Goal: Task Accomplishment & Management: Complete application form

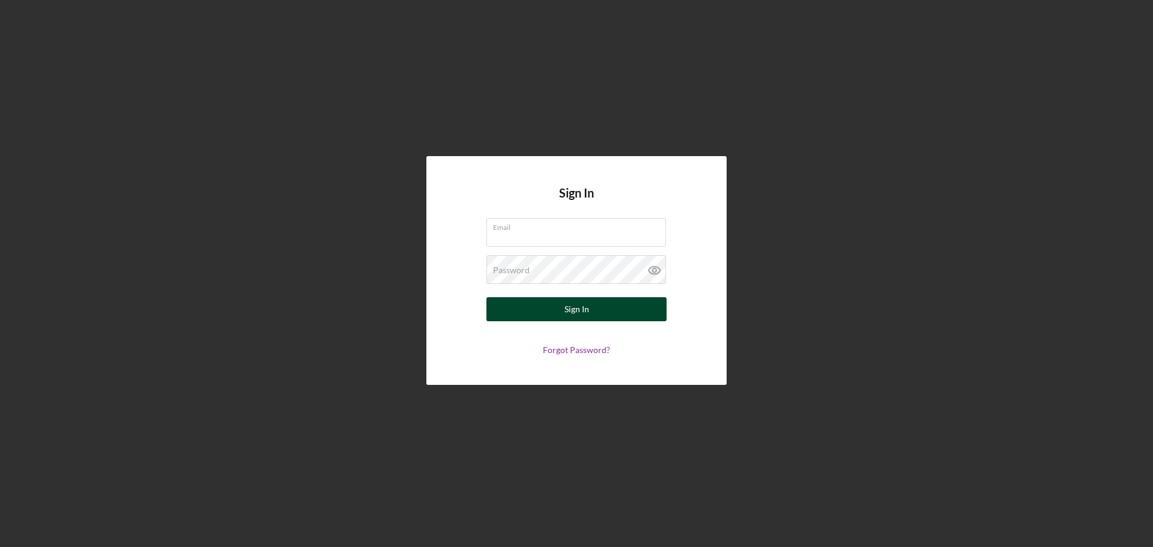
type input "[EMAIL_ADDRESS][DOMAIN_NAME]"
click at [506, 309] on button "Sign In" at bounding box center [576, 309] width 180 height 24
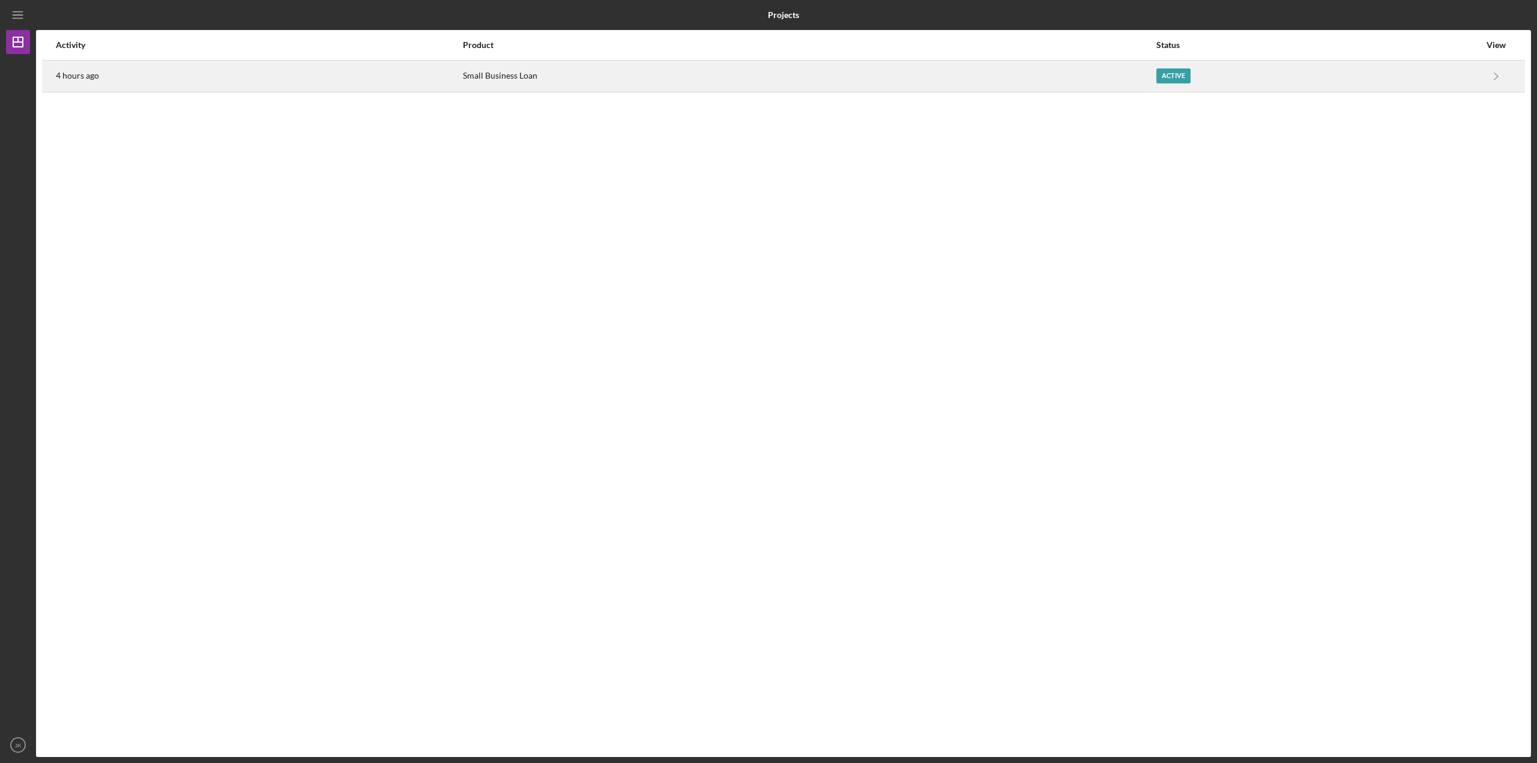
click at [425, 70] on div "4 hours ago" at bounding box center [259, 76] width 406 height 30
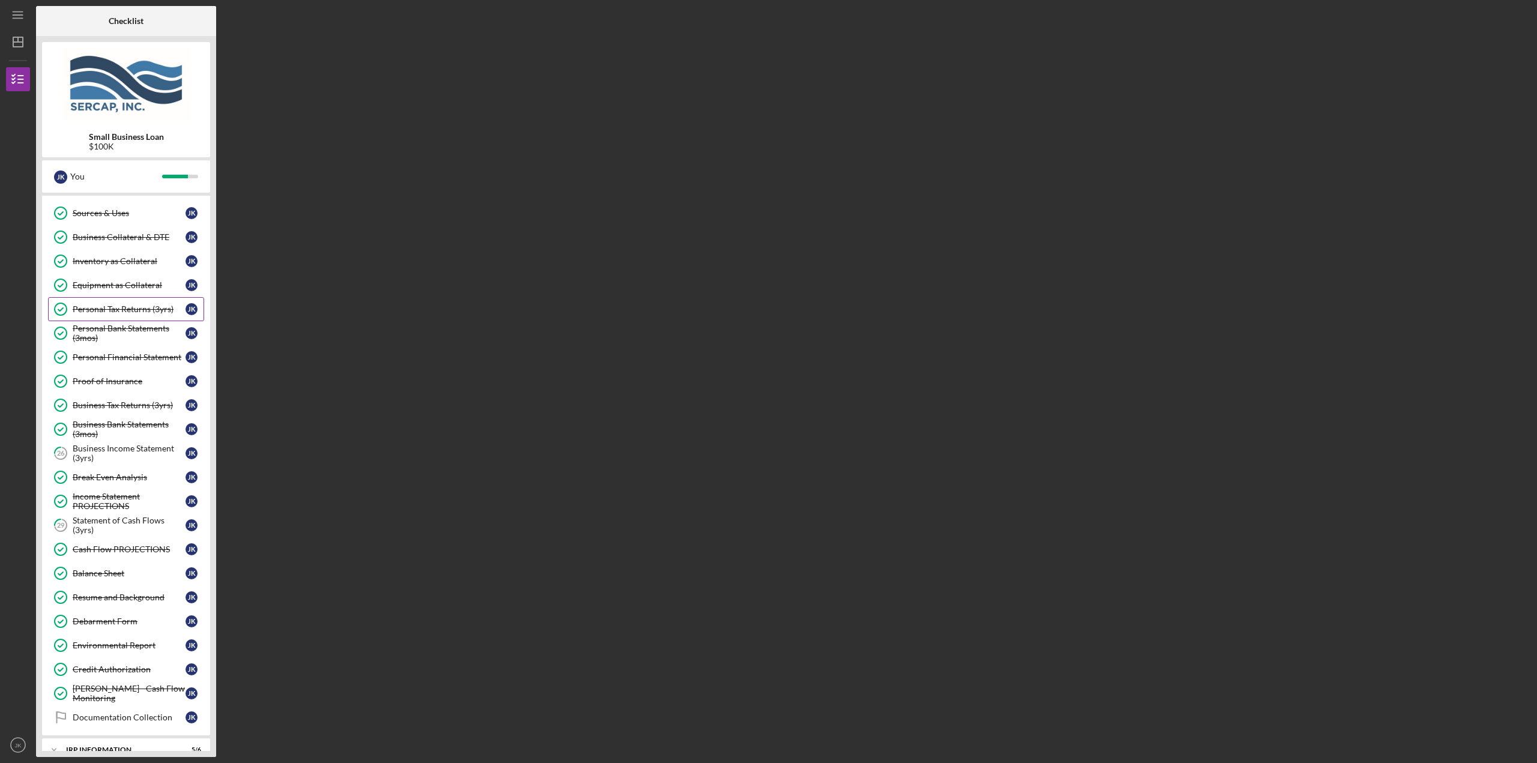
scroll to position [240, 0]
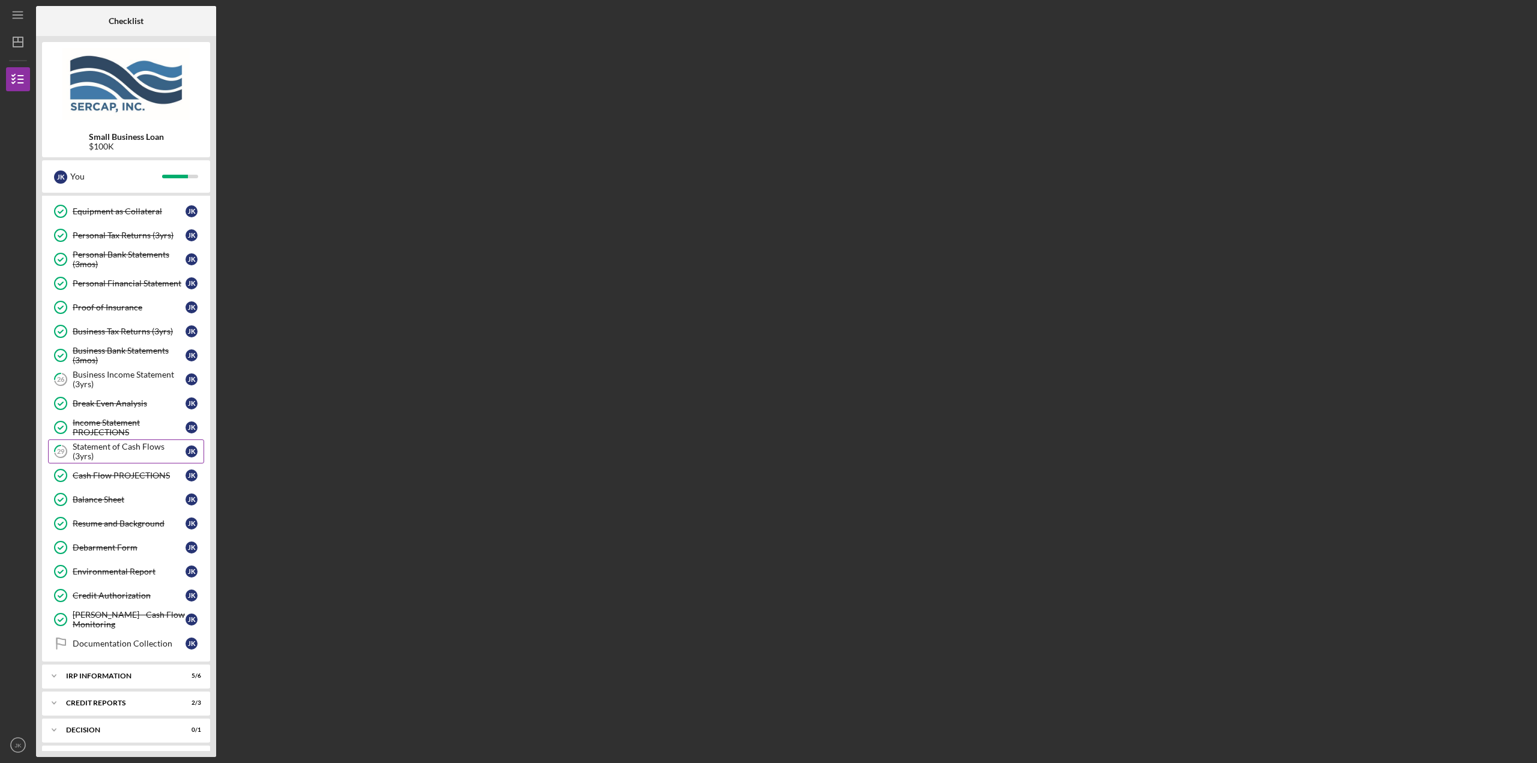
click at [149, 451] on div "Statement of Cash Flows (3yrs)" at bounding box center [129, 451] width 113 height 19
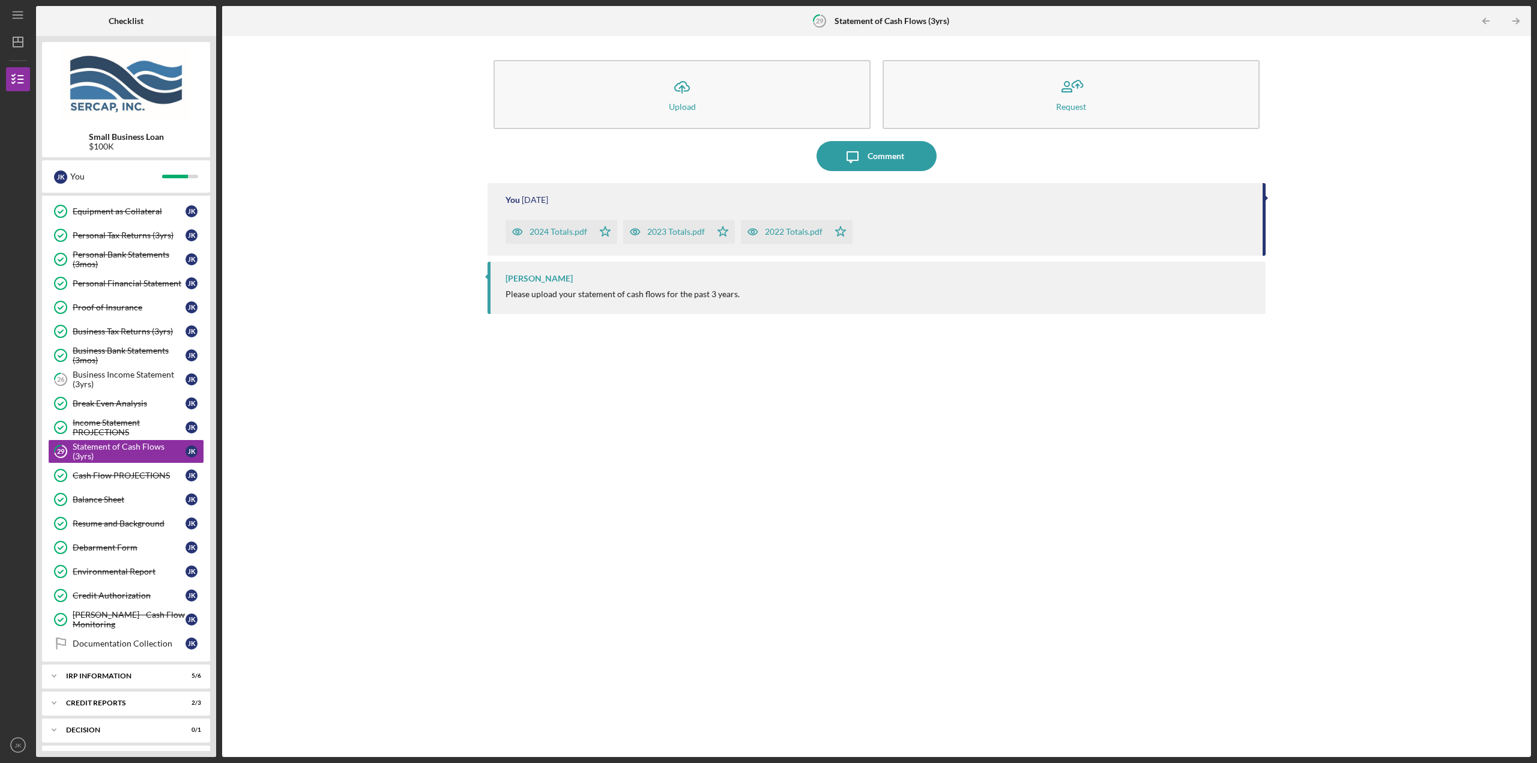
click at [550, 238] on div "2024 Totals.pdf" at bounding box center [550, 232] width 88 height 24
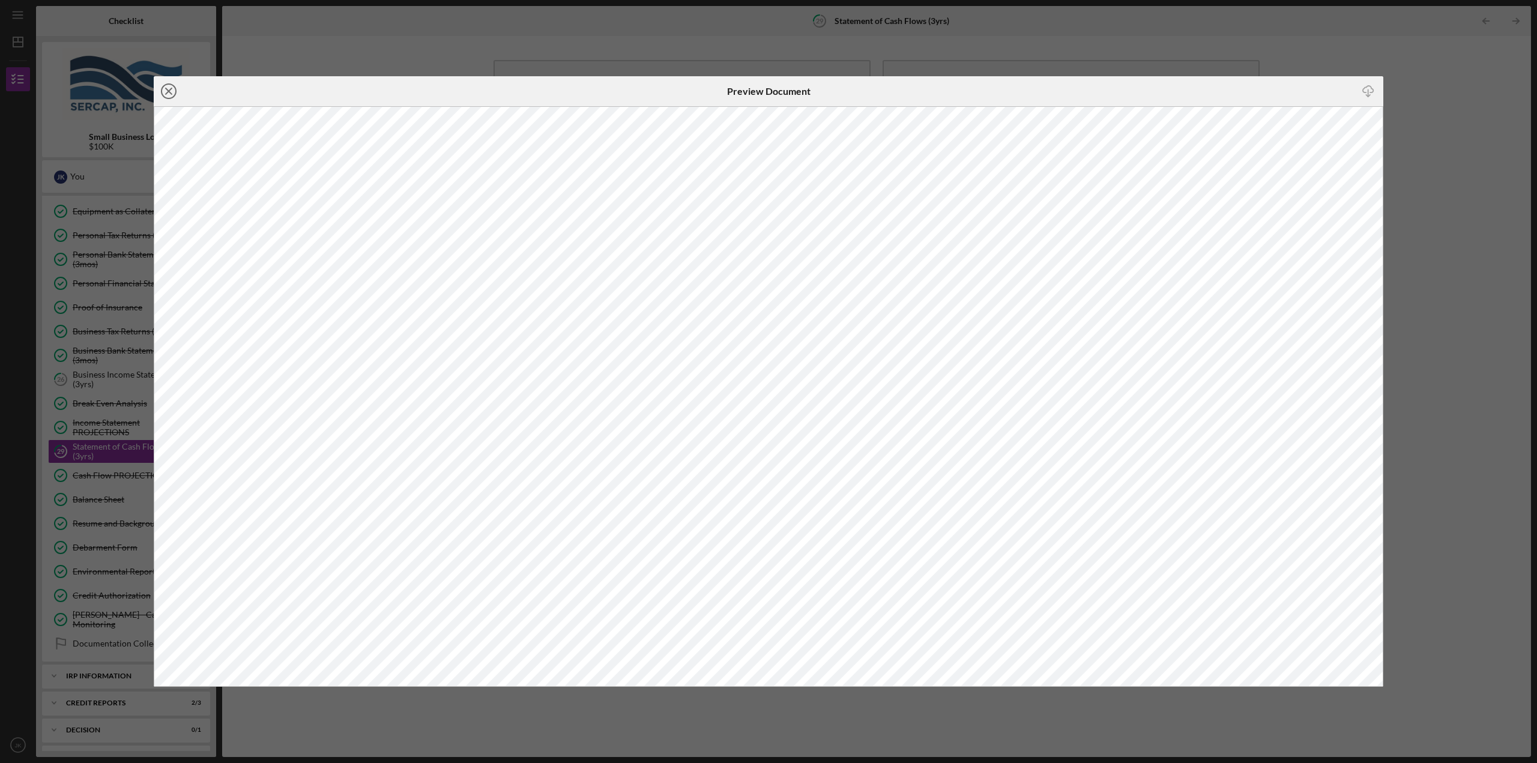
click at [172, 93] on icon "Icon/Close" at bounding box center [169, 91] width 30 height 30
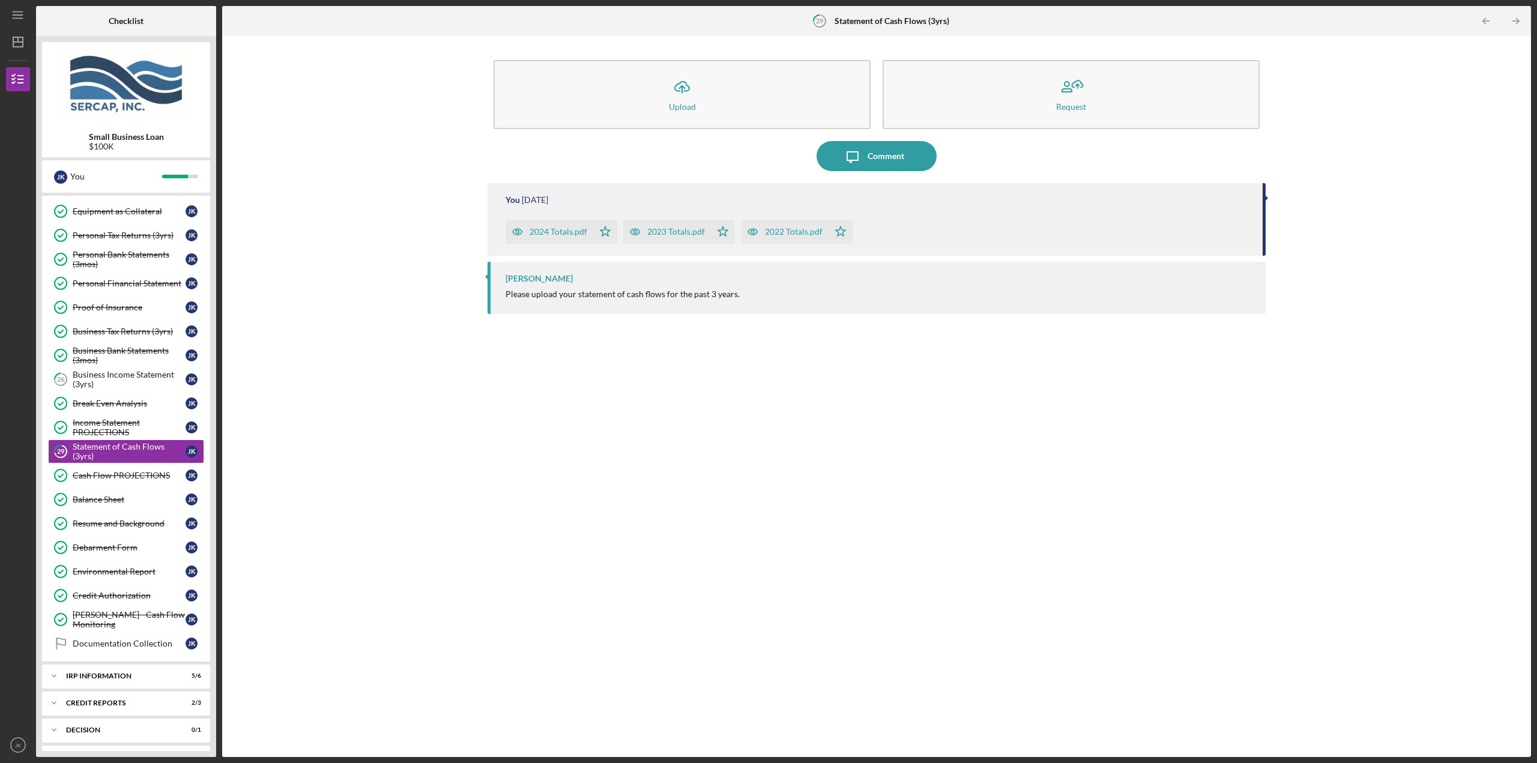
click at [639, 129] on div "Icon/Upload Upload Request" at bounding box center [876, 94] width 778 height 81
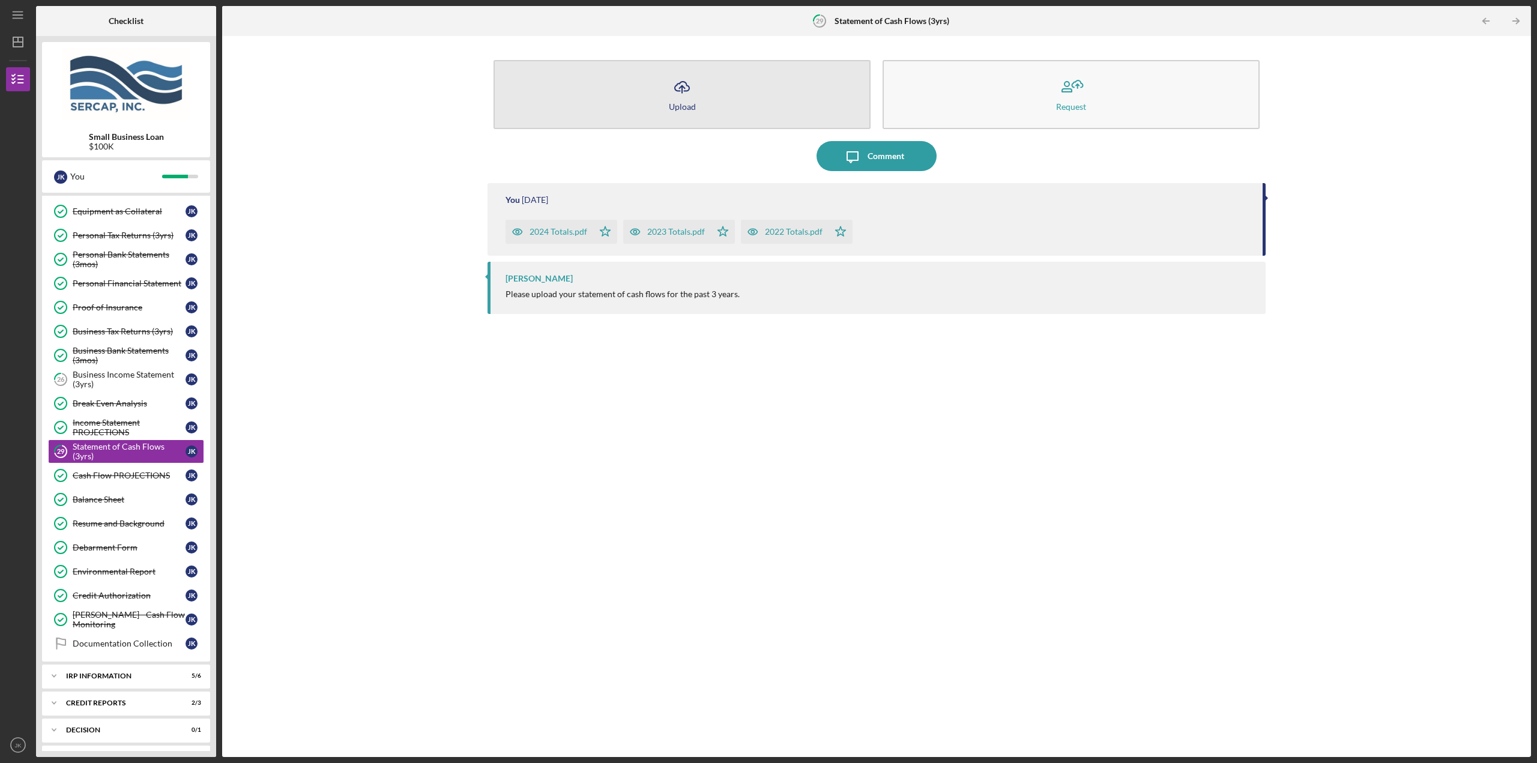
click at [641, 109] on button "Icon/Upload Upload" at bounding box center [681, 94] width 377 height 69
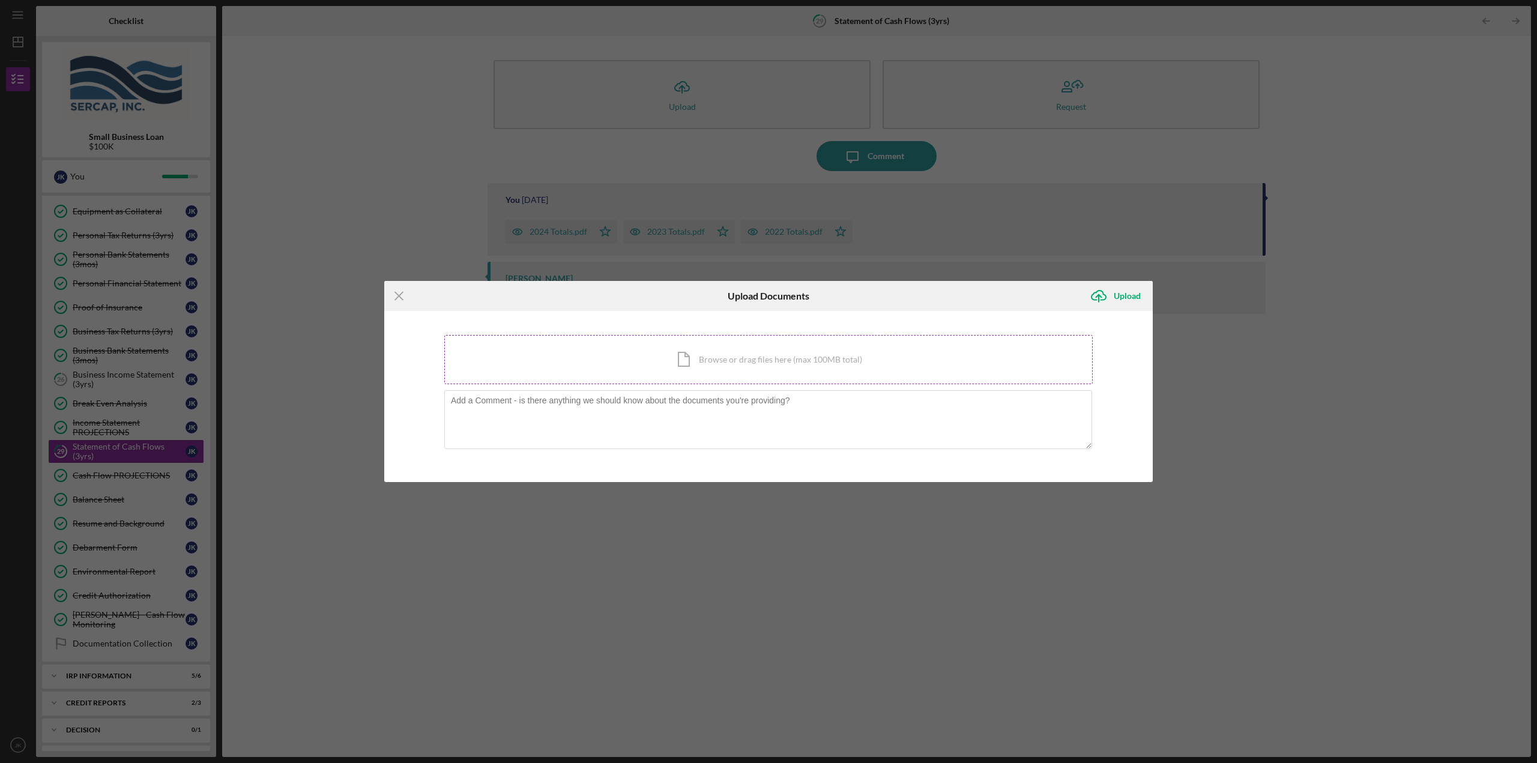
click at [678, 354] on div "Icon/Document Browse or drag files here (max 100MB total) Tap to choose files o…" at bounding box center [768, 359] width 648 height 49
click at [1152, 296] on div "Icon/Menu Close Upload Documents Icon/Upload Upload You're uploading documents …" at bounding box center [768, 381] width 1537 height 763
click at [591, 246] on div "Icon/Menu Close Upload Documents Icon/Upload Upload You're uploading documents …" at bounding box center [768, 381] width 1537 height 763
click at [396, 298] on line at bounding box center [399, 296] width 8 height 8
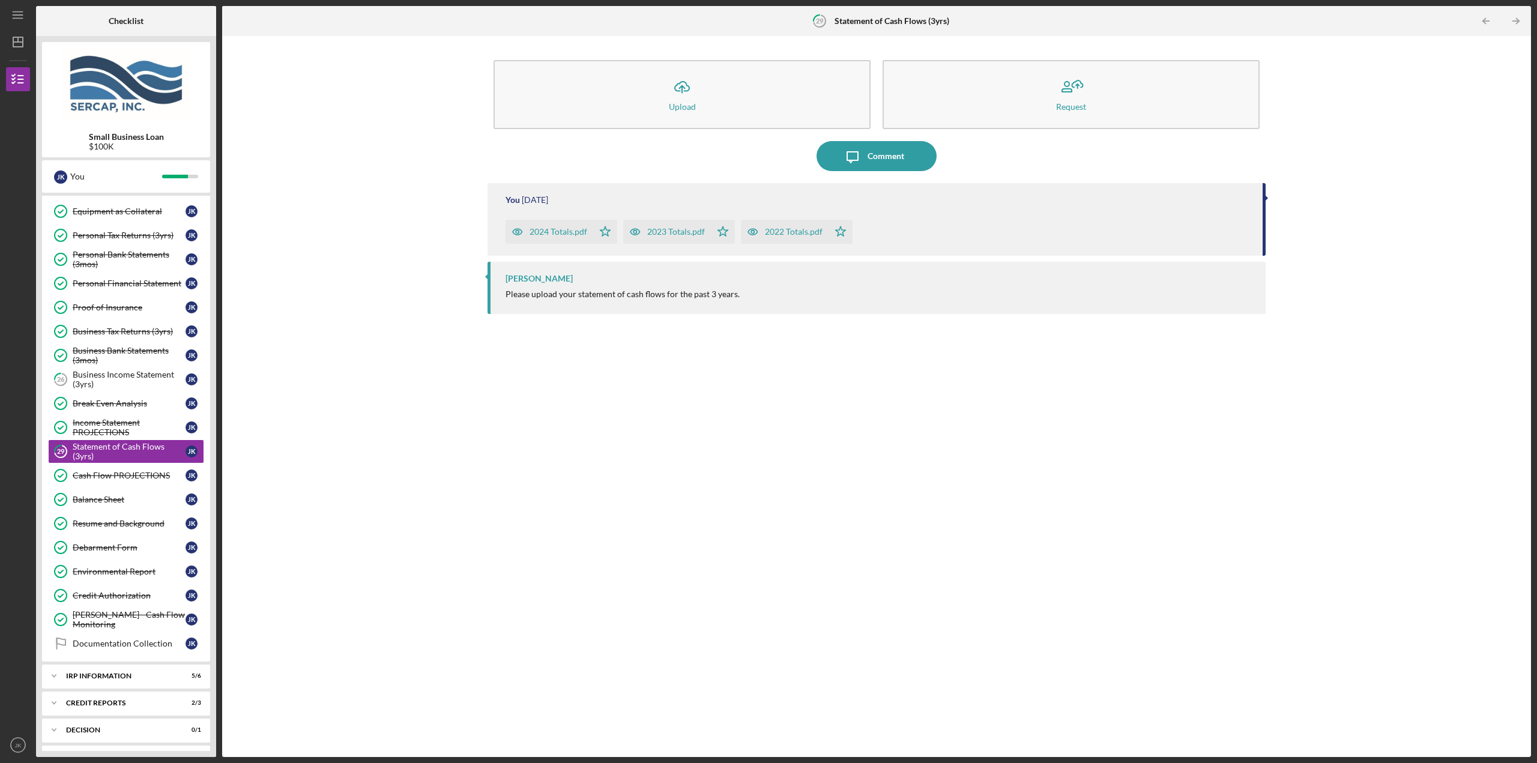
click at [551, 231] on div "2024 Totals.pdf" at bounding box center [559, 232] width 58 height 10
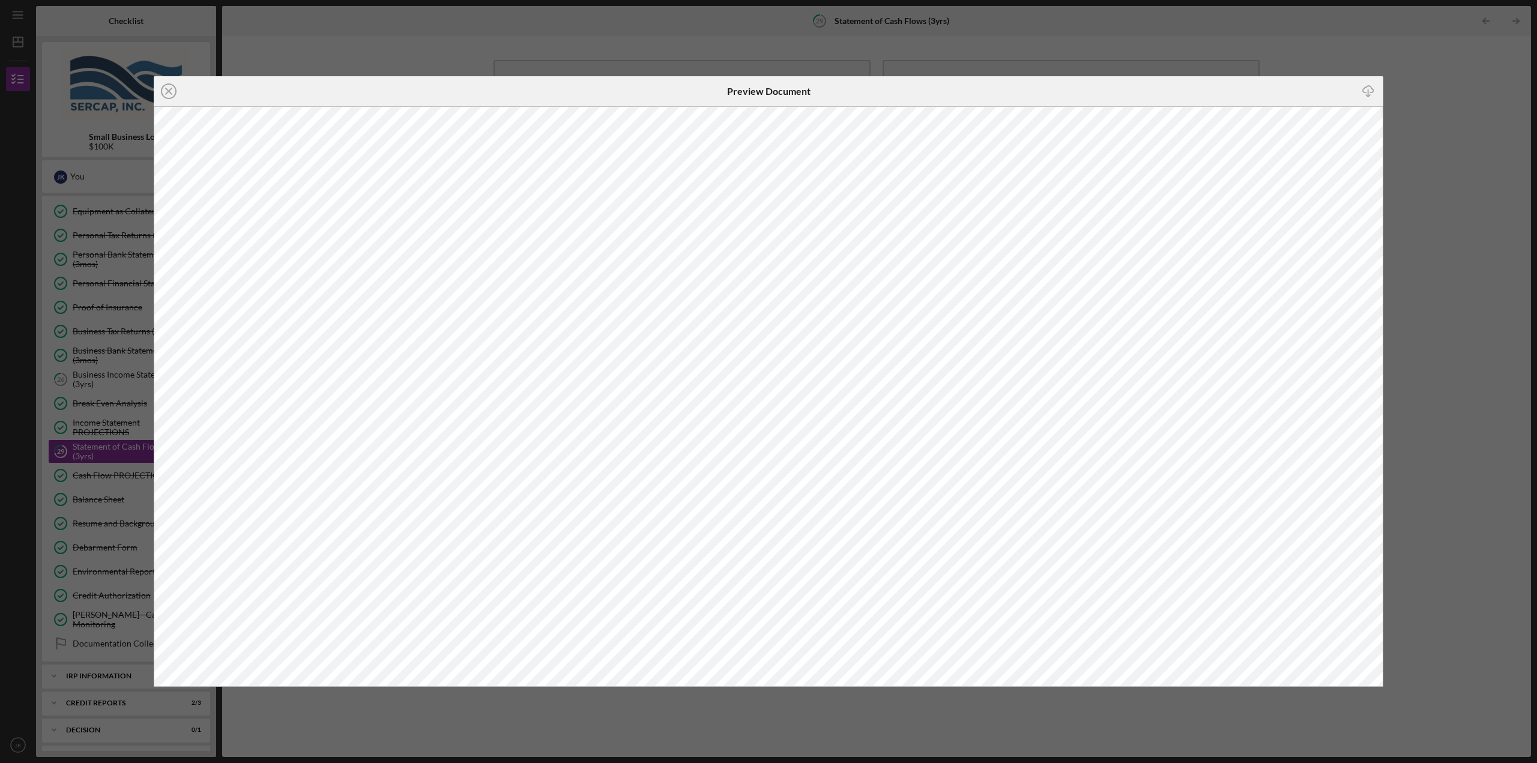
click at [1152, 161] on div "Icon/Close Preview Document Icon/Download" at bounding box center [768, 381] width 1537 height 763
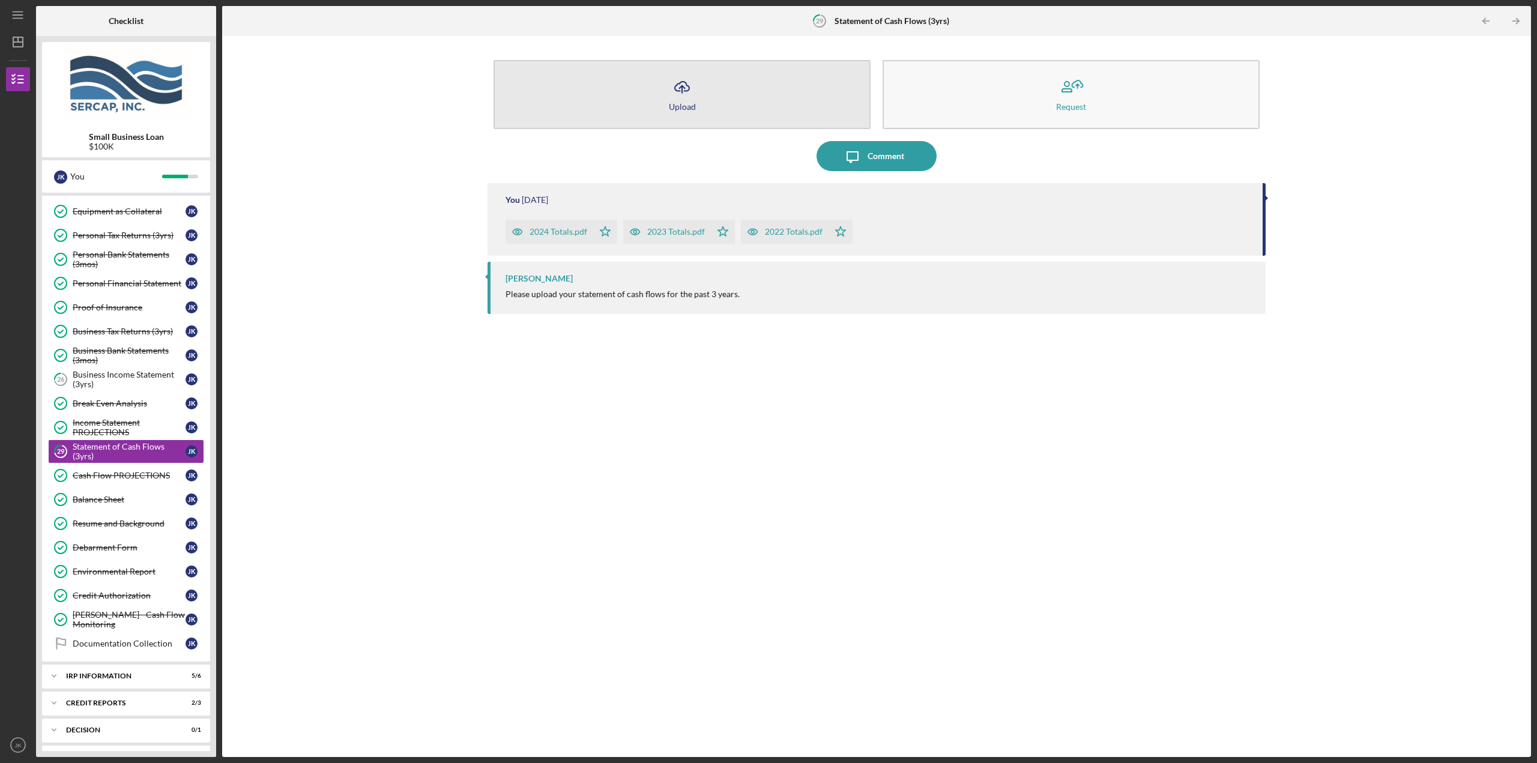
click at [734, 102] on button "Icon/Upload Upload" at bounding box center [681, 94] width 377 height 69
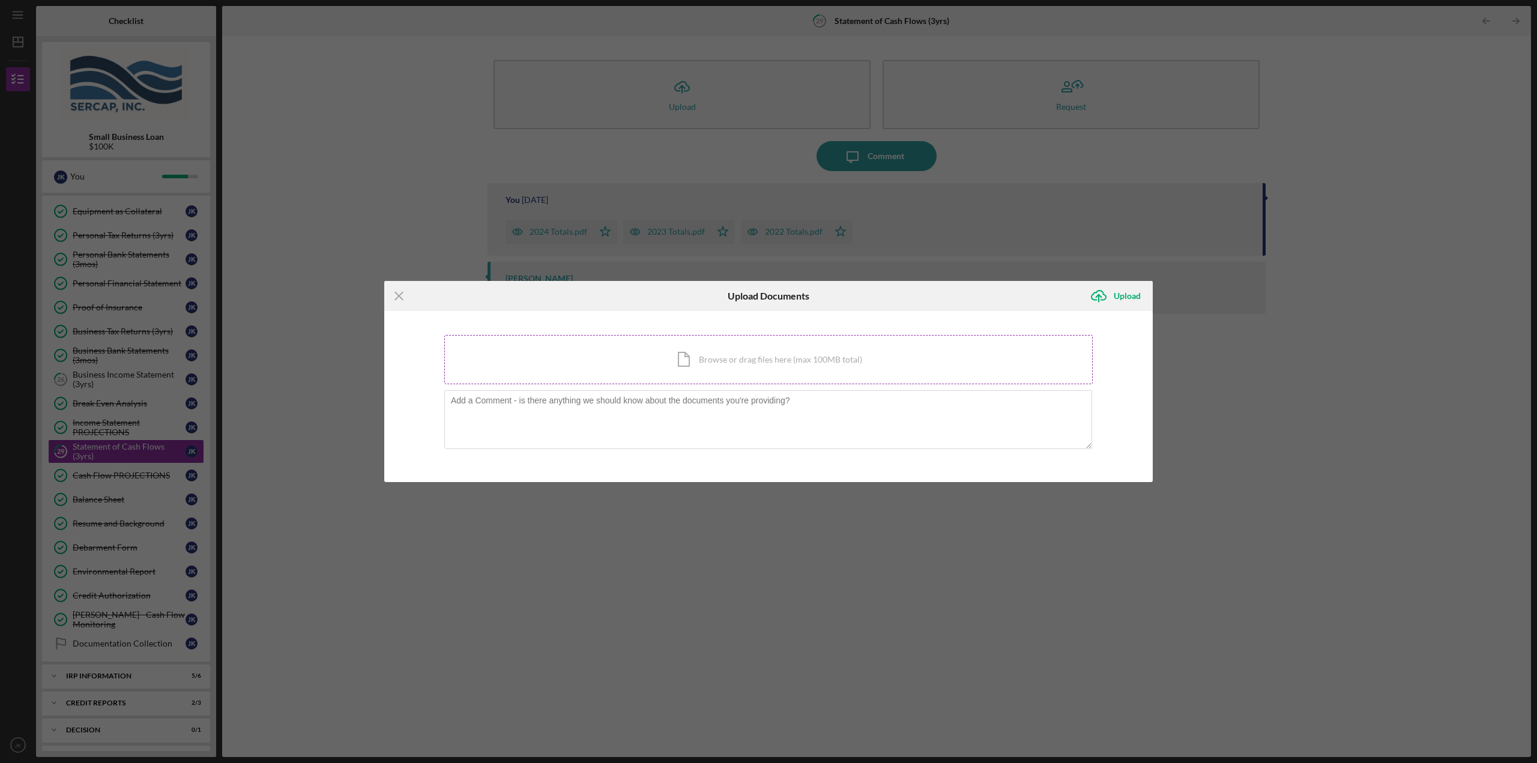
click at [672, 366] on div "Icon/Document Browse or drag files here (max 100MB total) Tap to choose files o…" at bounding box center [768, 359] width 648 height 49
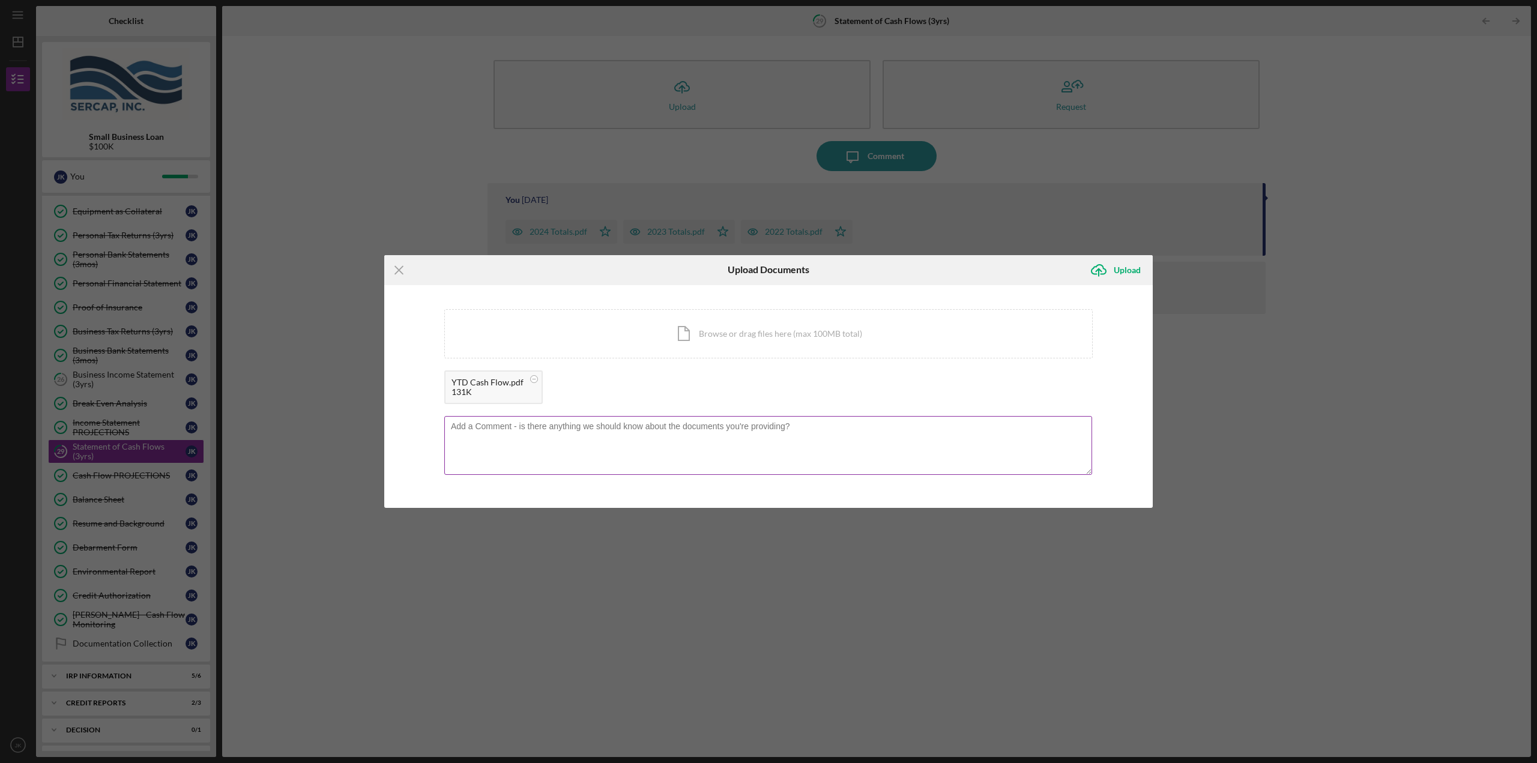
click at [578, 438] on textarea at bounding box center [768, 445] width 648 height 59
type textarea "YTD Cash Flow"
click at [1114, 268] on div "Upload" at bounding box center [1127, 270] width 27 height 24
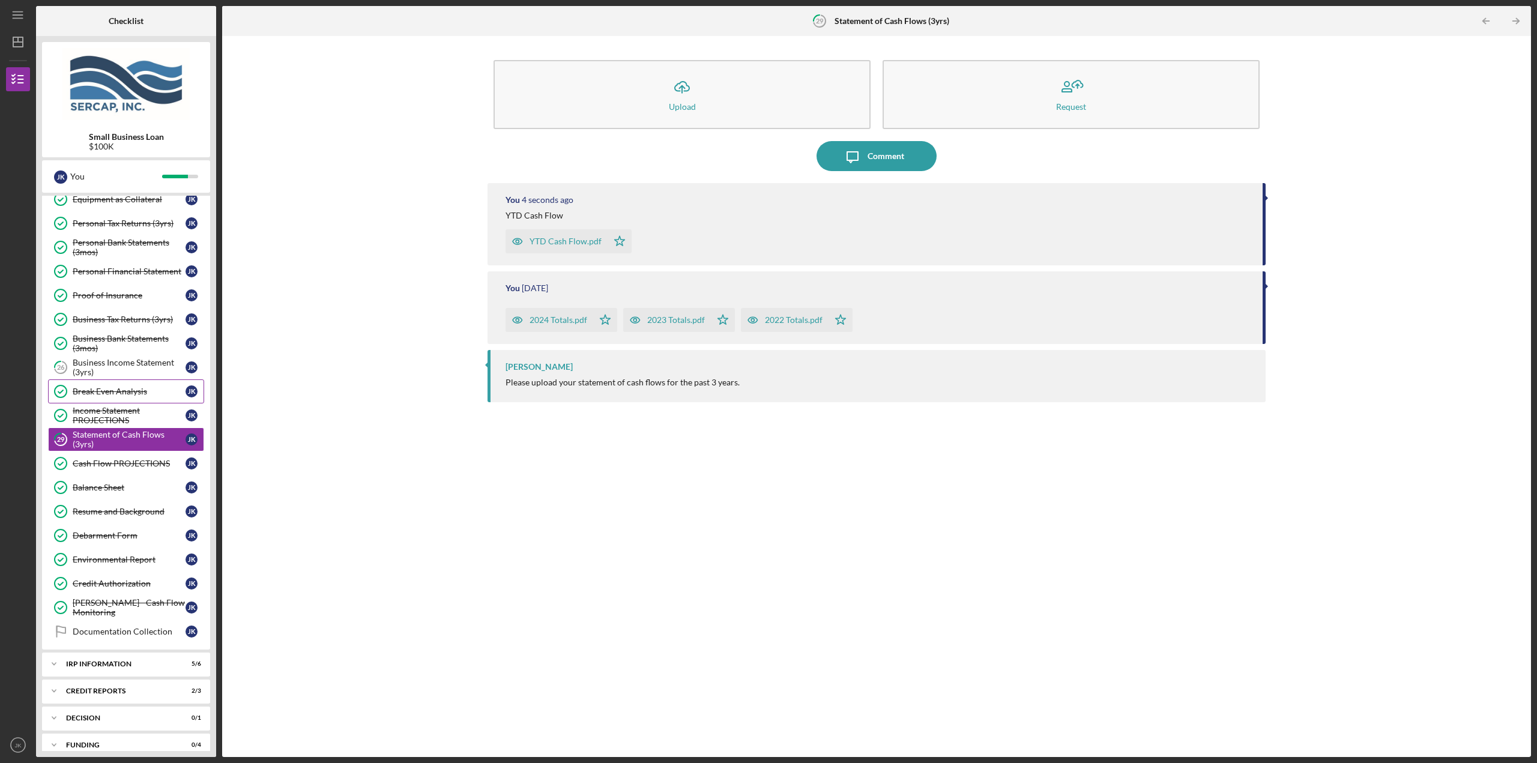
scroll to position [232, 0]
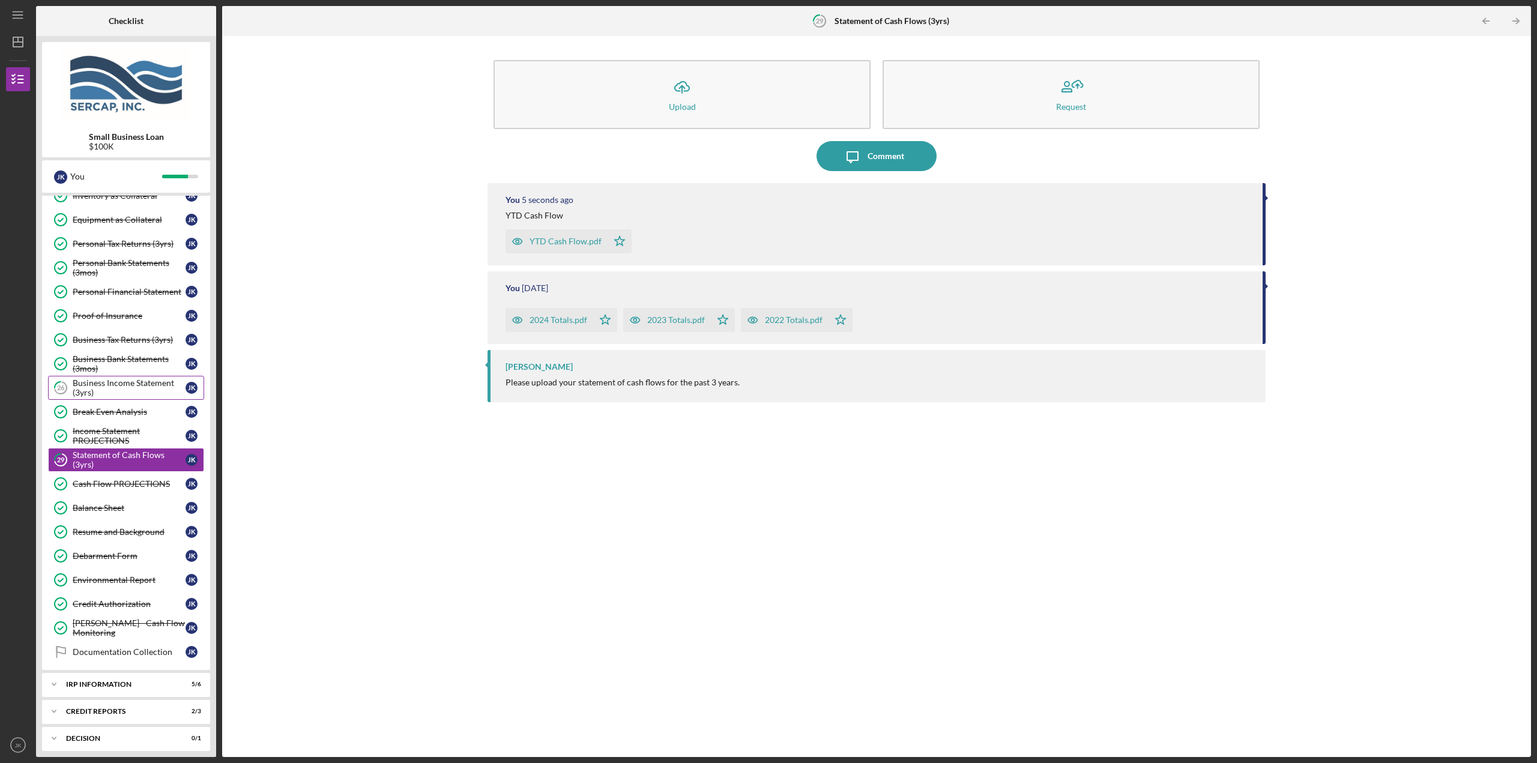
click at [132, 391] on div "Business Income Statement (3yrs)" at bounding box center [129, 387] width 113 height 19
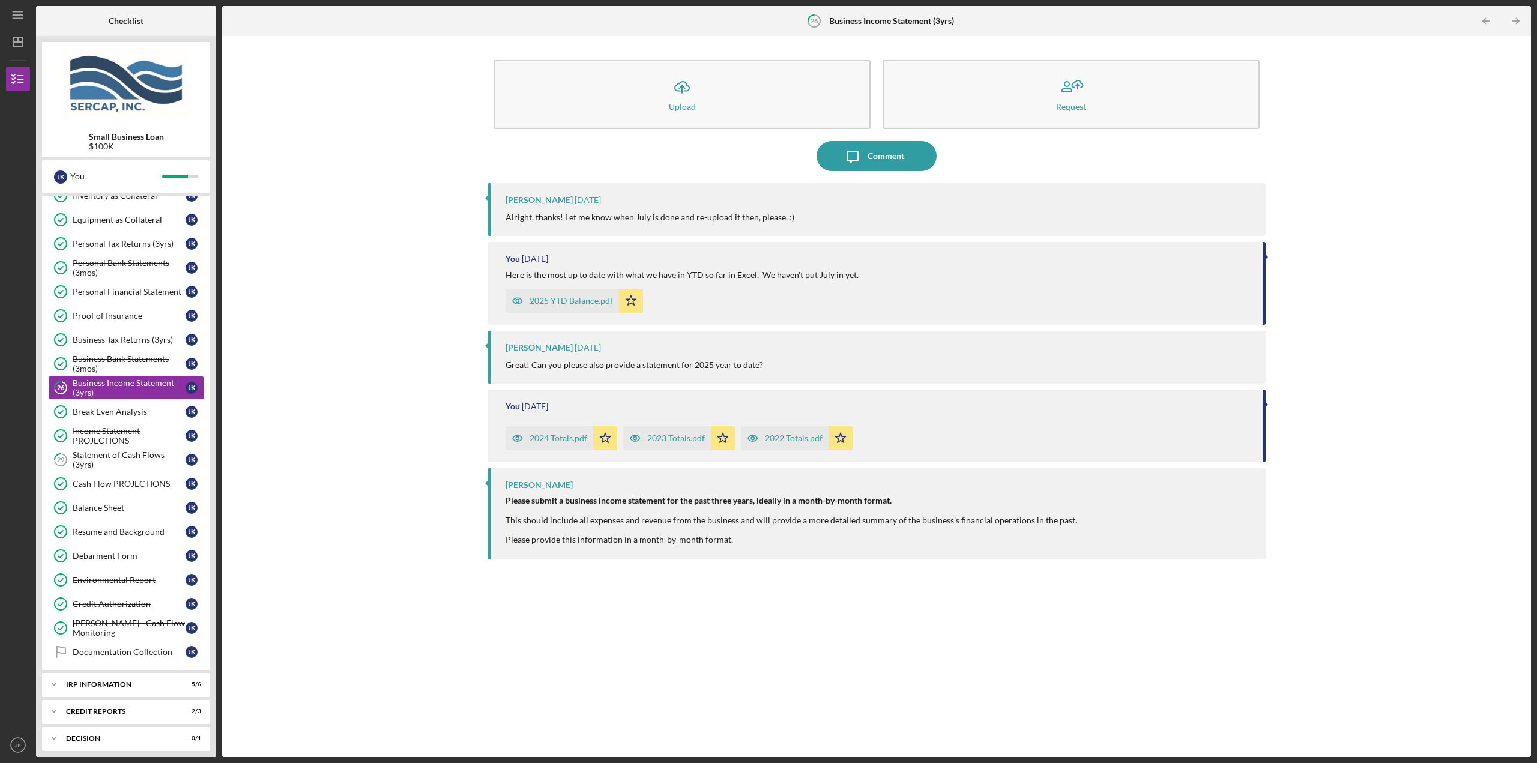
click at [549, 435] on div "2024 Totals.pdf" at bounding box center [559, 438] width 58 height 10
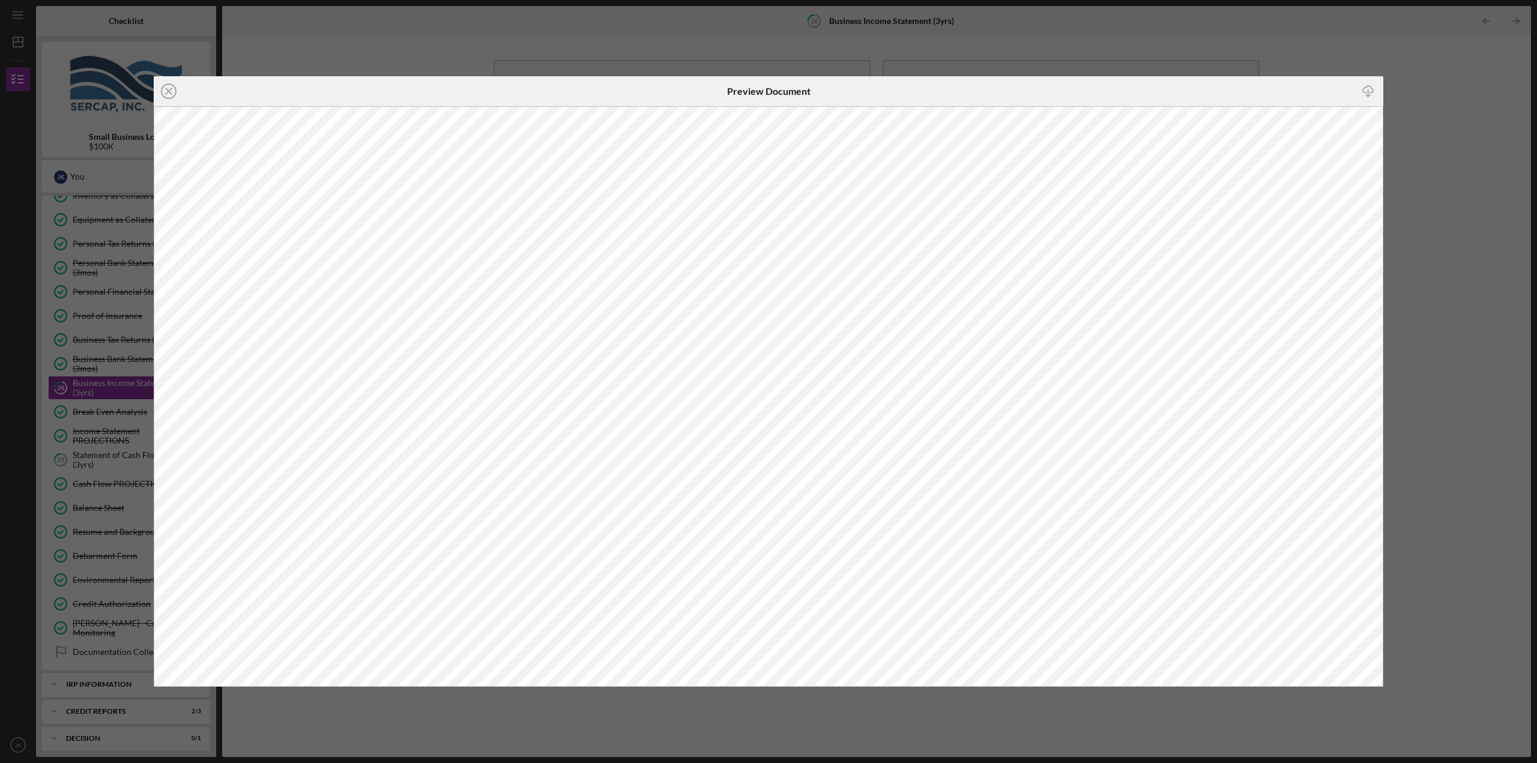
click at [1152, 181] on div "Icon/Close Preview Document Icon/Download" at bounding box center [768, 381] width 1537 height 763
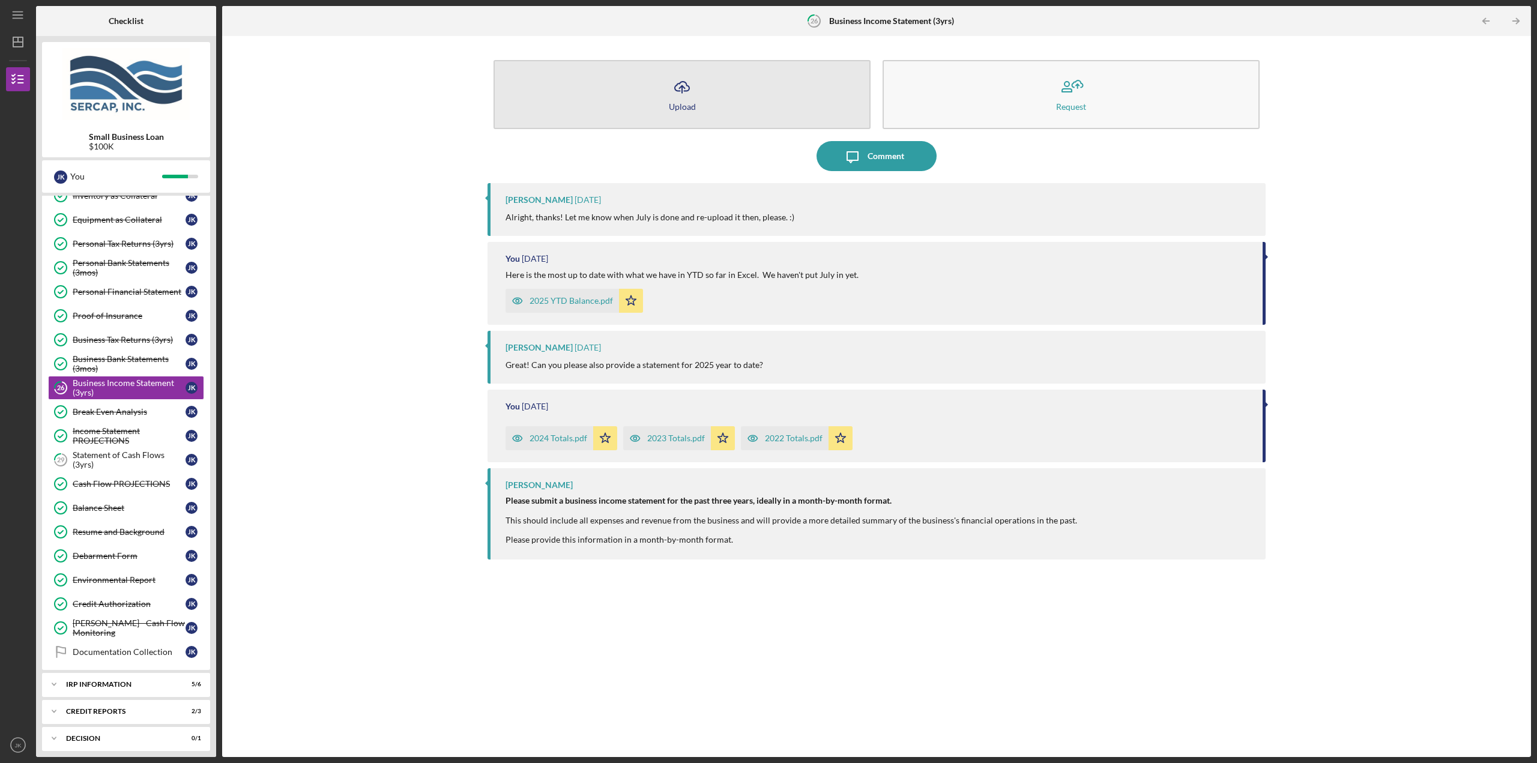
click at [740, 91] on button "Icon/Upload Upload" at bounding box center [681, 94] width 377 height 69
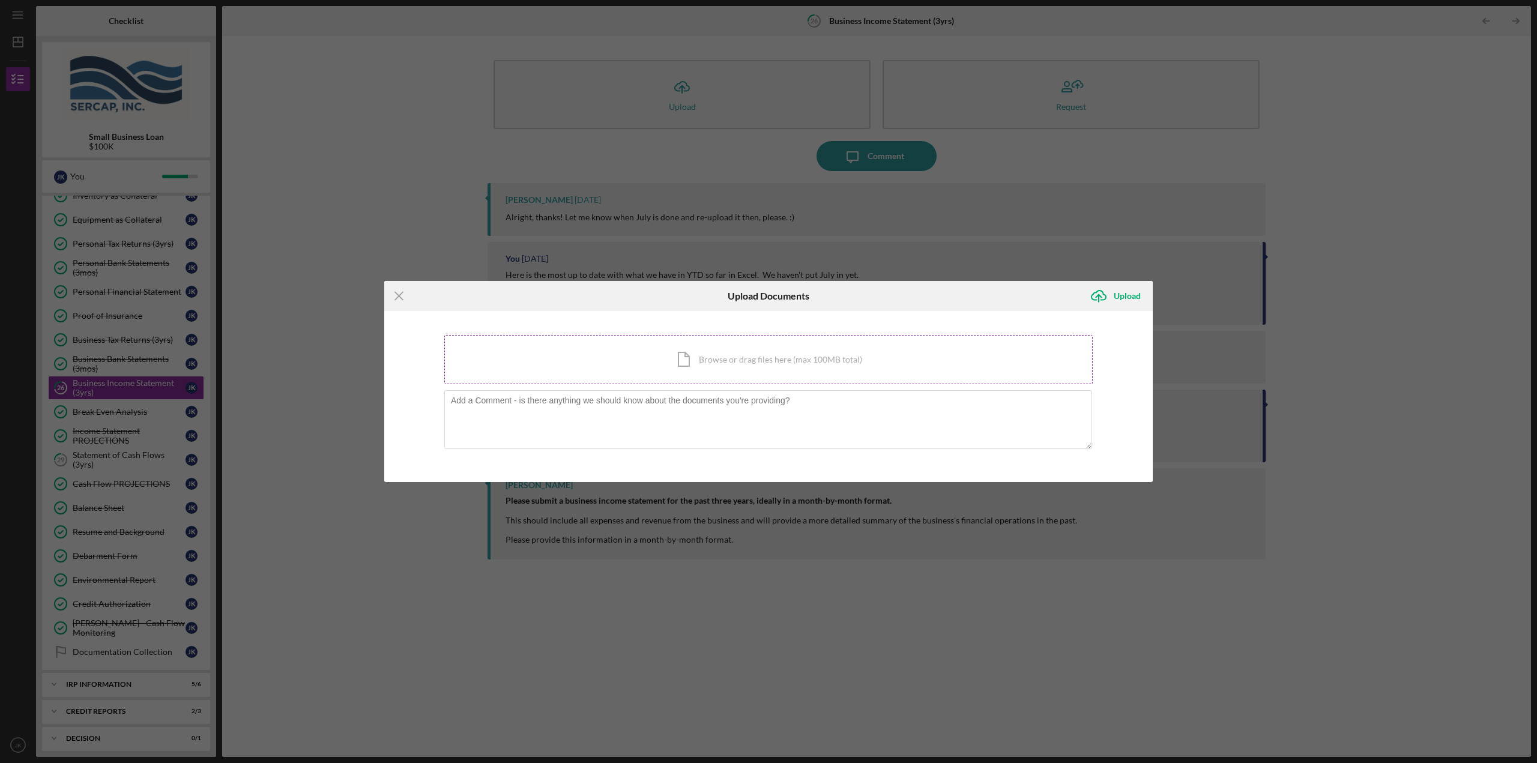
click at [643, 357] on div "Icon/Document Browse or drag files here (max 100MB total) Tap to choose files o…" at bounding box center [768, 359] width 648 height 49
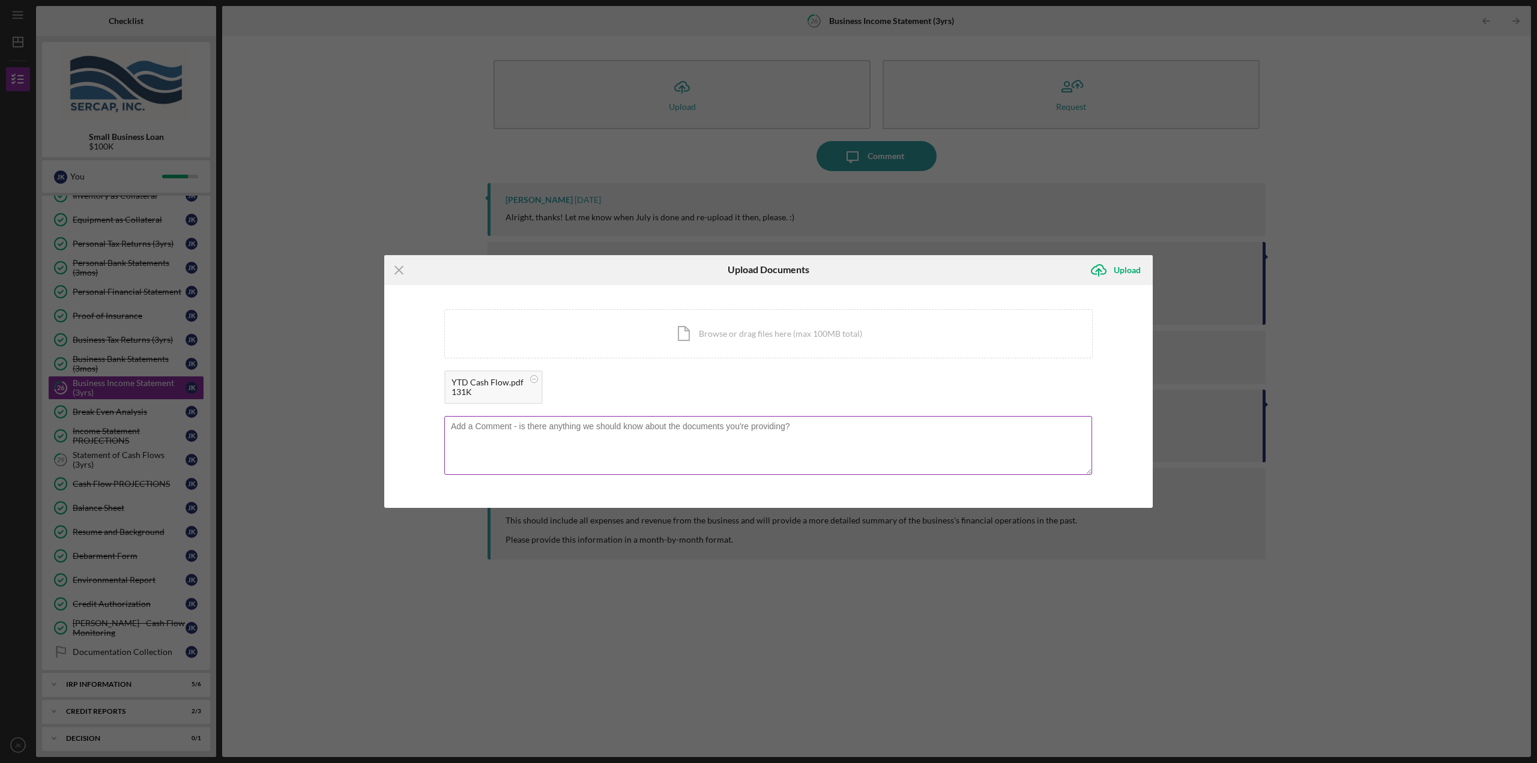
click at [475, 426] on textarea at bounding box center [768, 445] width 648 height 59
type textarea "Updated YTD Cash Flow"
click at [1109, 271] on icon "Icon/Upload" at bounding box center [1099, 270] width 30 height 30
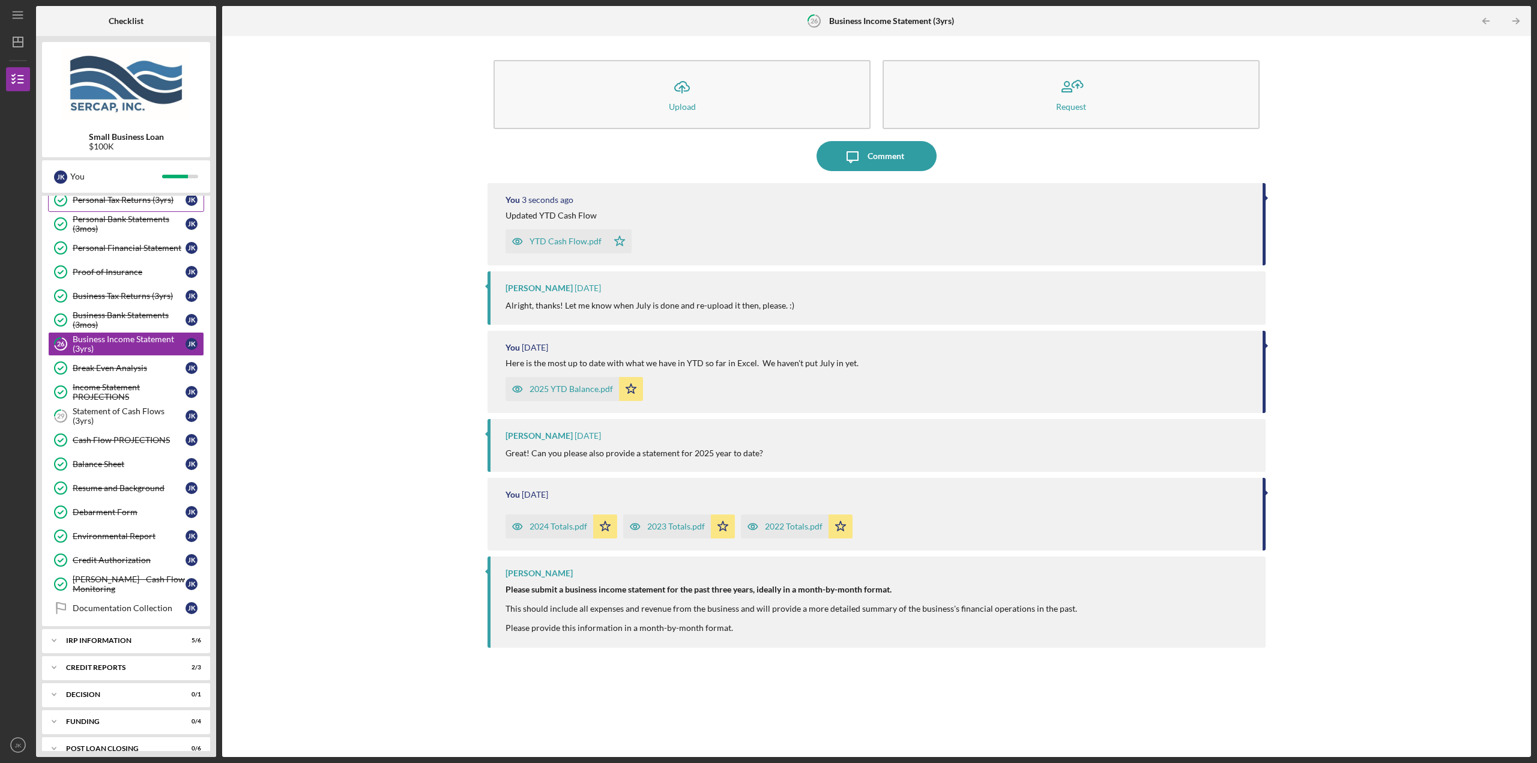
scroll to position [292, 0]
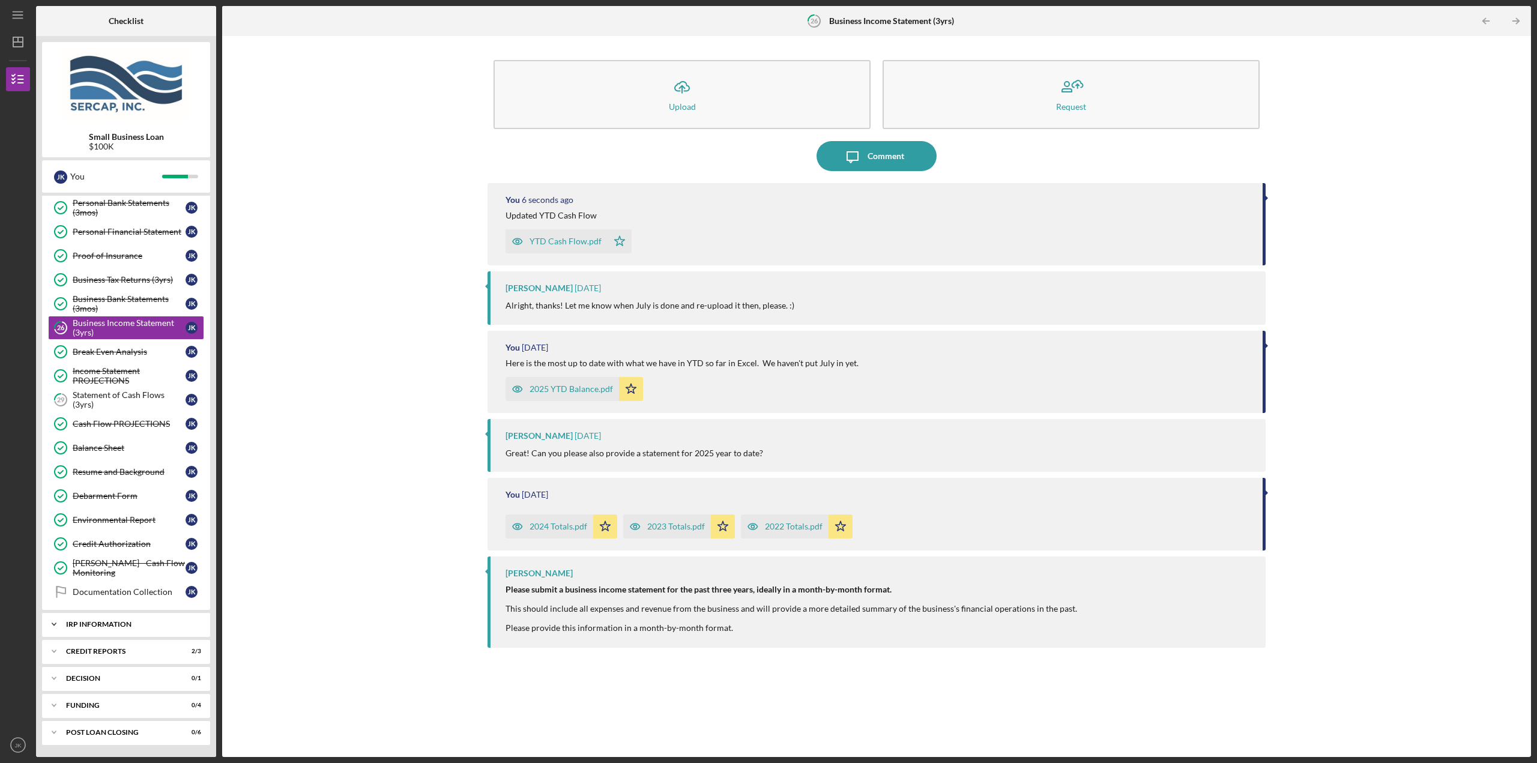
click at [149, 546] on div "IRP Information" at bounding box center [130, 624] width 129 height 7
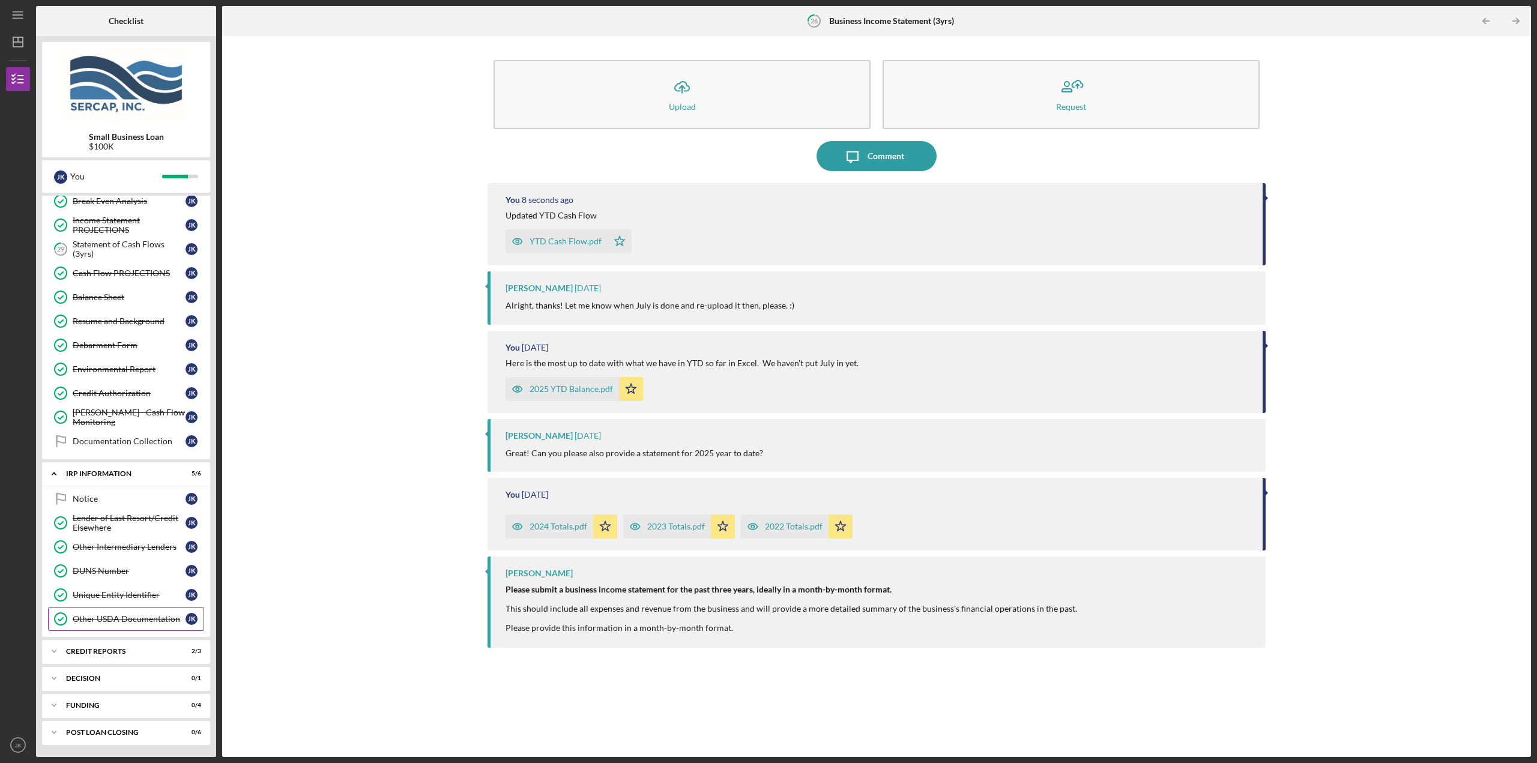
click at [129, 546] on link "Other USDA Documentation Other USDA Documentation J K" at bounding box center [126, 619] width 156 height 24
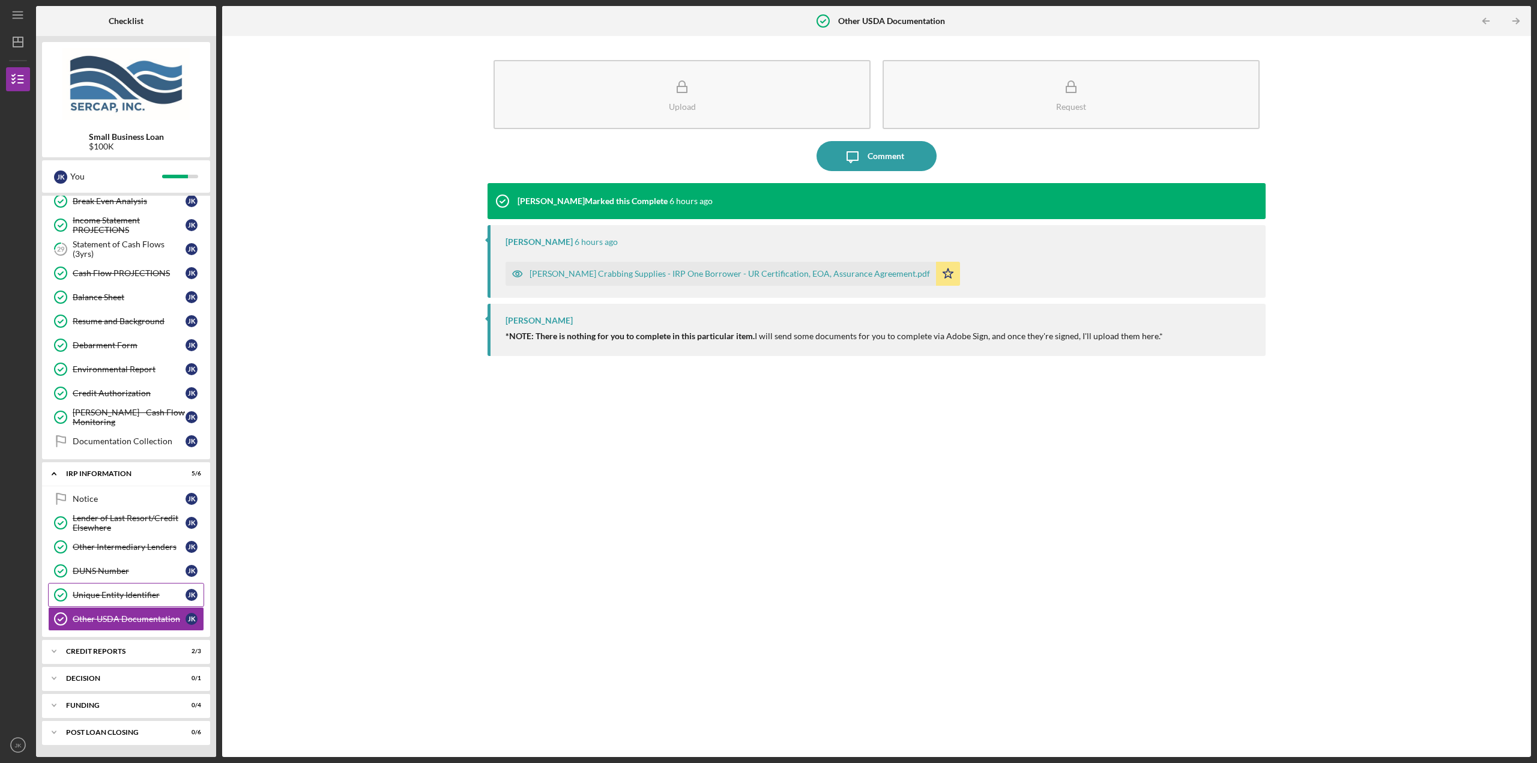
click at [131, 546] on div "Unique Entity Identifier" at bounding box center [129, 595] width 113 height 10
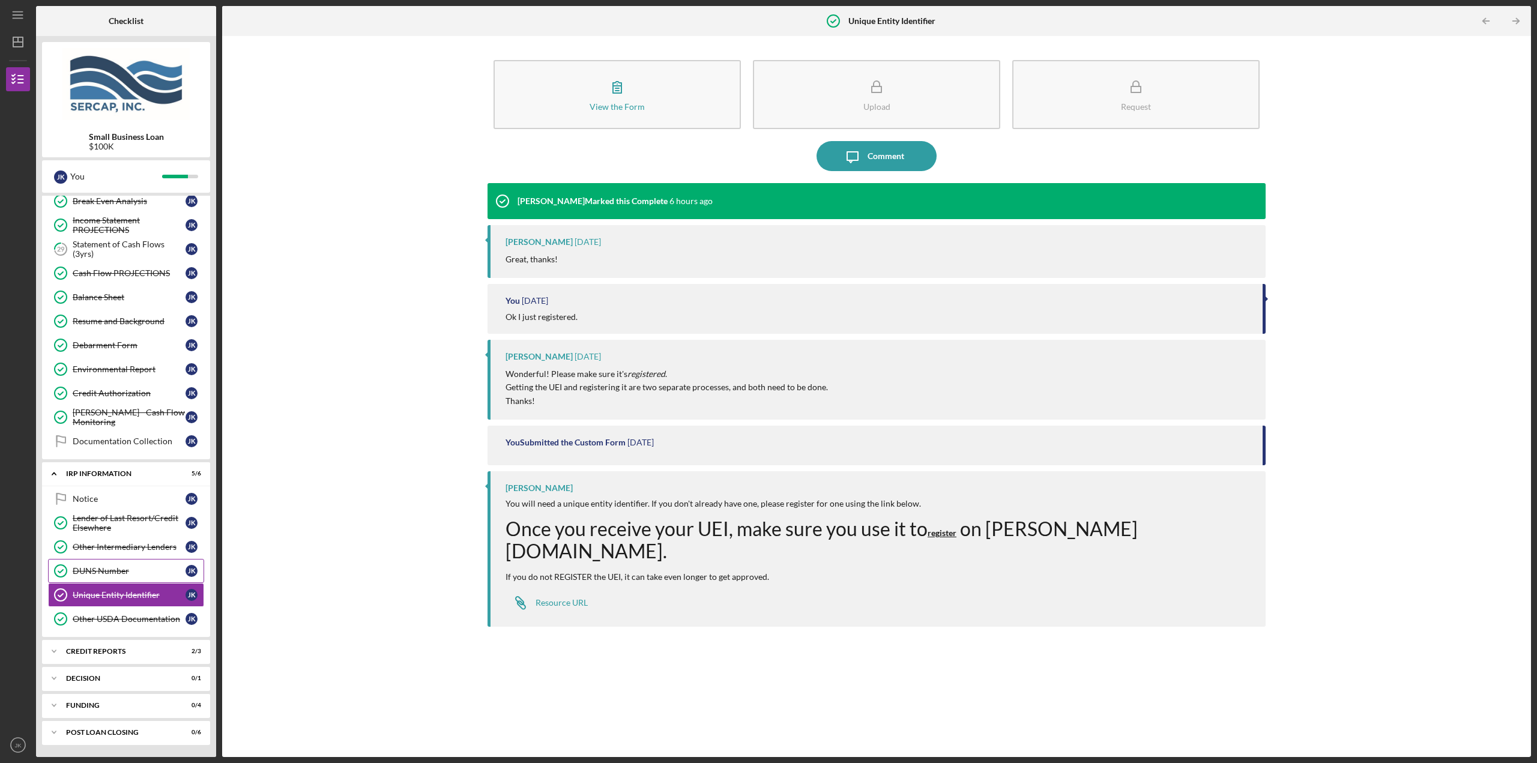
click at [131, 546] on div "DUNS Number" at bounding box center [129, 571] width 113 height 10
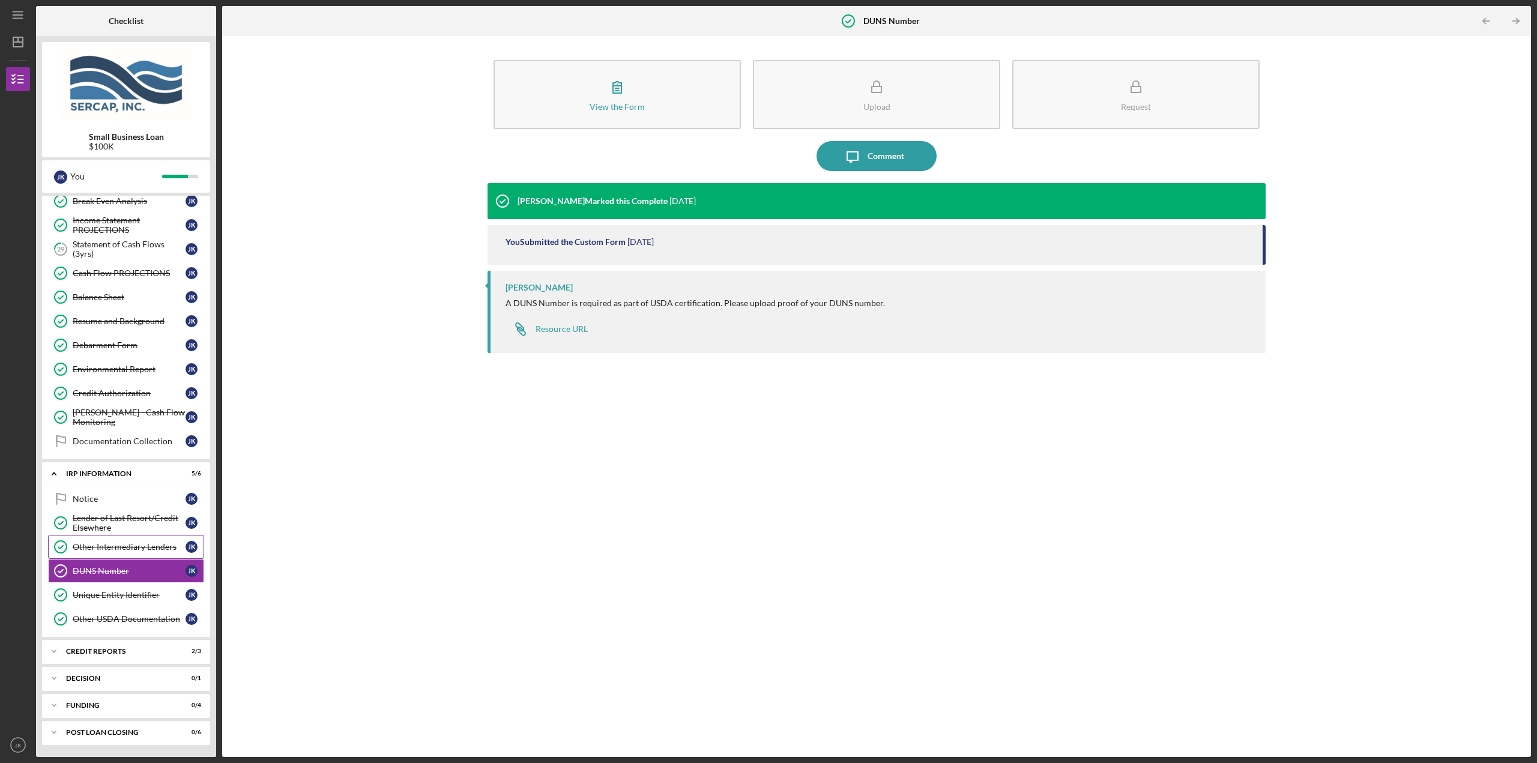
click at [130, 546] on div "Other Intermediary Lenders" at bounding box center [129, 547] width 113 height 10
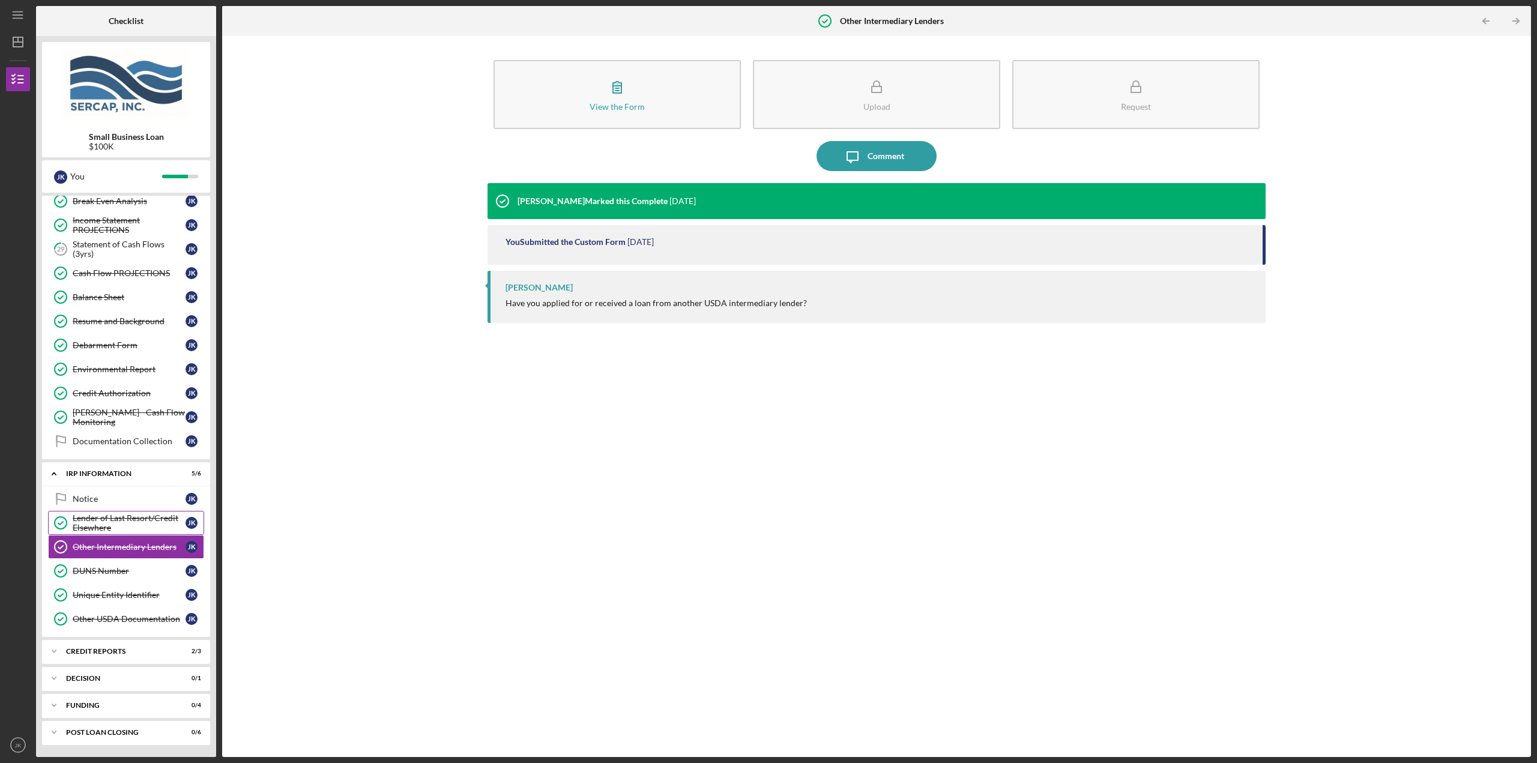
click at [134, 521] on div "Lender of Last Resort/Credit Elsewhere" at bounding box center [129, 522] width 113 height 19
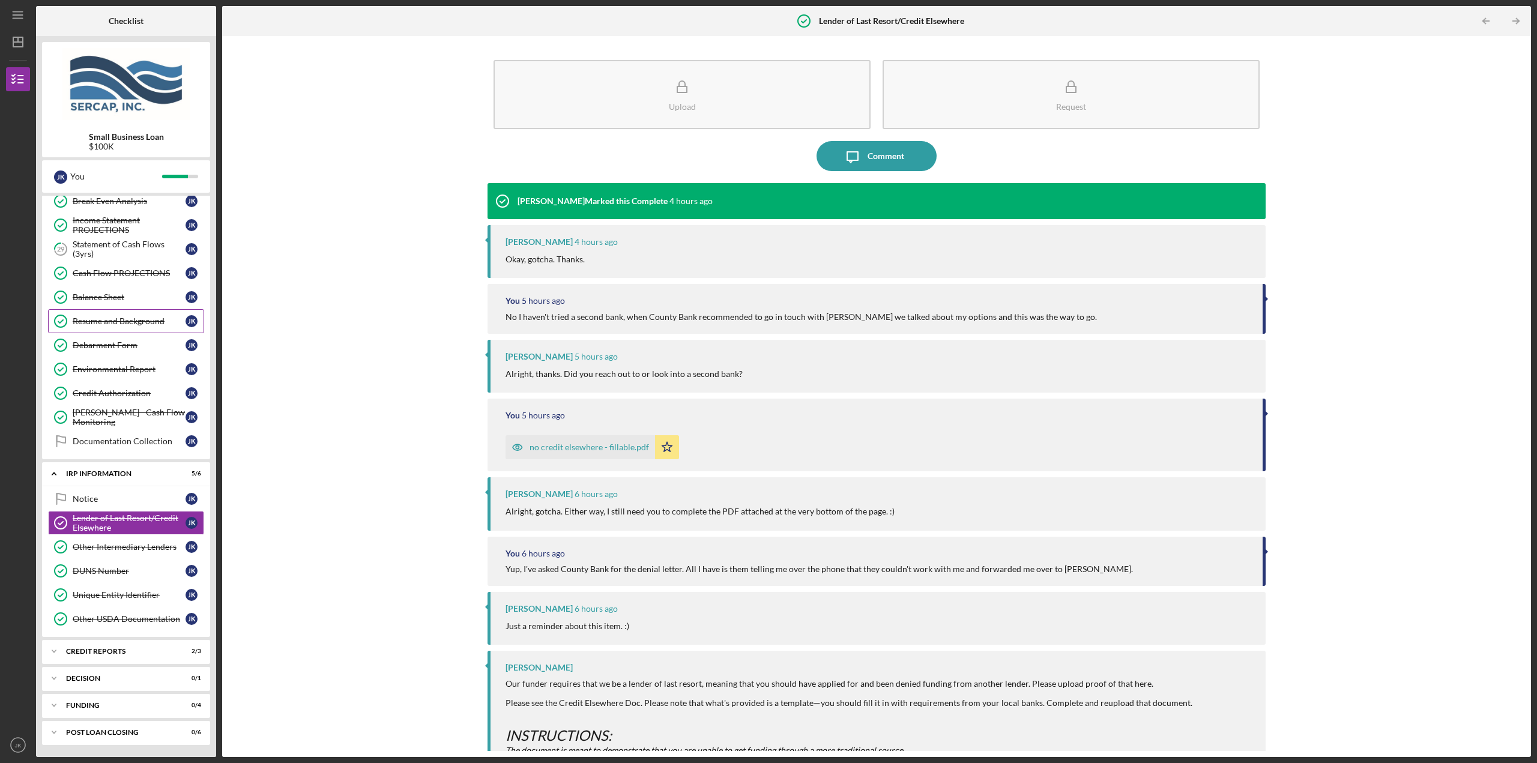
click at [147, 477] on div "Icon/Expander IRP Information 5 / 6" at bounding box center [126, 474] width 168 height 25
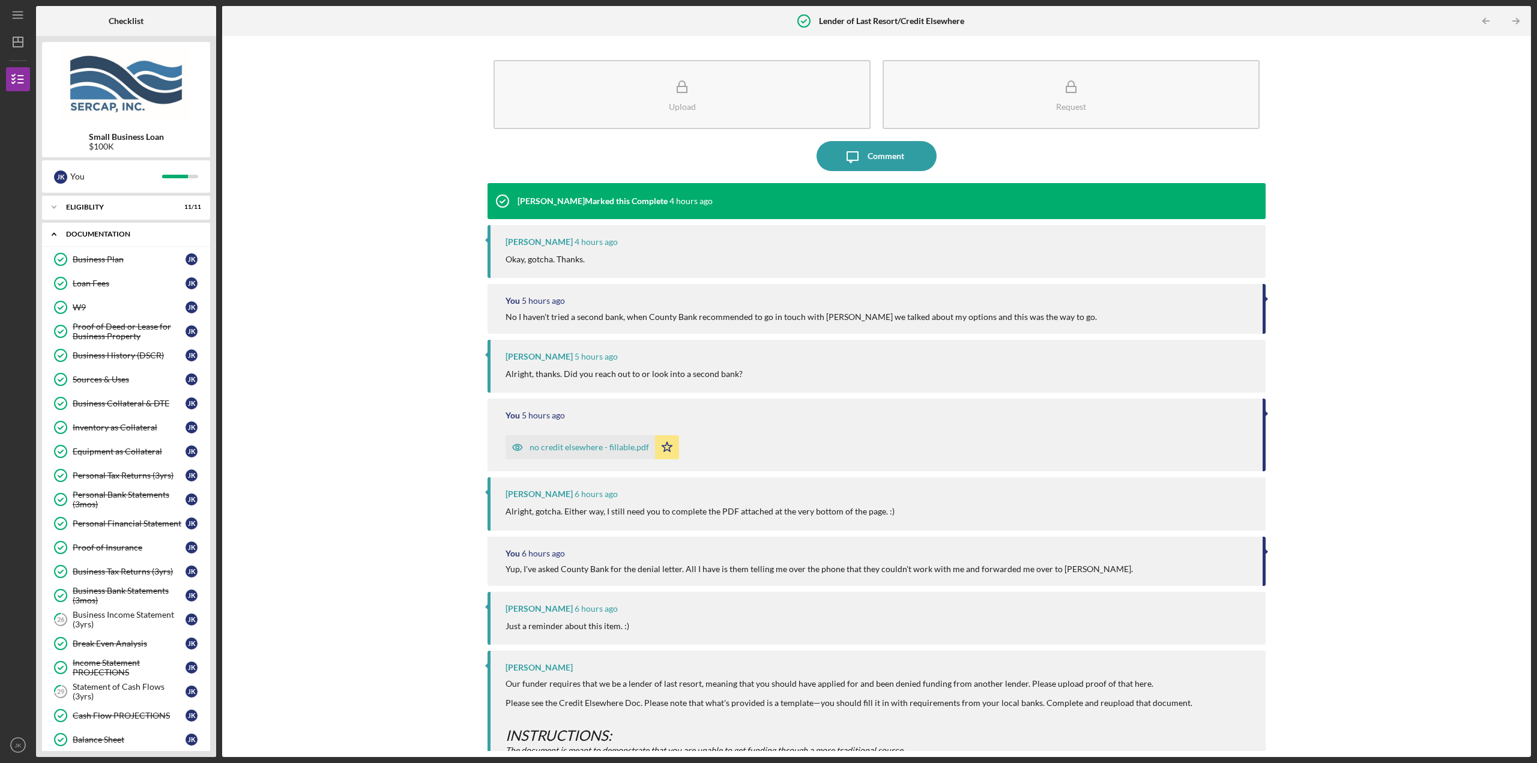
click at [116, 226] on div "Icon/Expander Documentation 24 / 27" at bounding box center [126, 234] width 168 height 25
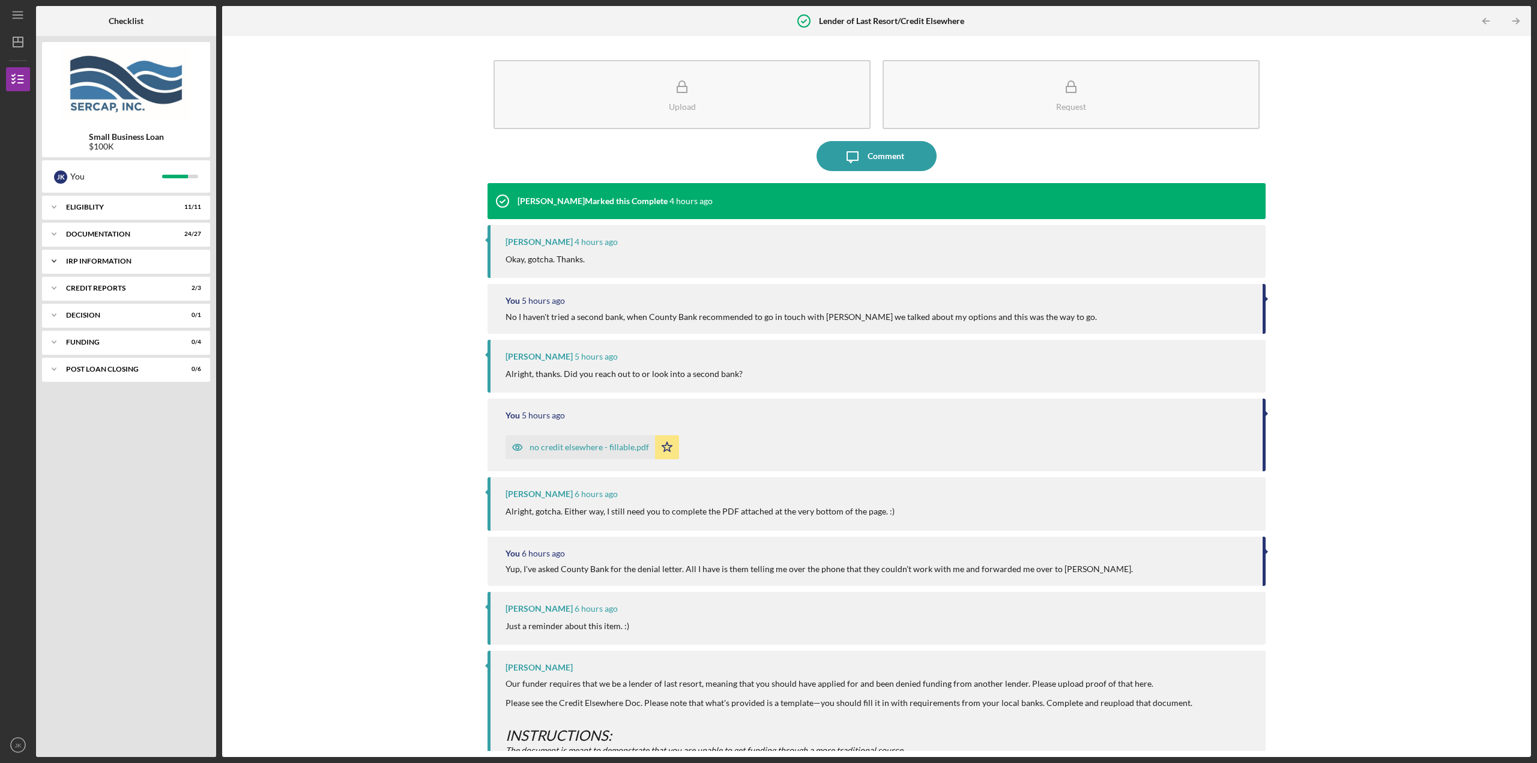
click at [106, 257] on div "Icon/Expander IRP Information 5 / 6" at bounding box center [126, 261] width 168 height 24
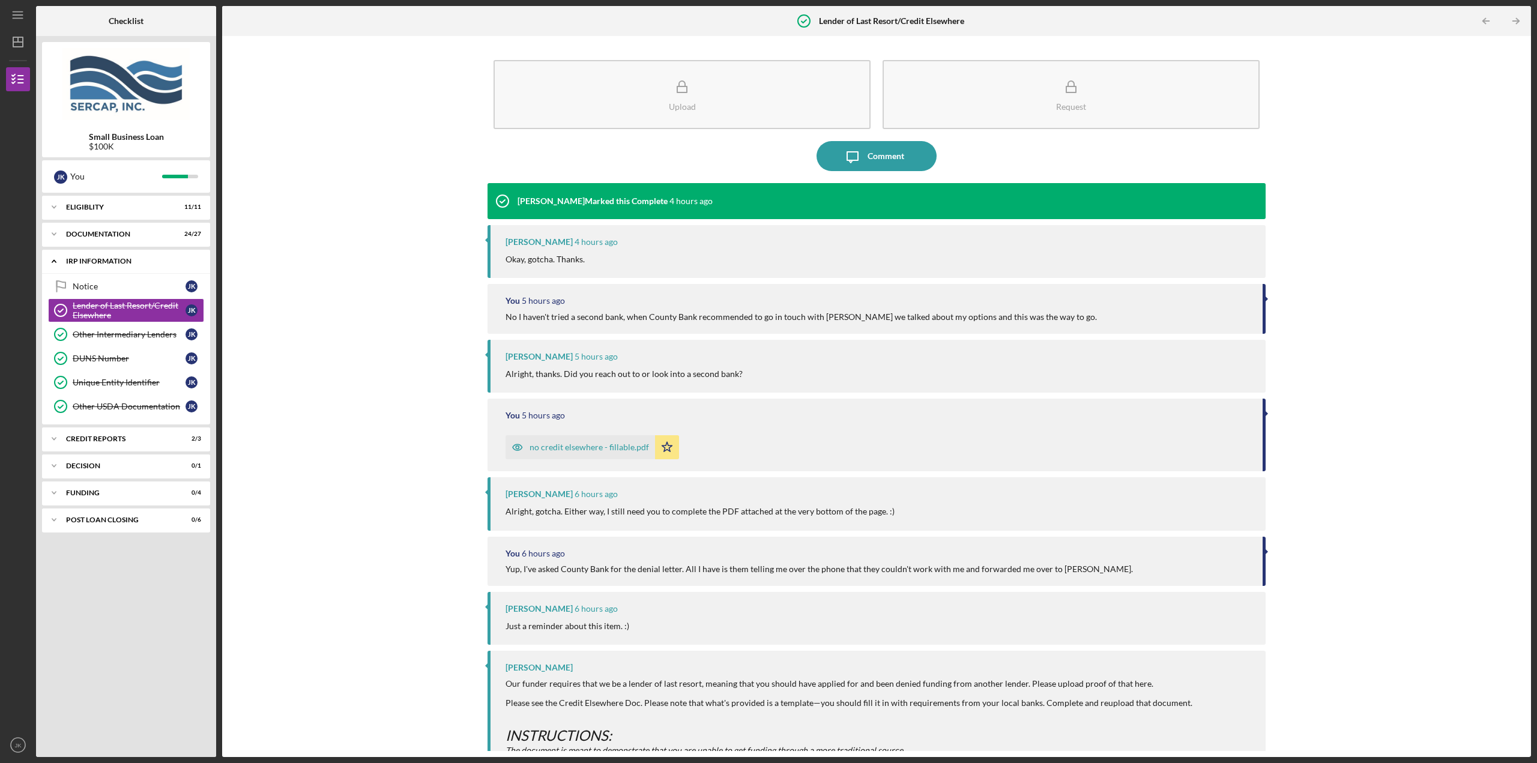
click at [127, 258] on div "IRP Information" at bounding box center [130, 261] width 129 height 7
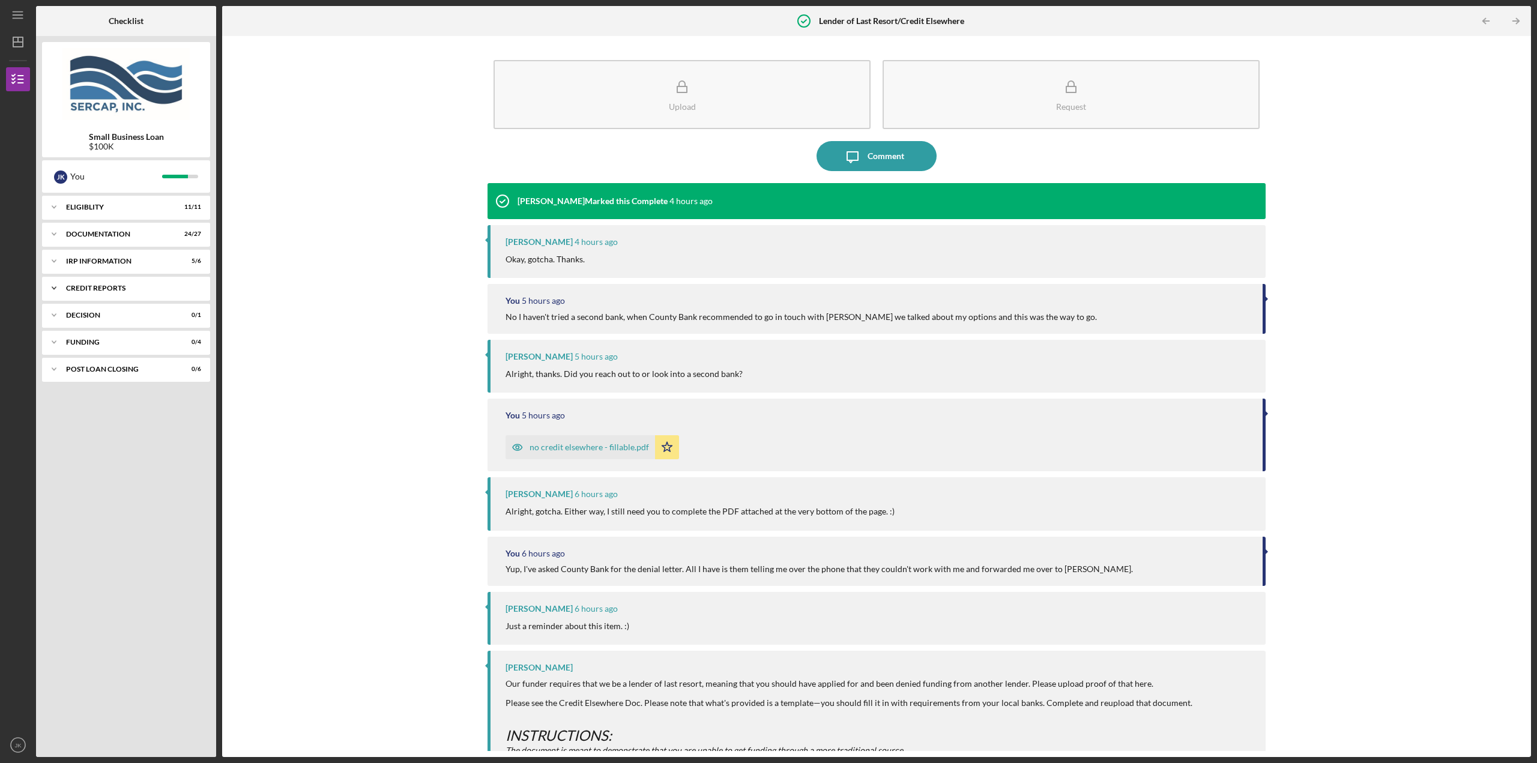
click at [127, 290] on div "credit reports" at bounding box center [130, 288] width 129 height 7
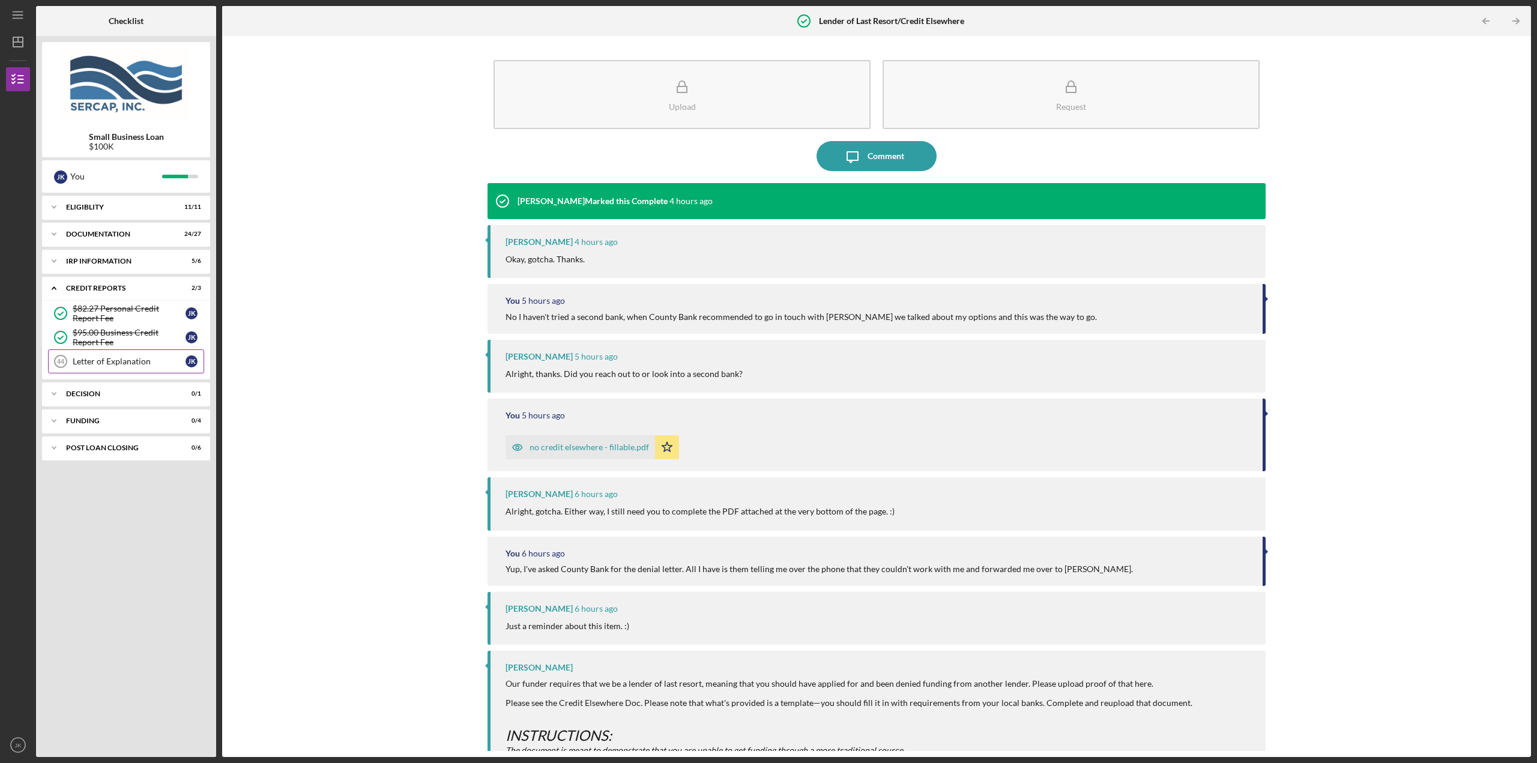
click at [141, 355] on link "Letter of Explanation 44 Letter of Explanation J K" at bounding box center [126, 361] width 156 height 24
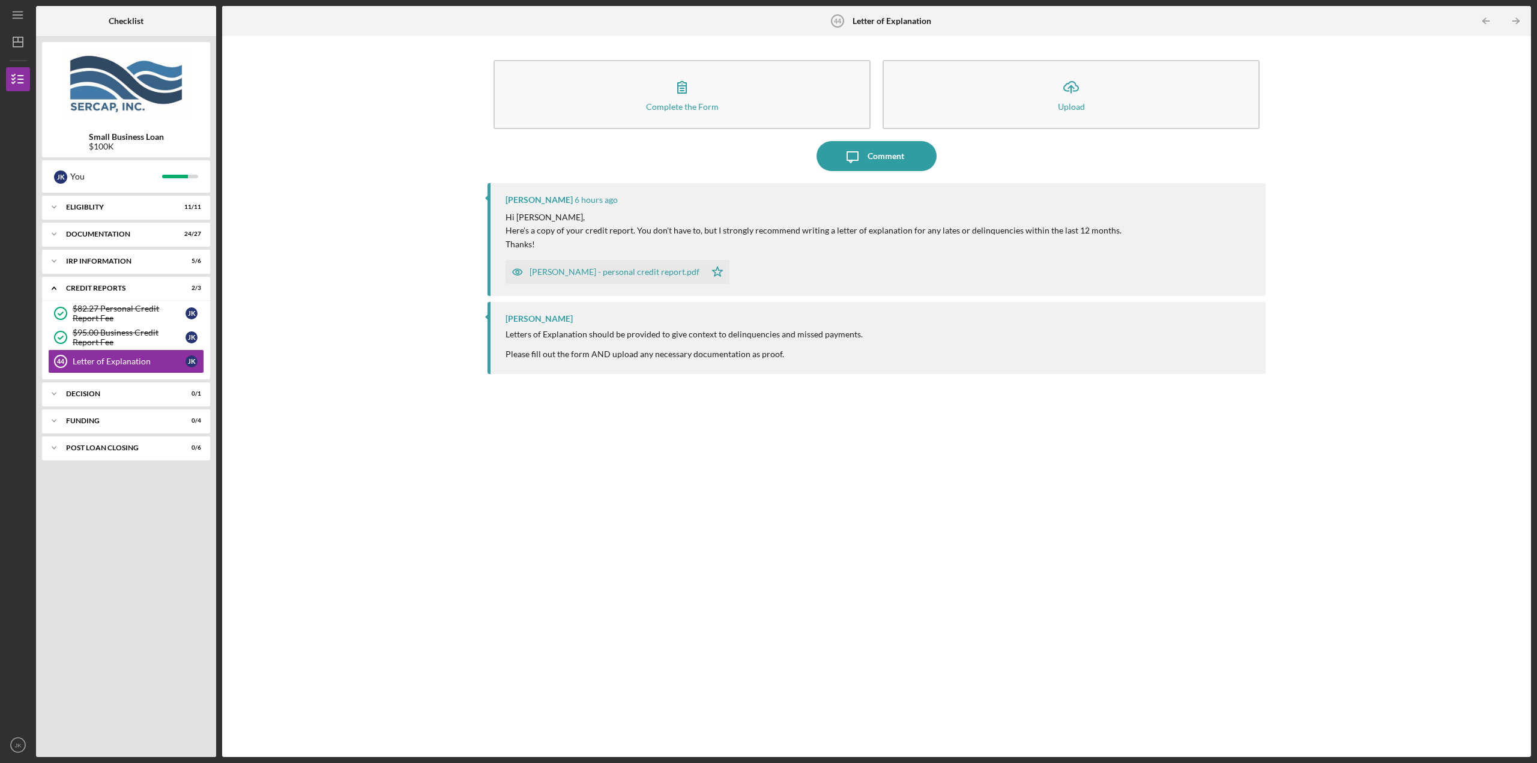
click at [620, 270] on div "[PERSON_NAME] - personal credit report.pdf" at bounding box center [615, 272] width 170 height 10
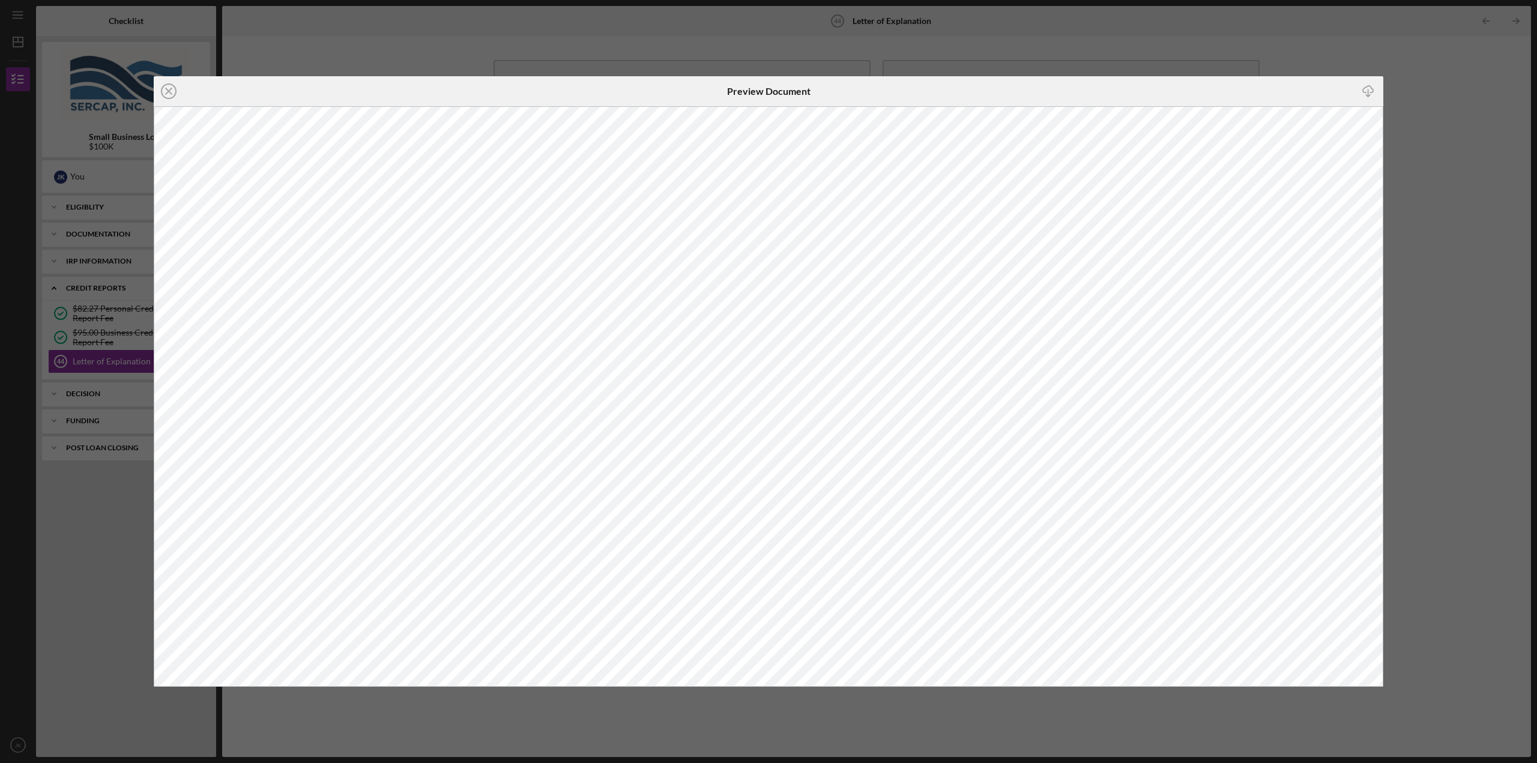
click at [1152, 70] on div "Icon/Close Preview Document Icon/Download" at bounding box center [768, 381] width 1537 height 763
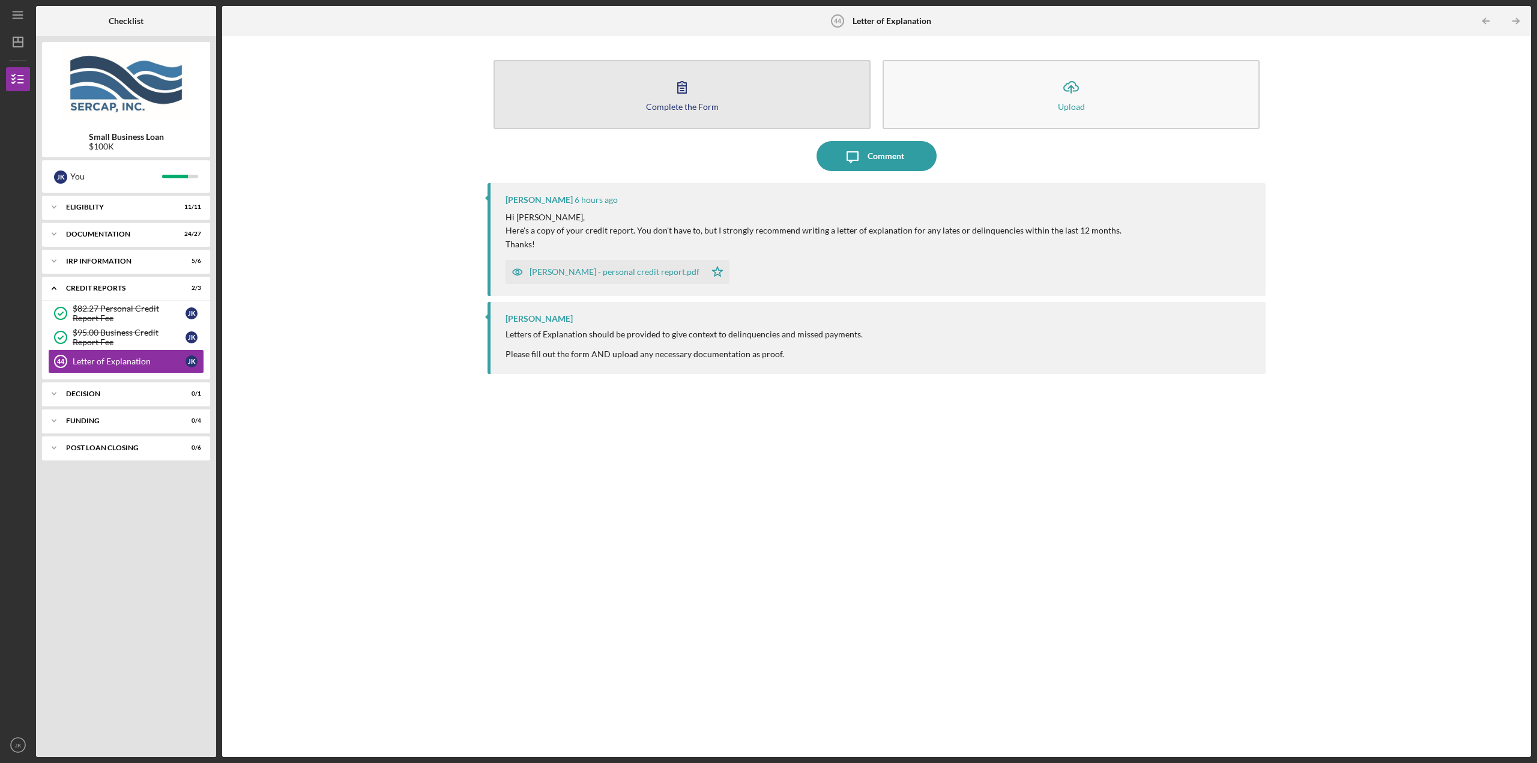
click at [763, 95] on button "Complete the Form Form" at bounding box center [681, 94] width 377 height 69
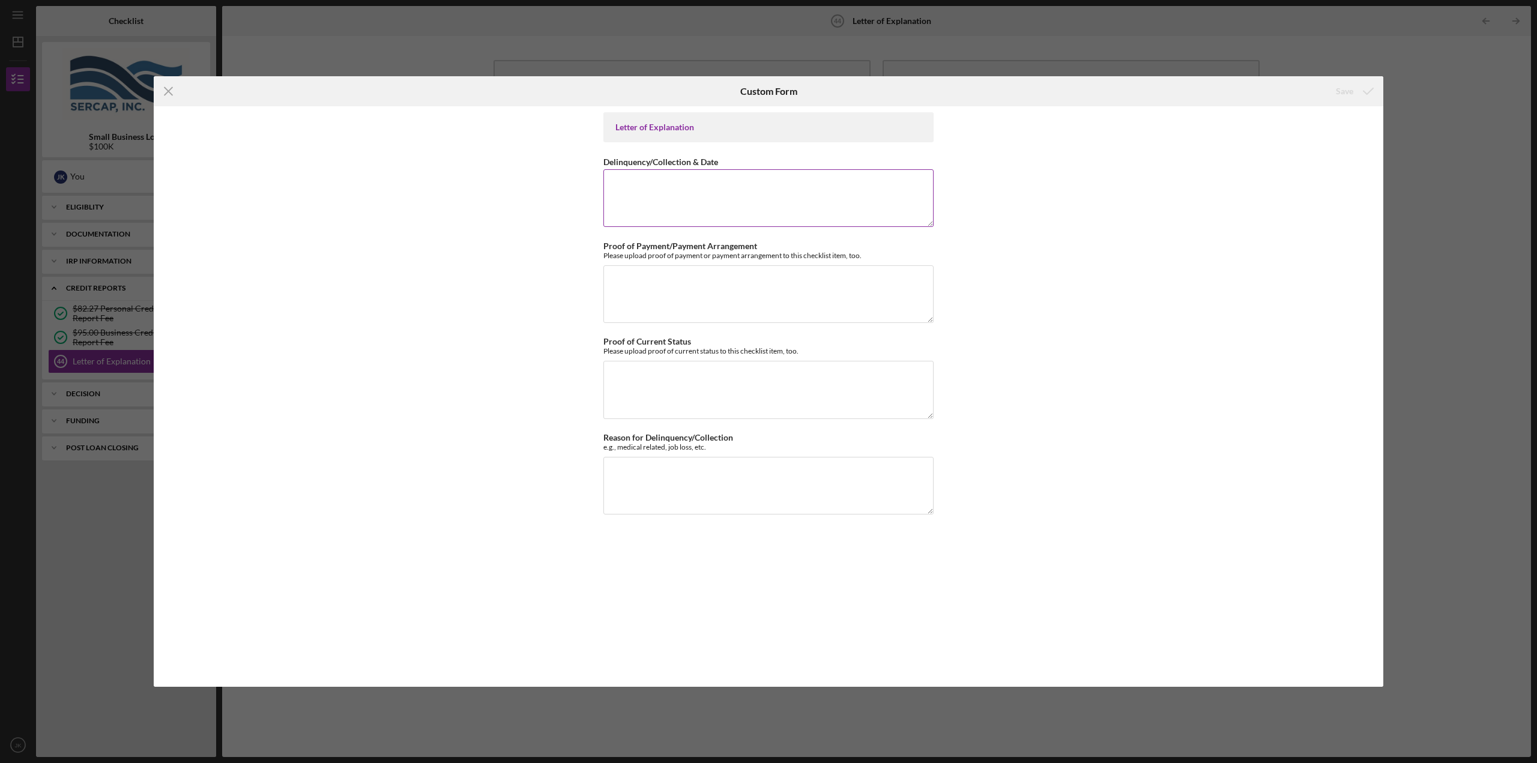
click at [732, 202] on textarea "Delinquency/Collection & Date" at bounding box center [768, 198] width 330 height 58
drag, startPoint x: 381, startPoint y: 29, endPoint x: 399, endPoint y: 40, distance: 20.5
click at [381, 28] on div "Icon/Menu Close Custom Form Save Letter of Explanation Delinquency/Collection &…" at bounding box center [768, 381] width 1537 height 763
click at [166, 92] on icon "Icon/Menu Close" at bounding box center [169, 91] width 30 height 30
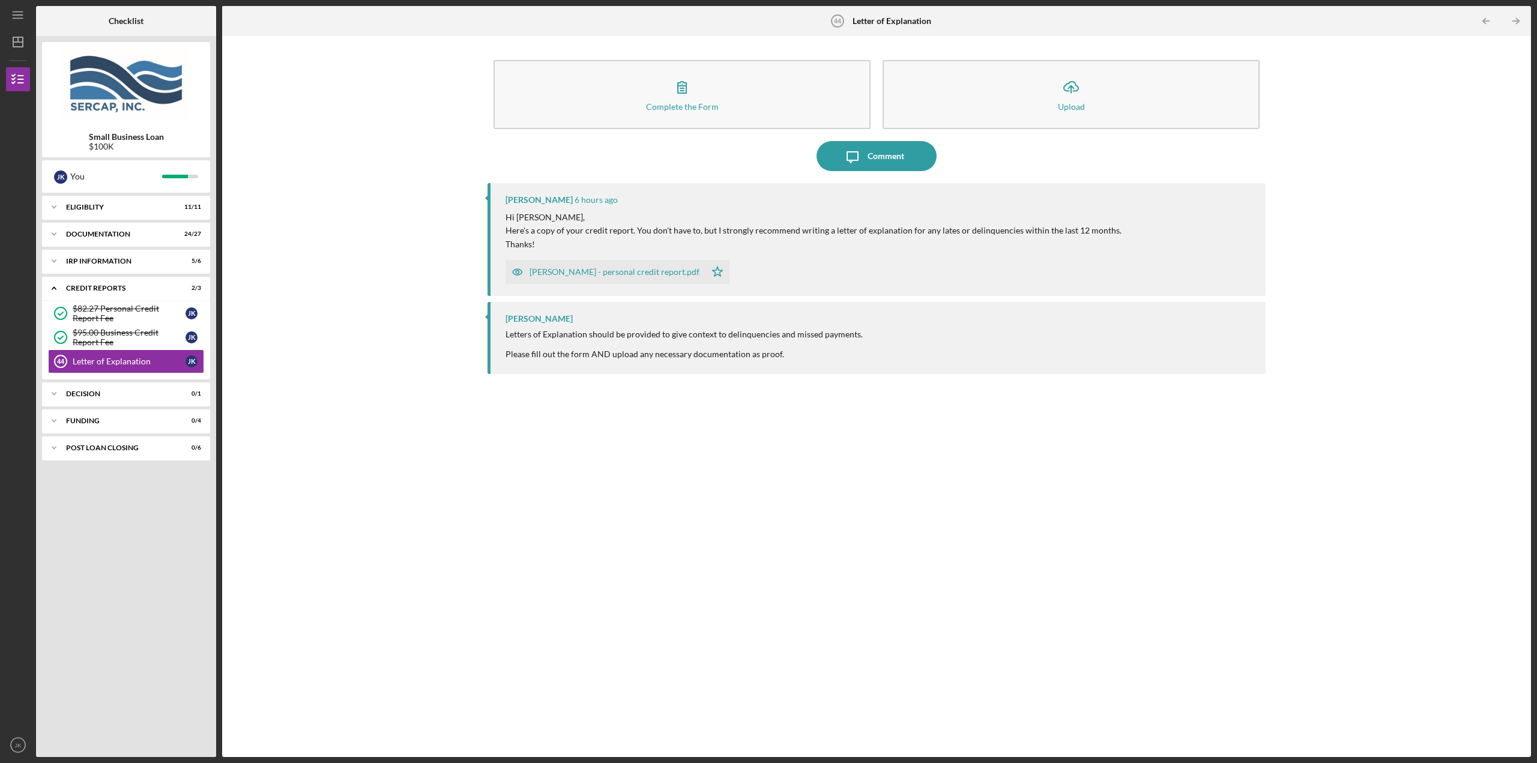
click at [608, 267] on div "[PERSON_NAME] - personal credit report.pdf" at bounding box center [606, 272] width 200 height 24
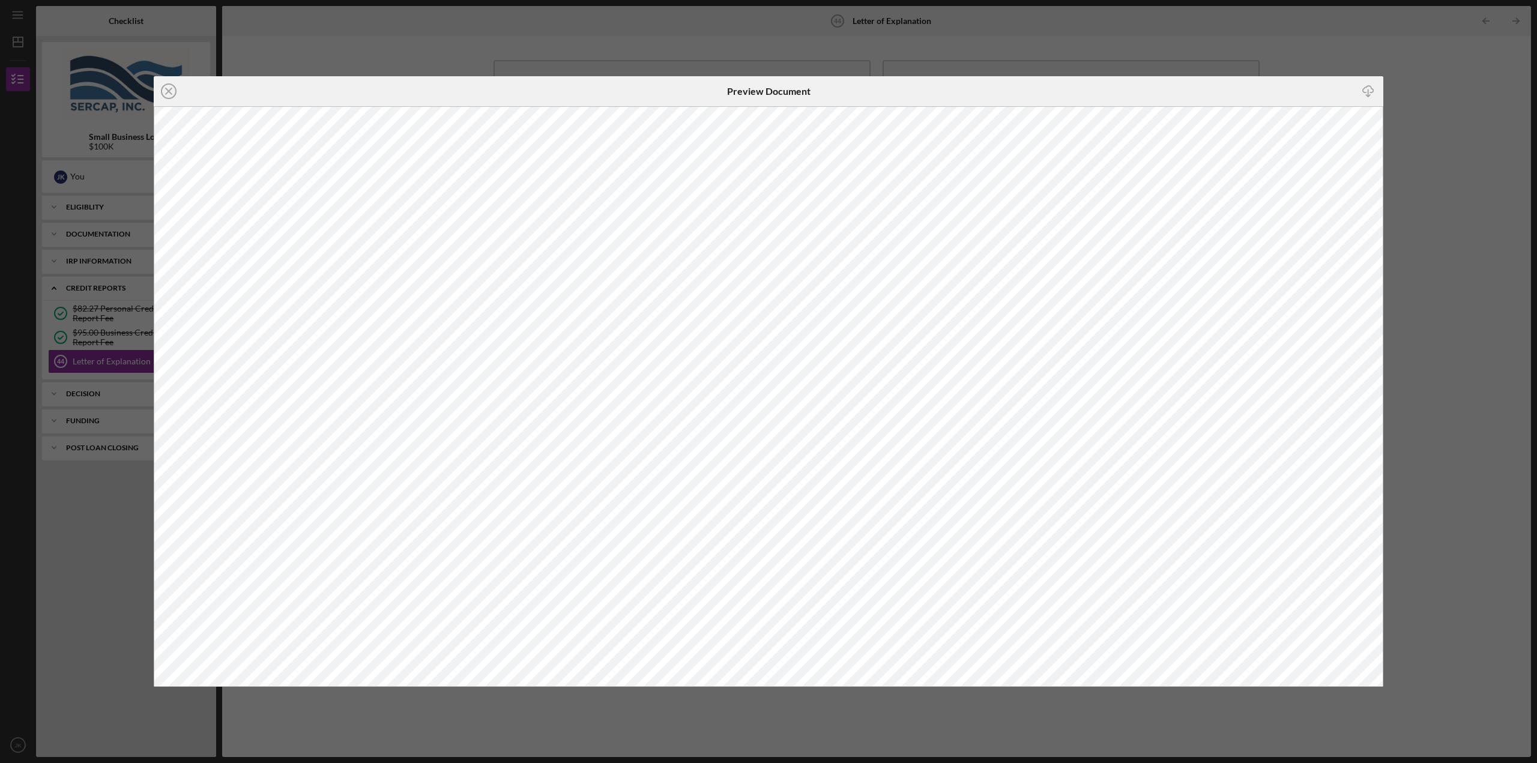
click at [1152, 90] on line "button" at bounding box center [1368, 92] width 0 height 7
click at [360, 65] on div "Icon/Close Preview Document Icon/Download" at bounding box center [768, 381] width 1537 height 763
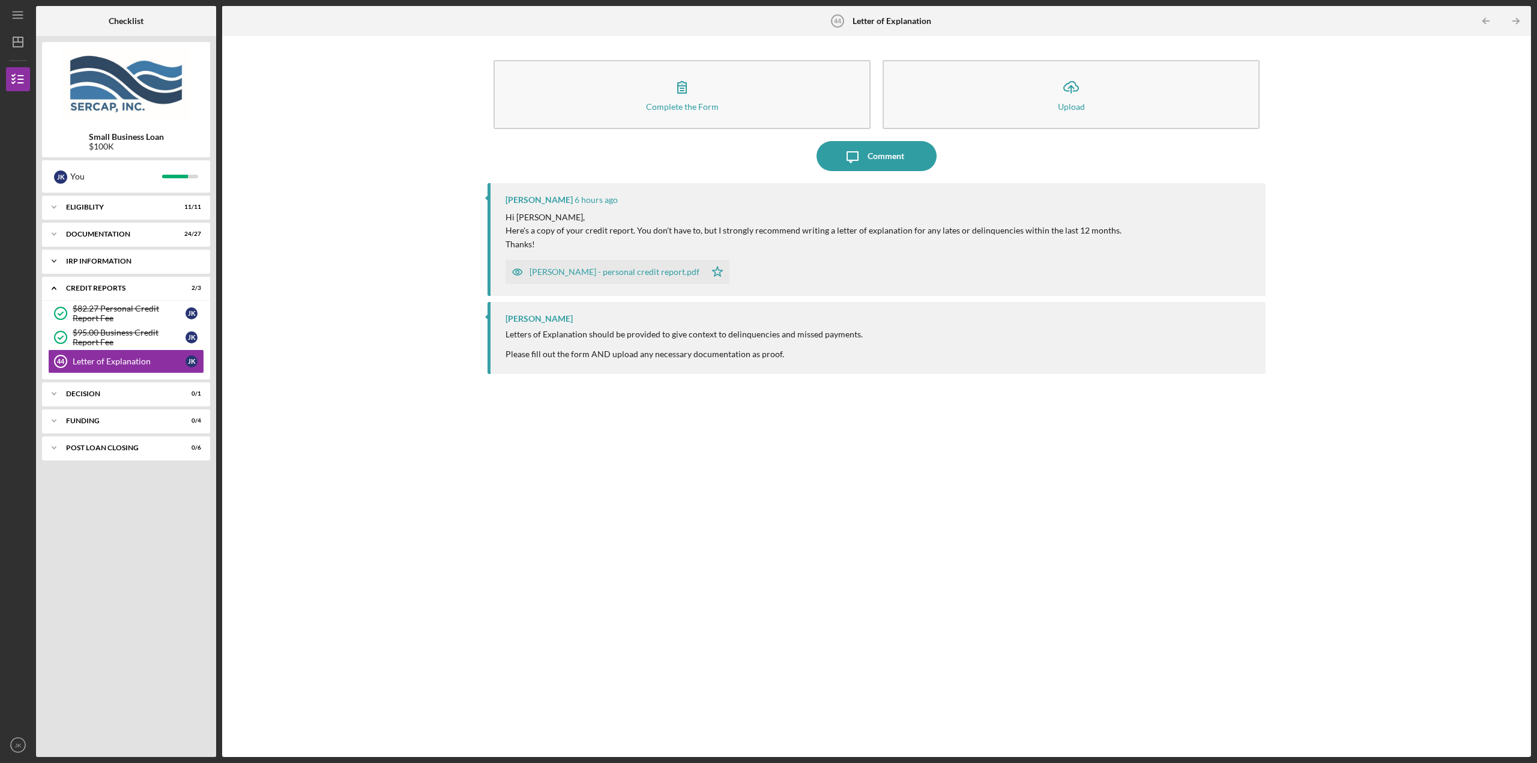
click at [128, 264] on div "IRP Information" at bounding box center [130, 261] width 129 height 7
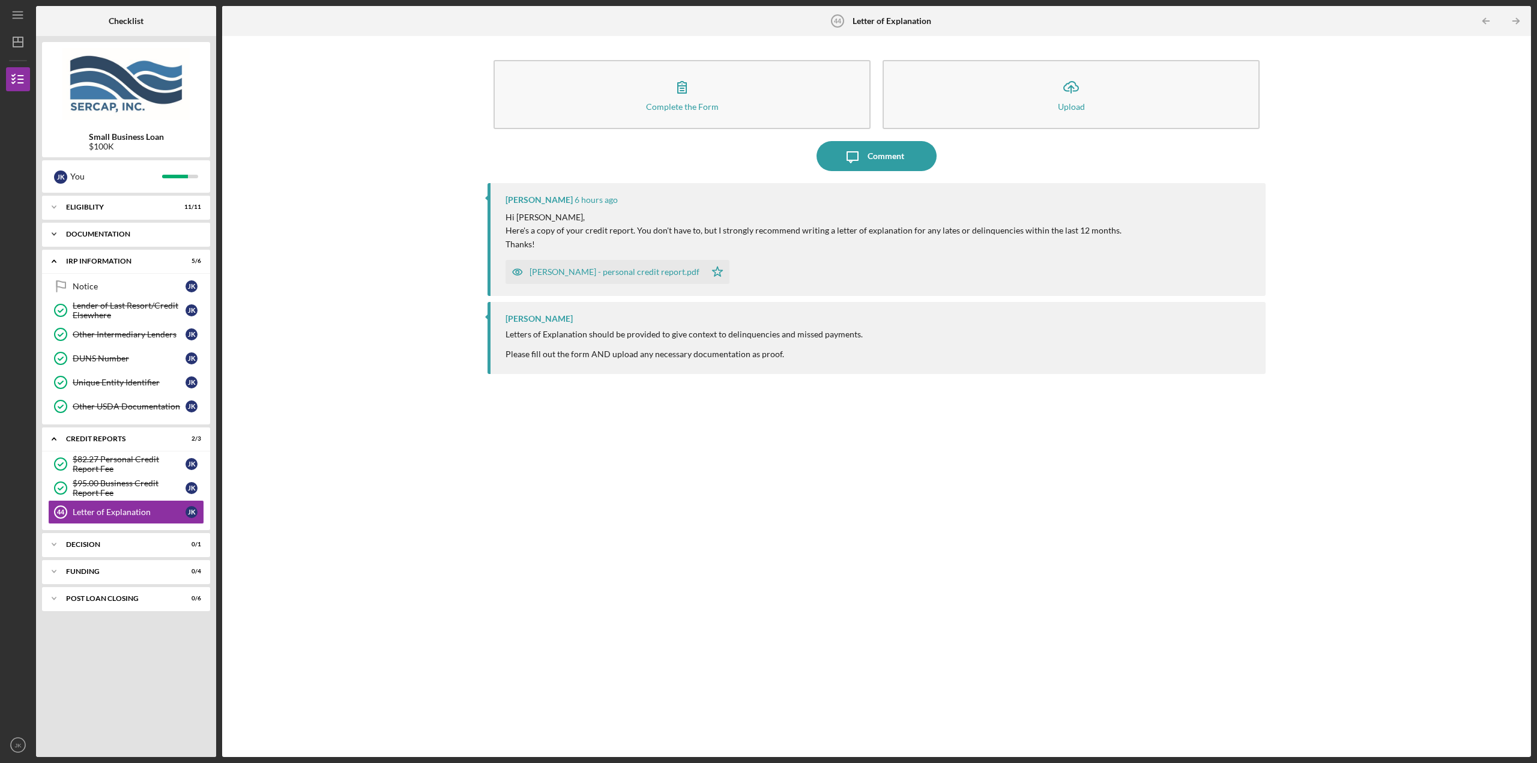
click at [109, 238] on div "Icon/Expander Documentation 24 / 27" at bounding box center [126, 234] width 168 height 24
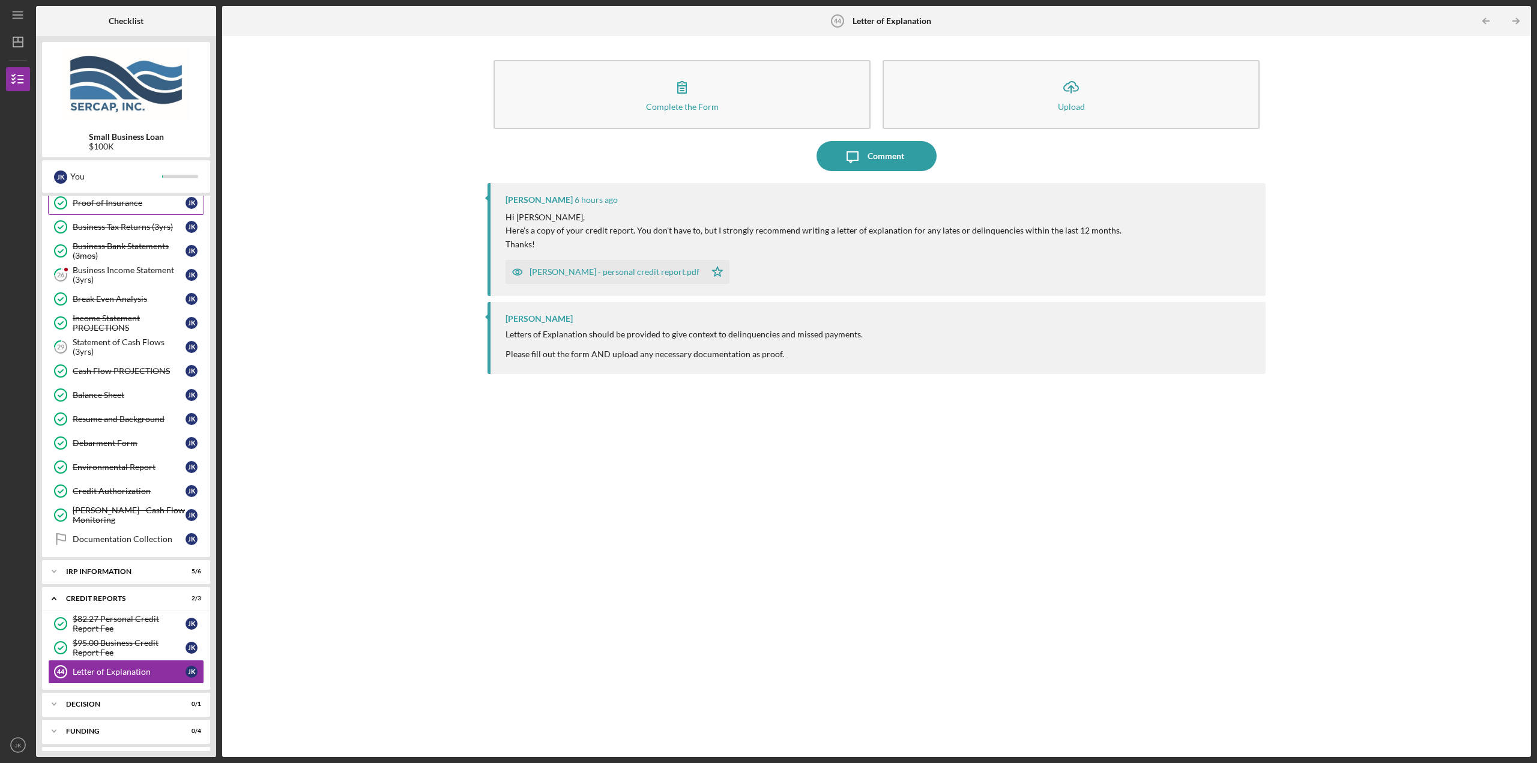
scroll to position [350, 0]
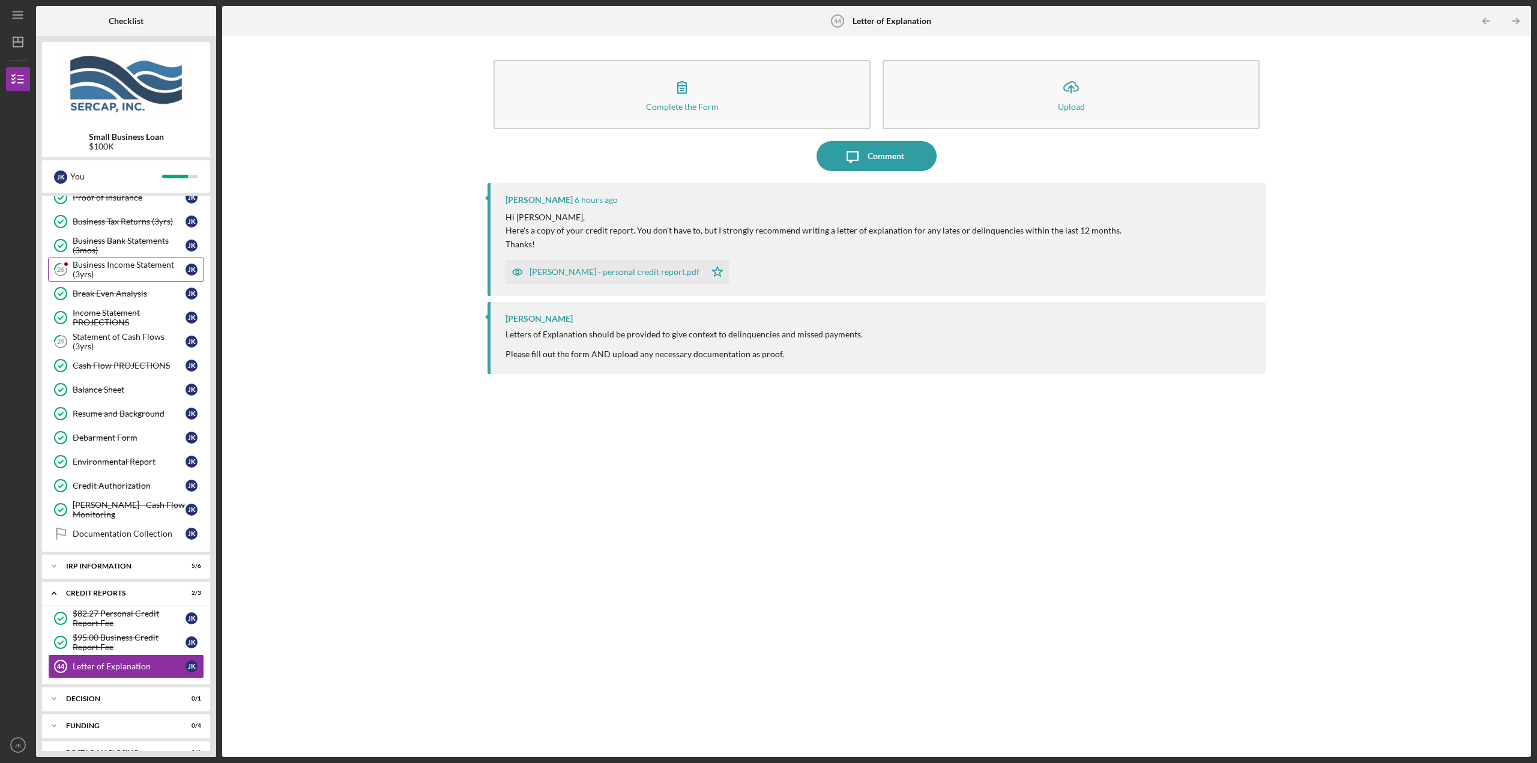
click at [153, 269] on div "Business Income Statement (3yrs)" at bounding box center [129, 269] width 113 height 19
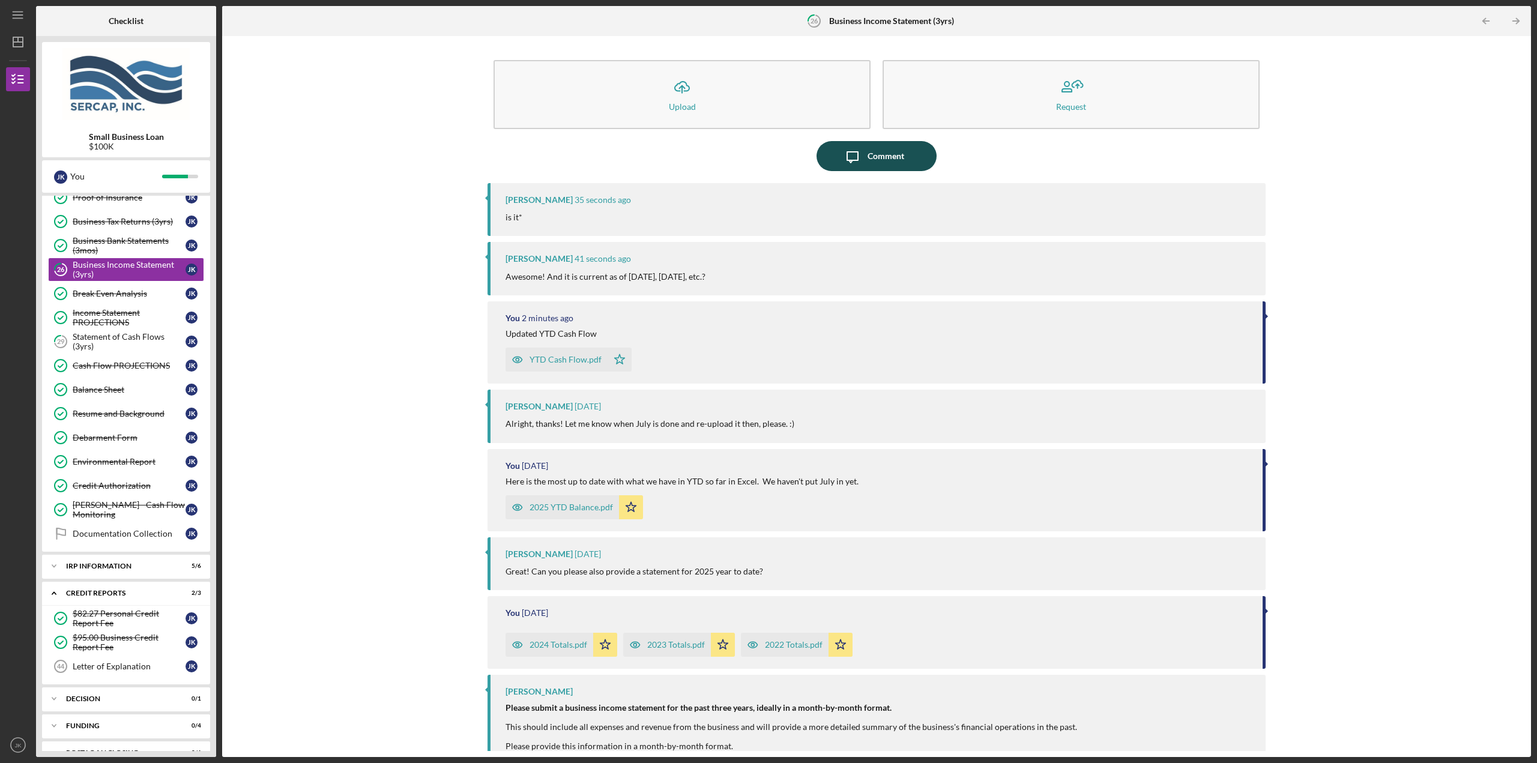
click at [839, 151] on icon "Icon/Message" at bounding box center [852, 156] width 30 height 30
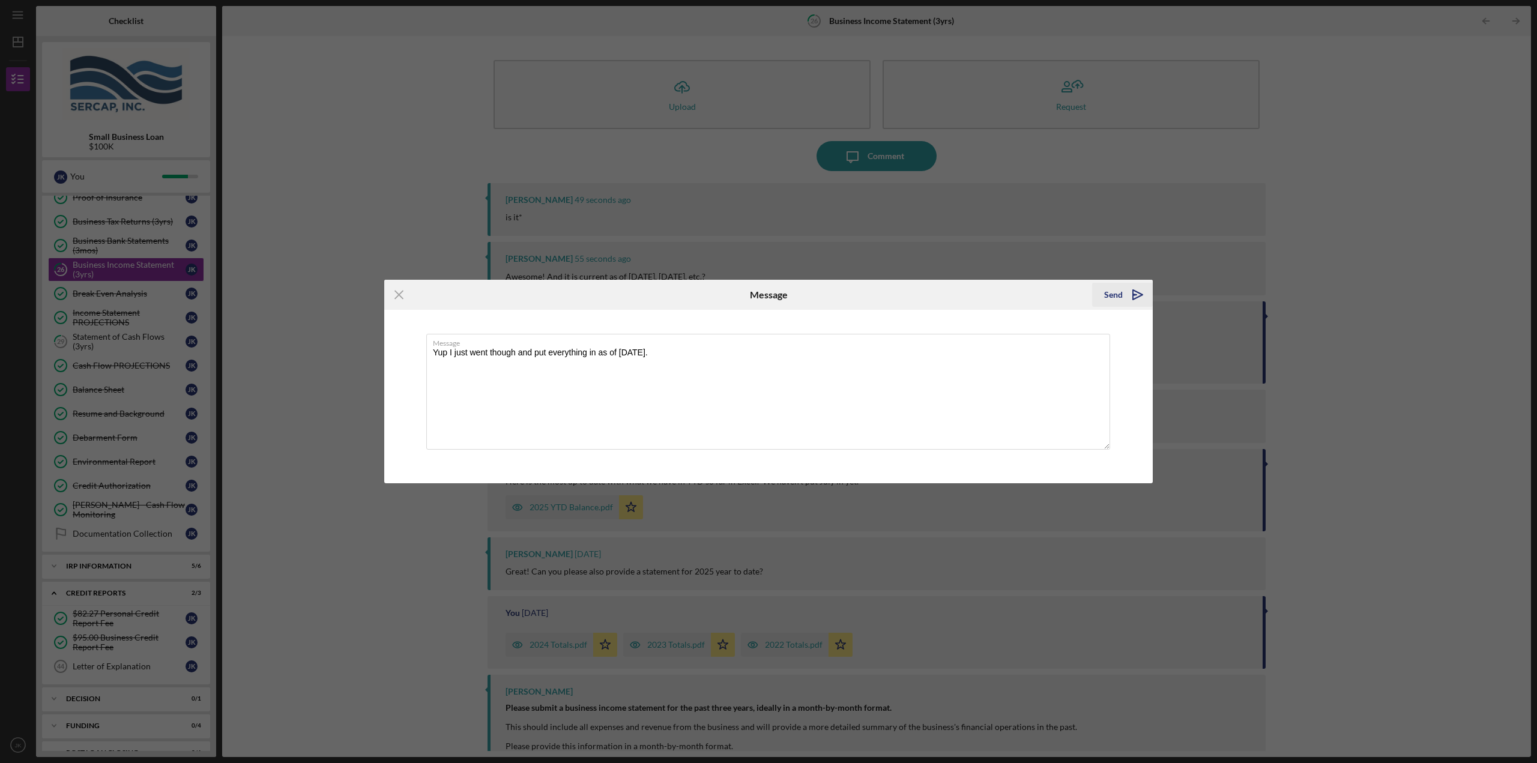
type textarea "Yup I just went though and put everything in as of today."
click at [1136, 299] on icon "Icon/icon-invite-send" at bounding box center [1138, 295] width 30 height 30
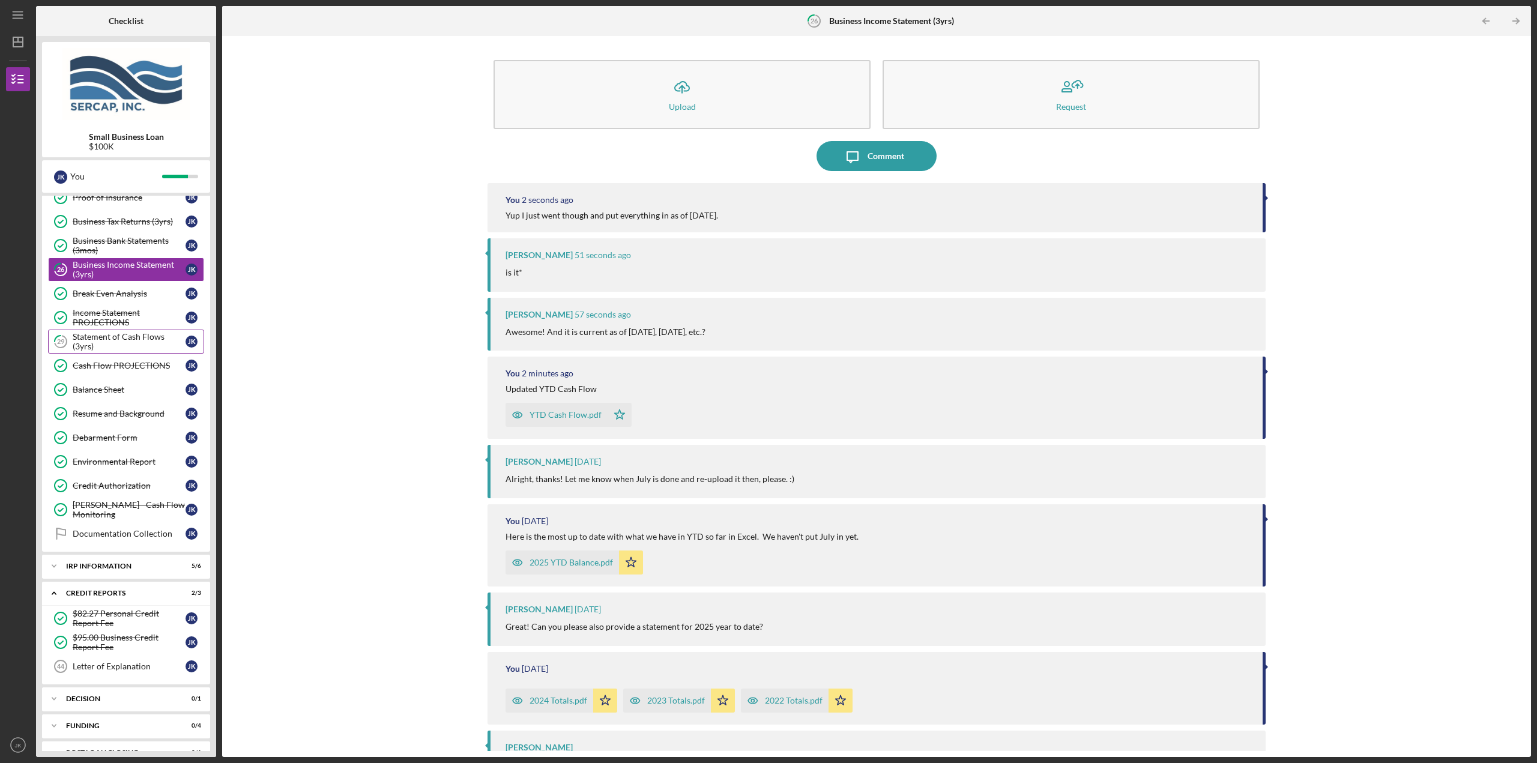
click at [137, 337] on div "Statement of Cash Flows (3yrs)" at bounding box center [129, 341] width 113 height 19
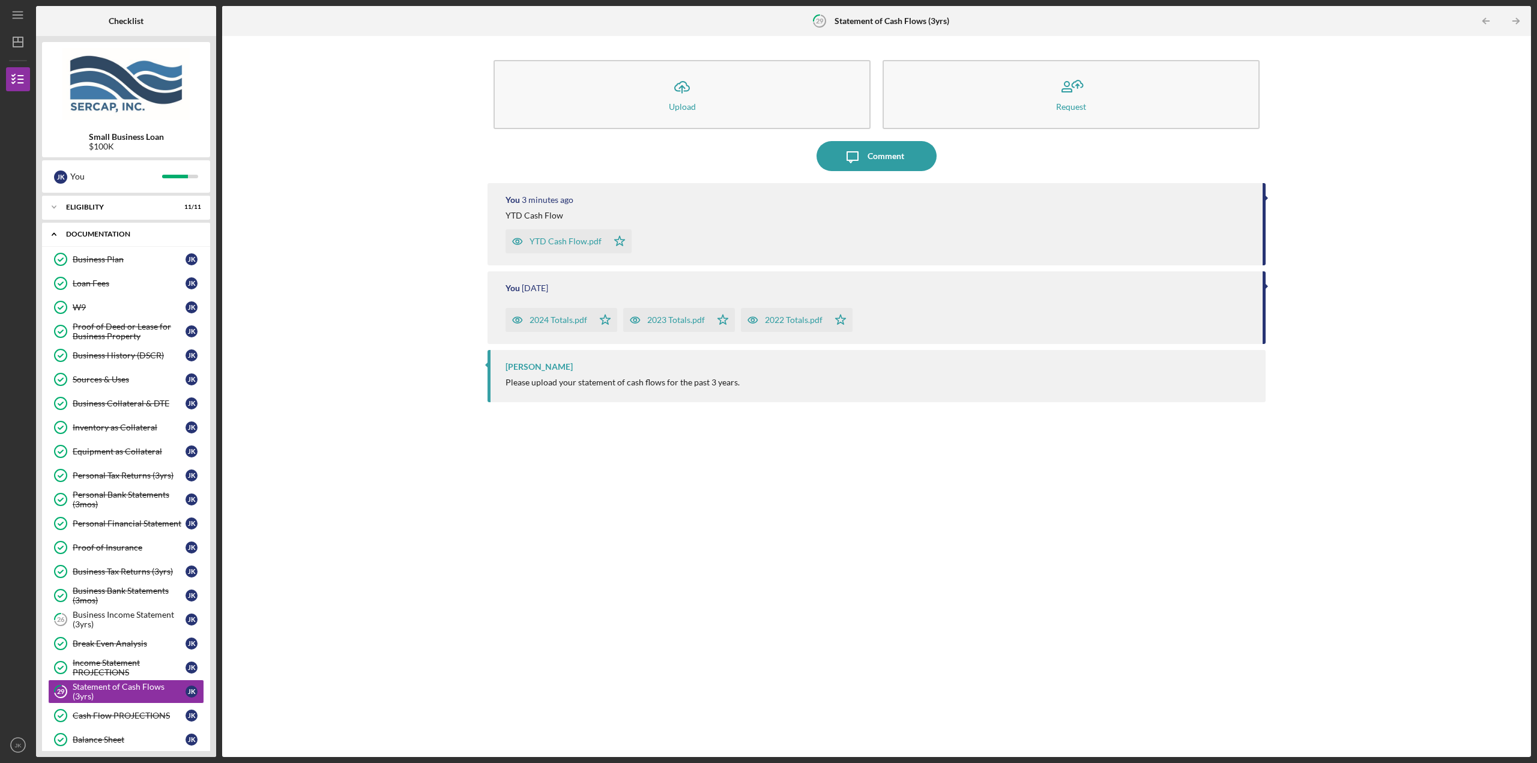
click at [115, 236] on div "Documentation" at bounding box center [130, 234] width 129 height 7
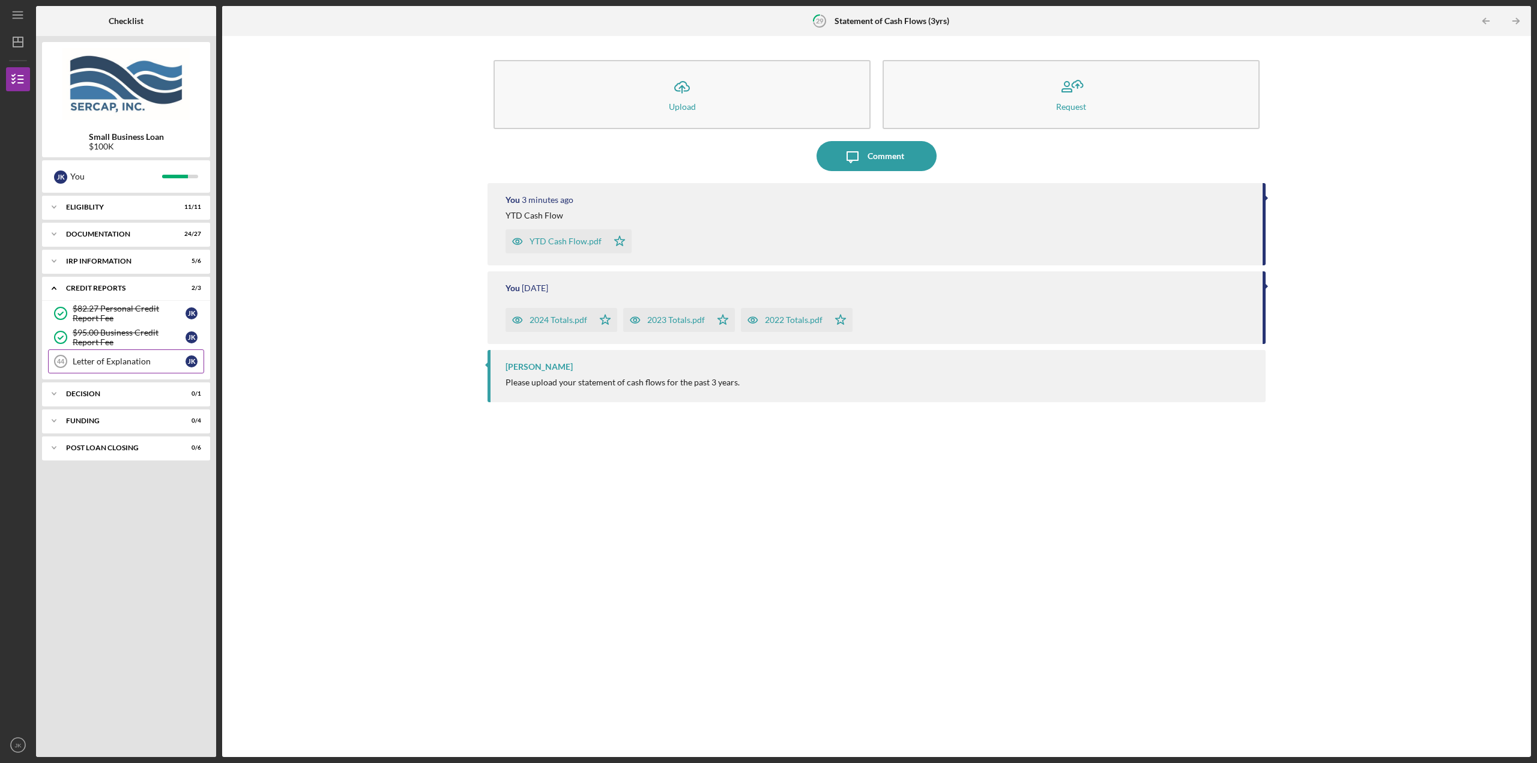
click at [124, 360] on div "Letter of Explanation" at bounding box center [129, 362] width 113 height 10
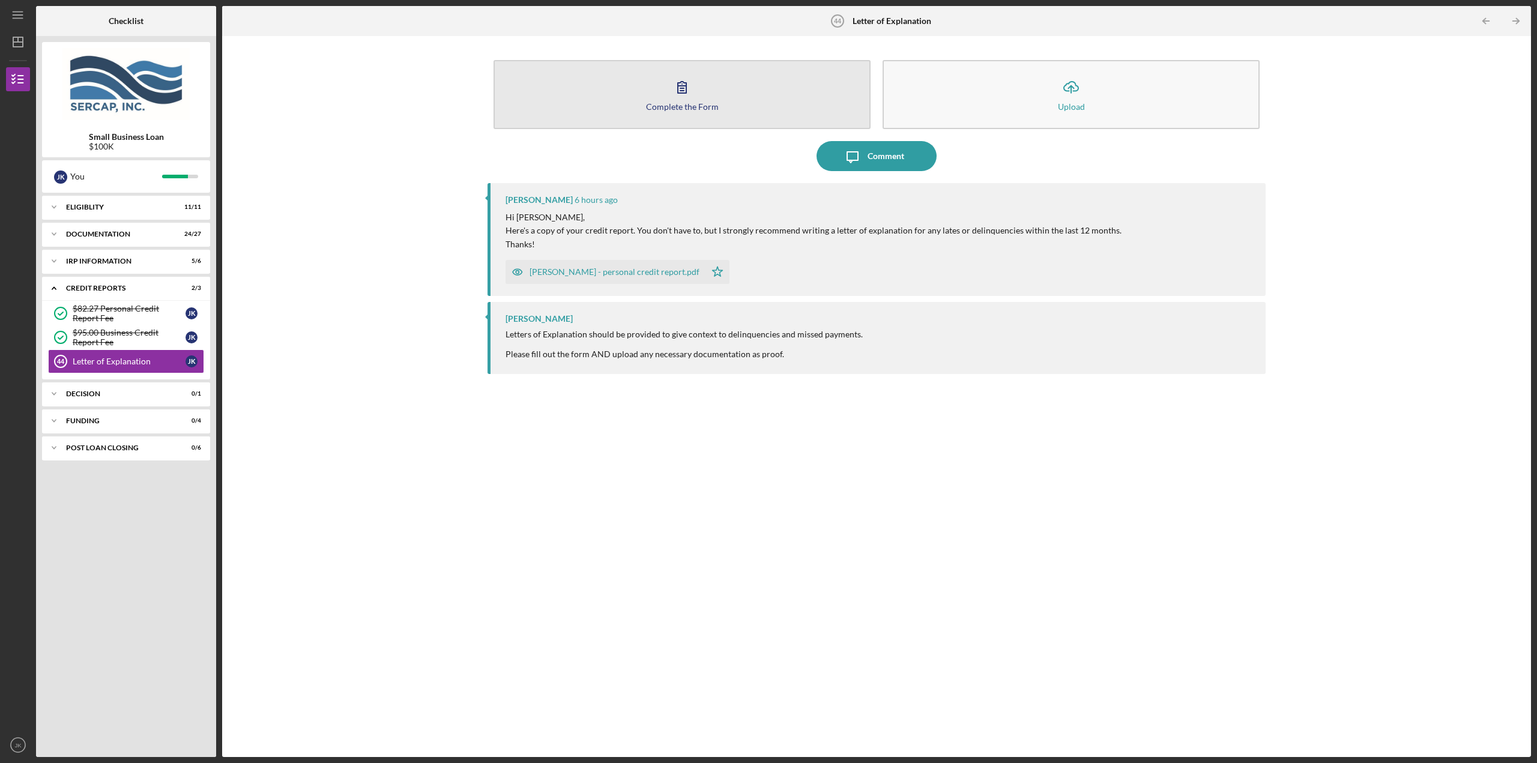
click at [683, 100] on icon "button" at bounding box center [682, 87] width 30 height 30
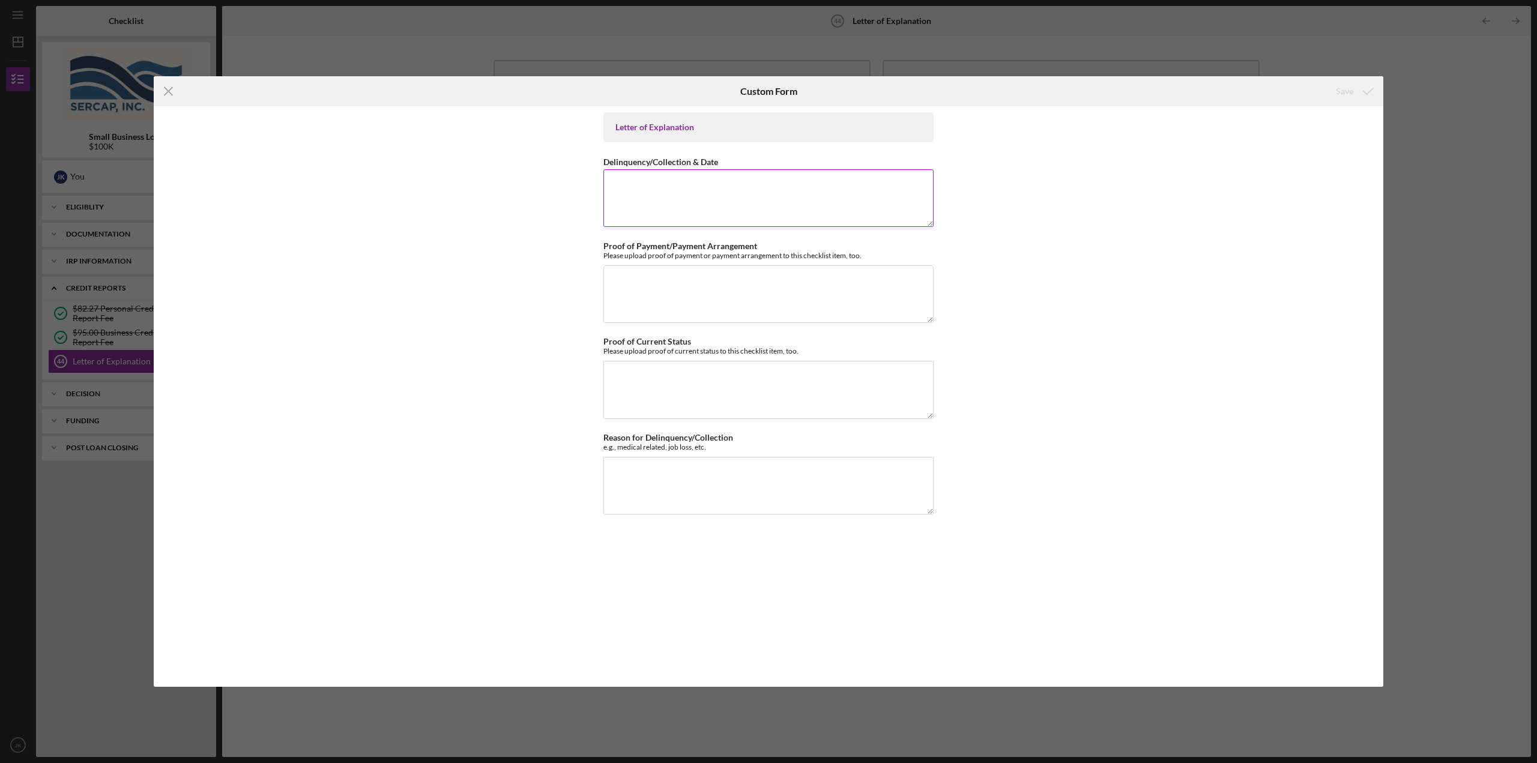
click at [653, 198] on textarea "Delinquency/Collection & Date" at bounding box center [768, 198] width 330 height 58
click at [688, 489] on textarea "Reason for Delinquency/Collection" at bounding box center [768, 486] width 330 height 58
type textarea "My day job is 100% commission based and sometimes I go a couple months without …"
click at [689, 384] on textarea "Proof of Current Status" at bounding box center [768, 390] width 330 height 58
click at [693, 184] on textarea "Delinquency/Collection & Date" at bounding box center [768, 198] width 330 height 58
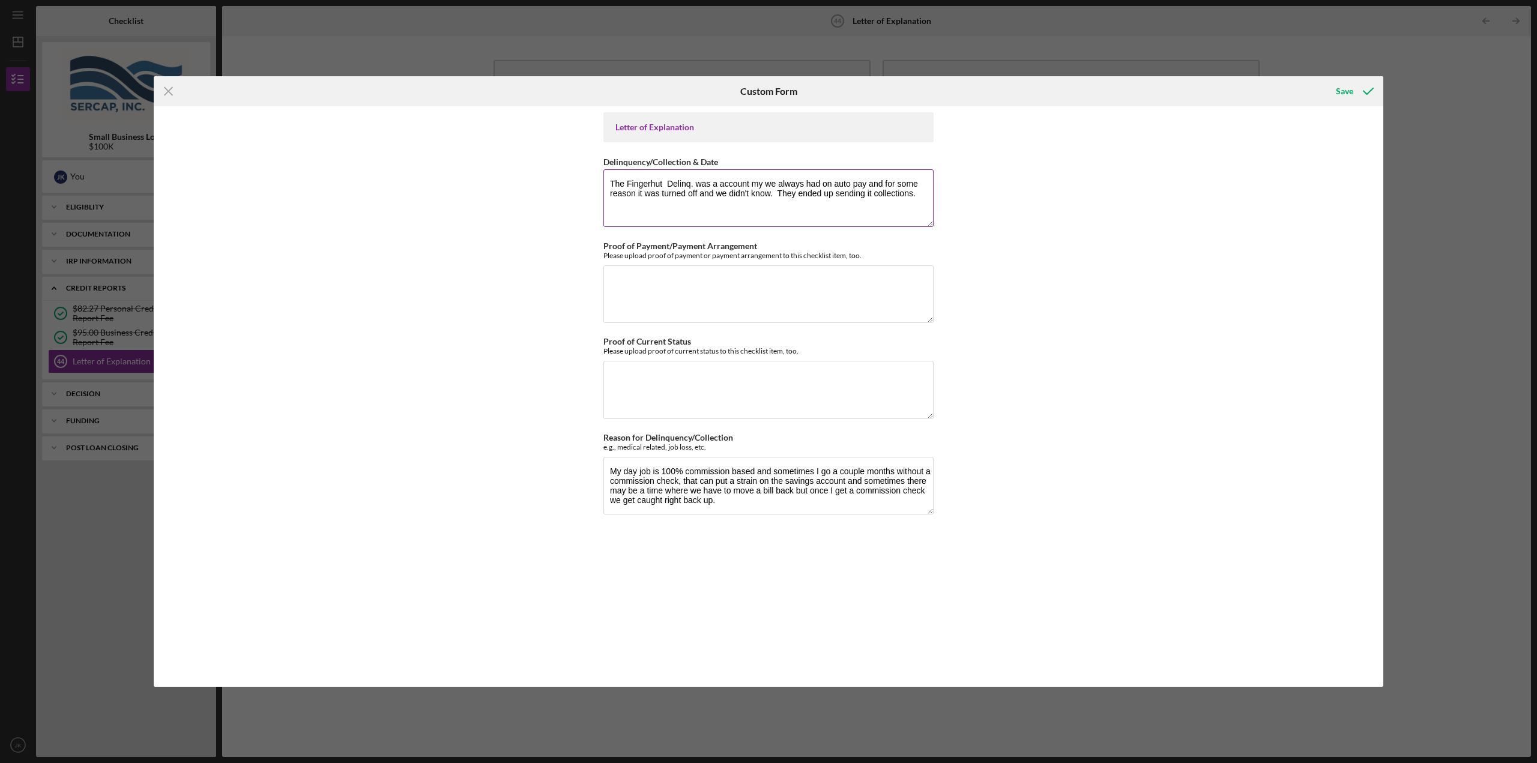
click at [921, 196] on textarea "The Fingerhut Delinq. was a account my we always had on auto pay and for some r…" at bounding box center [768, 198] width 330 height 58
type textarea "The Fingerhut Delinq. was a account my we always had on auto pay and for some r…"
click at [762, 292] on textarea "Proof of Payment/Payment Arrangement" at bounding box center [768, 294] width 330 height 58
click at [1337, 92] on div "Save" at bounding box center [1344, 91] width 17 height 24
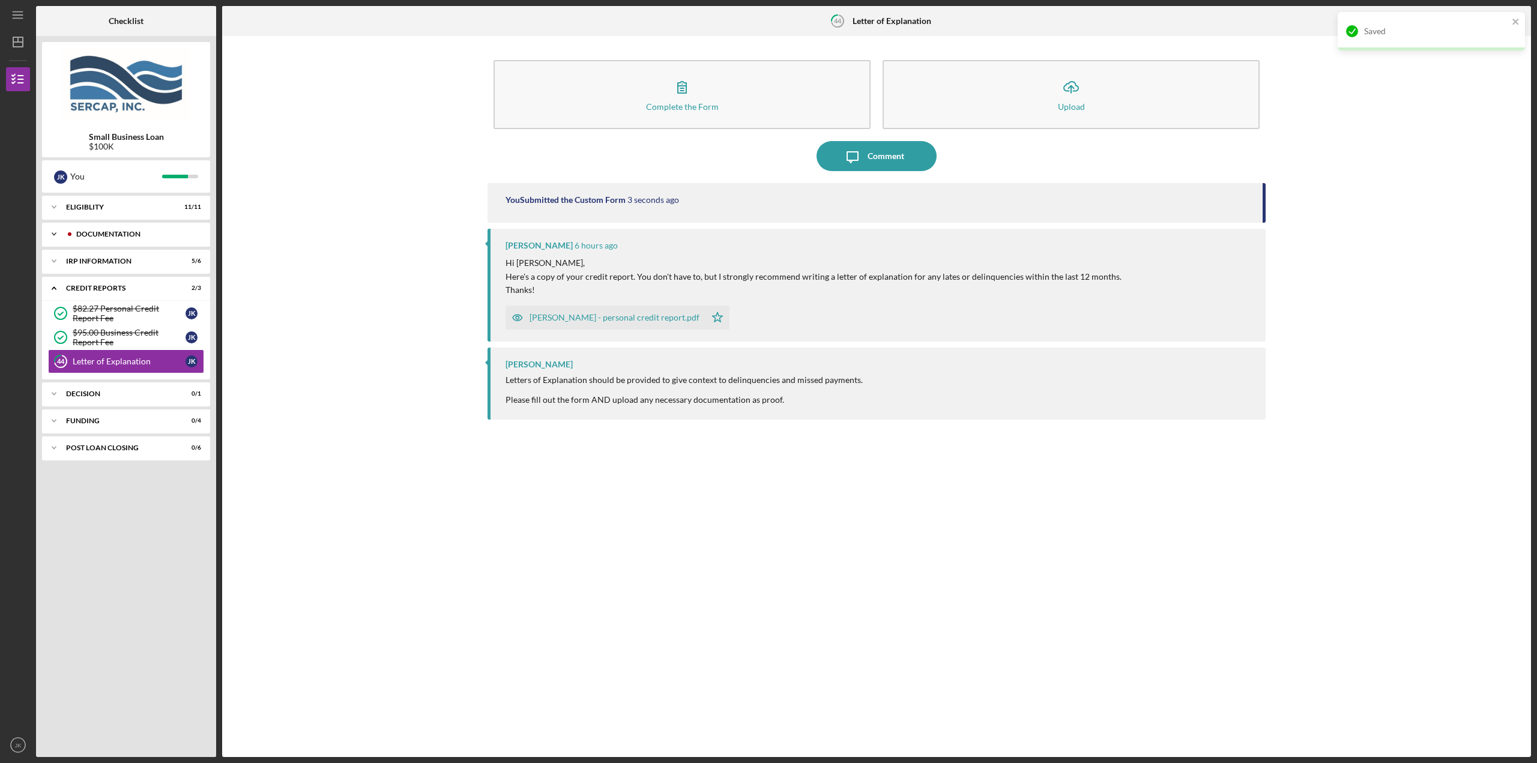
click at [126, 229] on div "Icon/Expander Documentation 25 / 27" at bounding box center [126, 234] width 168 height 24
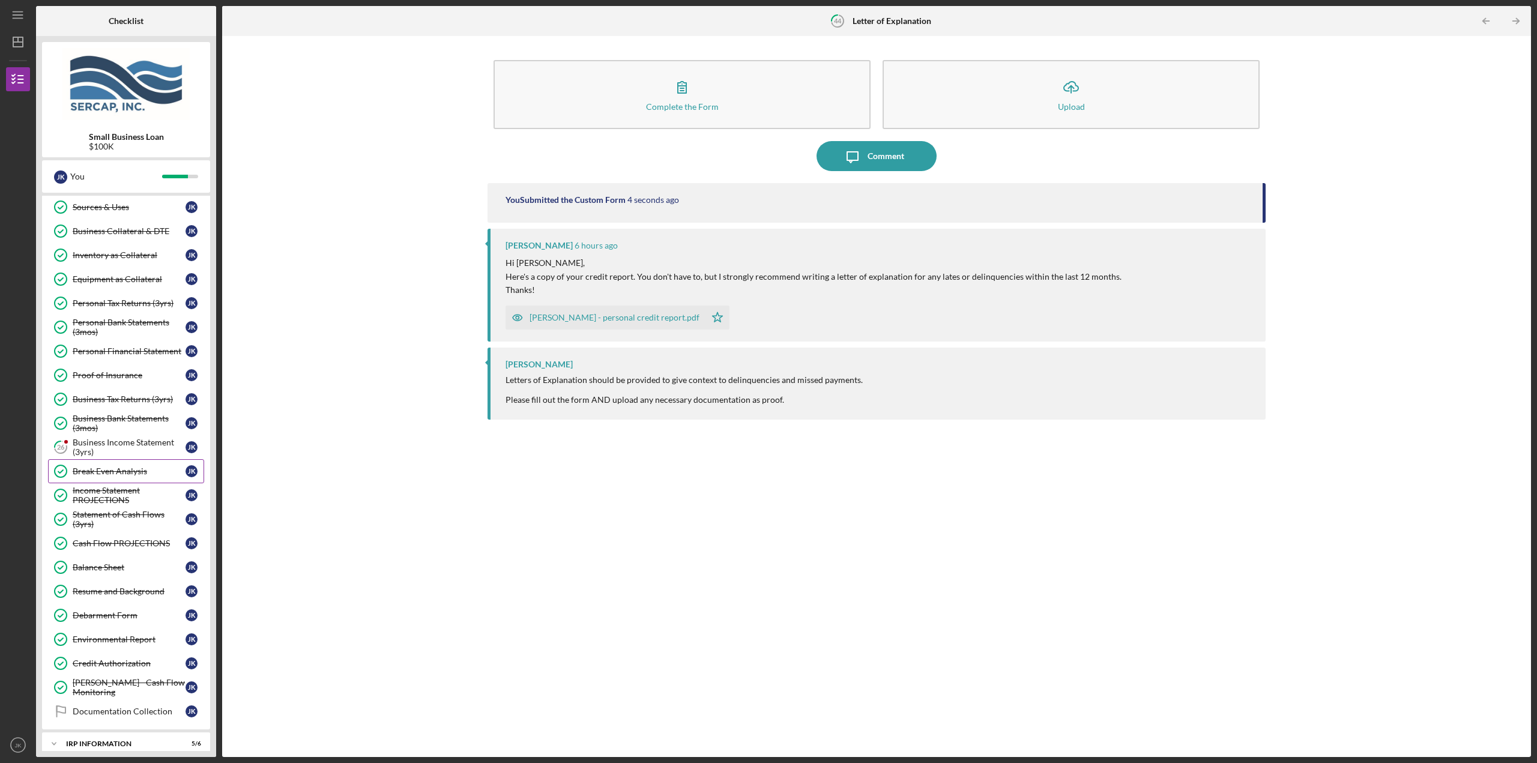
scroll to position [180, 0]
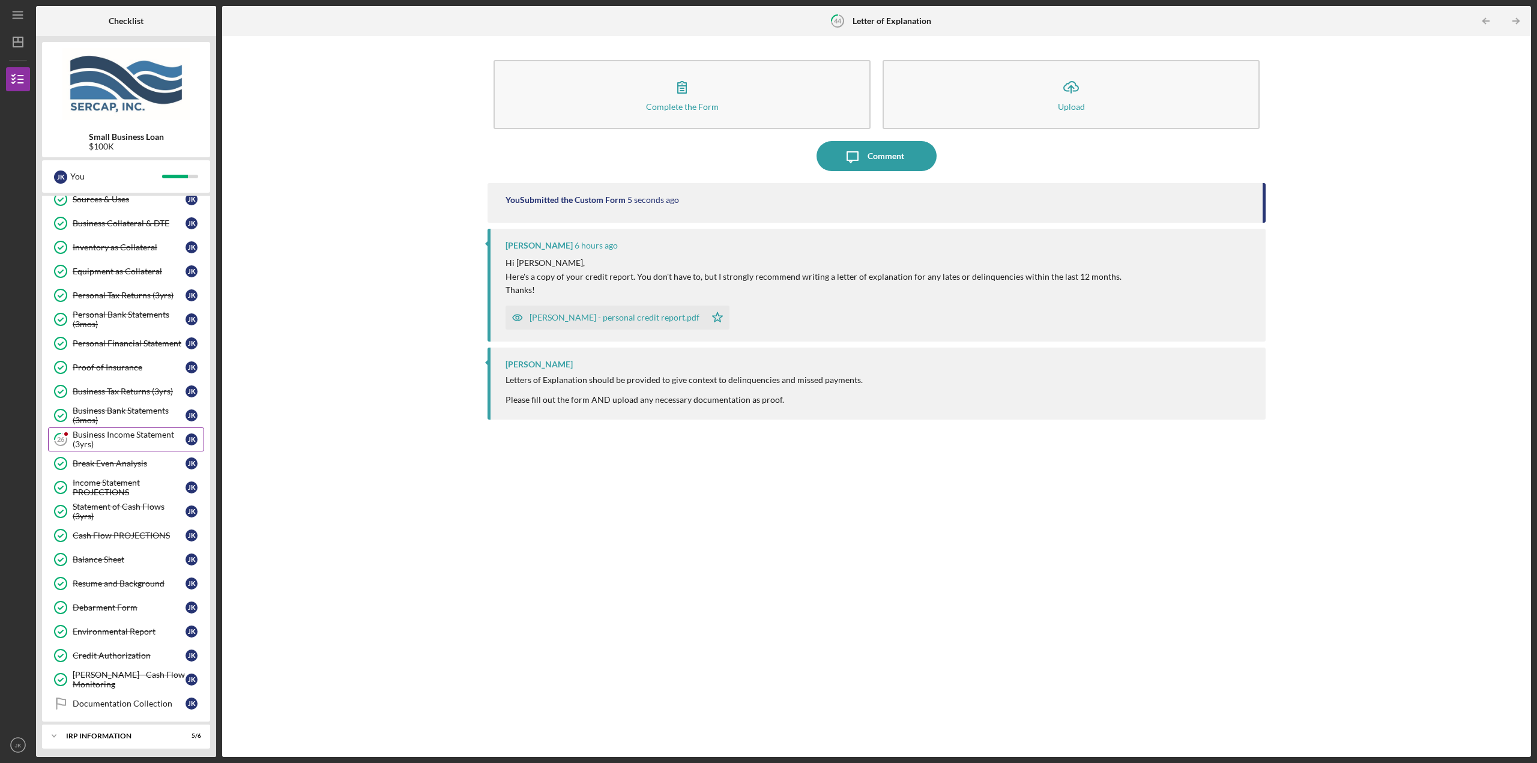
click at [127, 444] on div "Business Income Statement (3yrs)" at bounding box center [129, 439] width 113 height 19
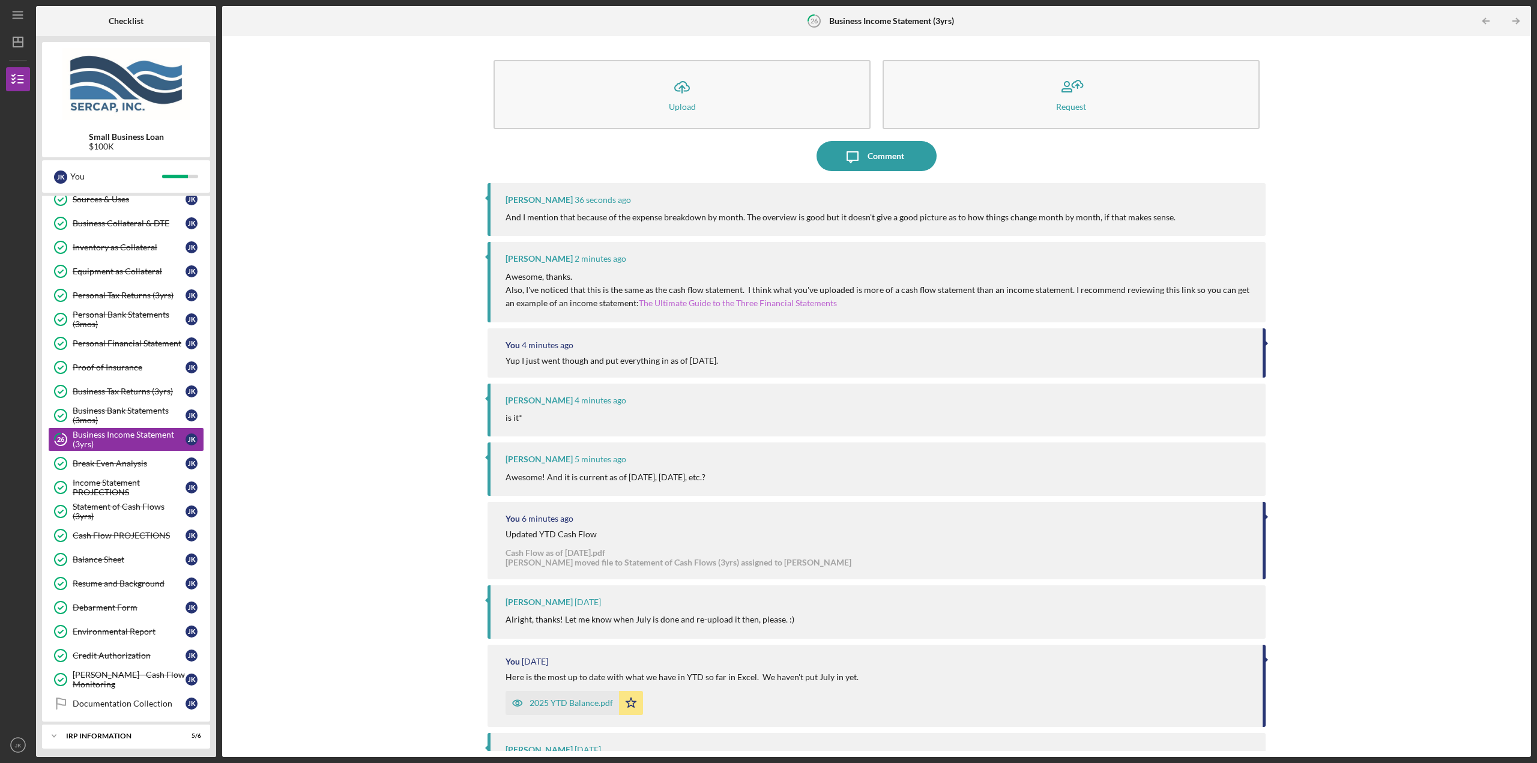
click at [711, 301] on link "The Ultimate Guide to the Three Financial Statements" at bounding box center [738, 303] width 198 height 10
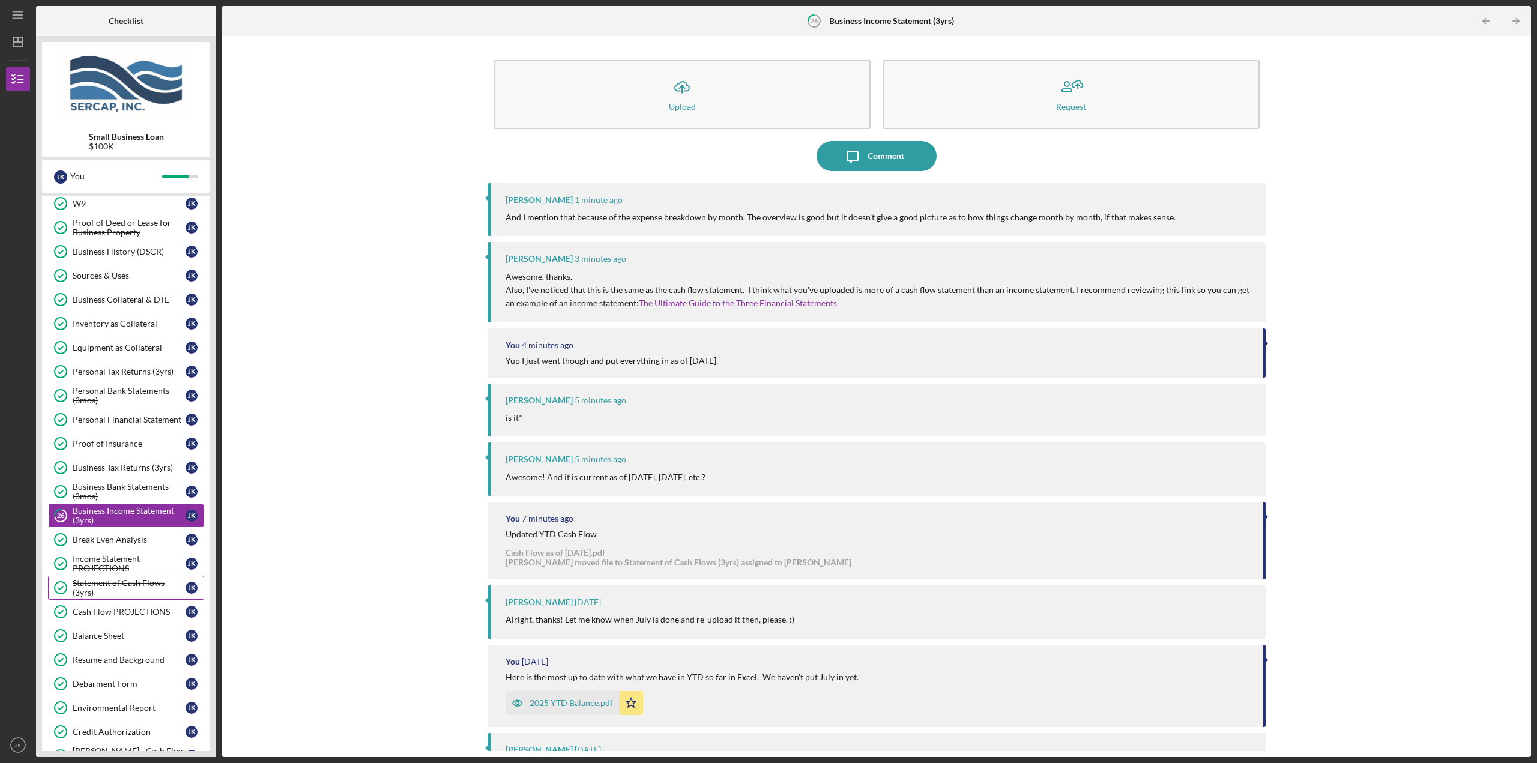
scroll to position [120, 0]
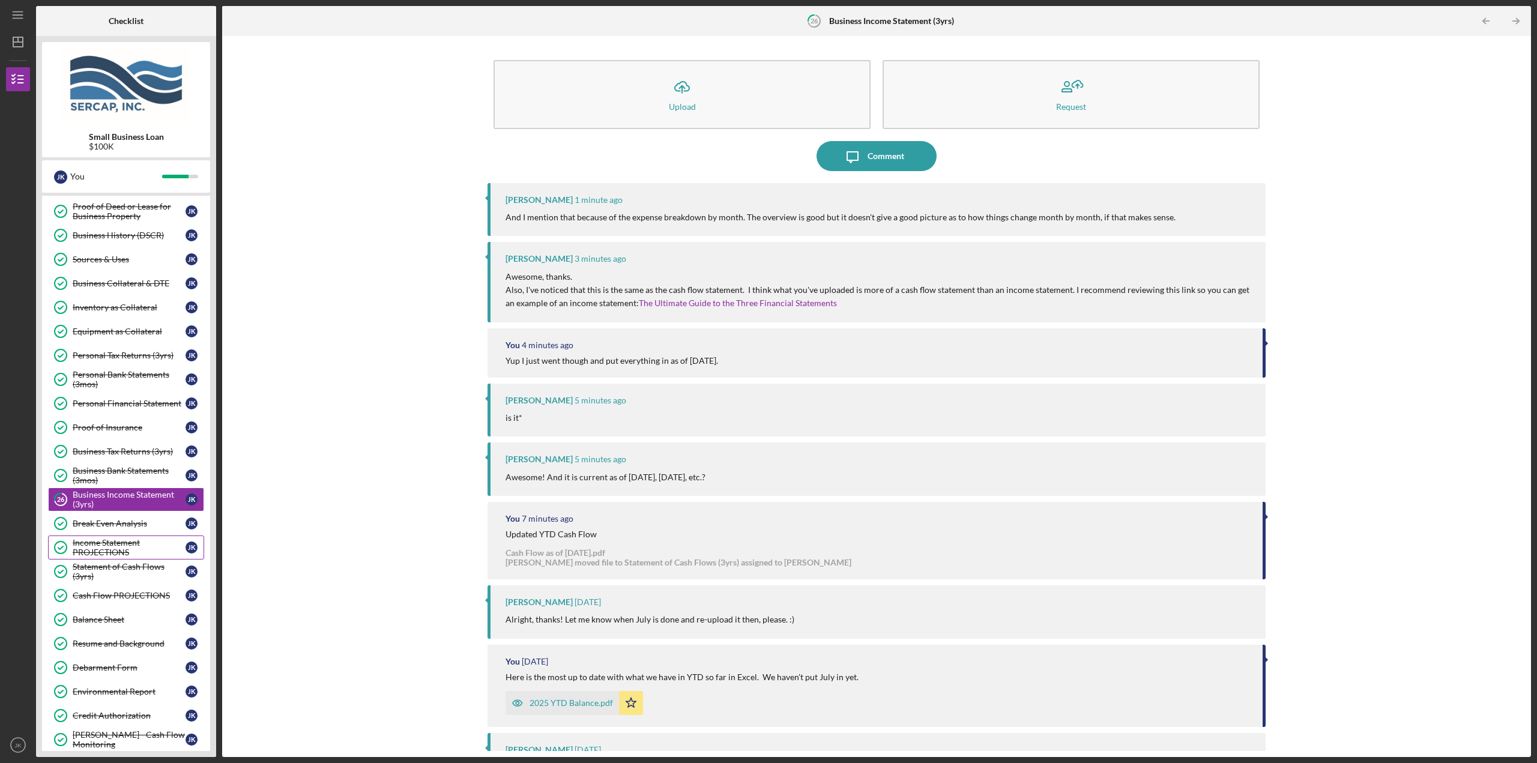
click at [129, 545] on div "Income Statement PROJECTIONS" at bounding box center [129, 547] width 113 height 19
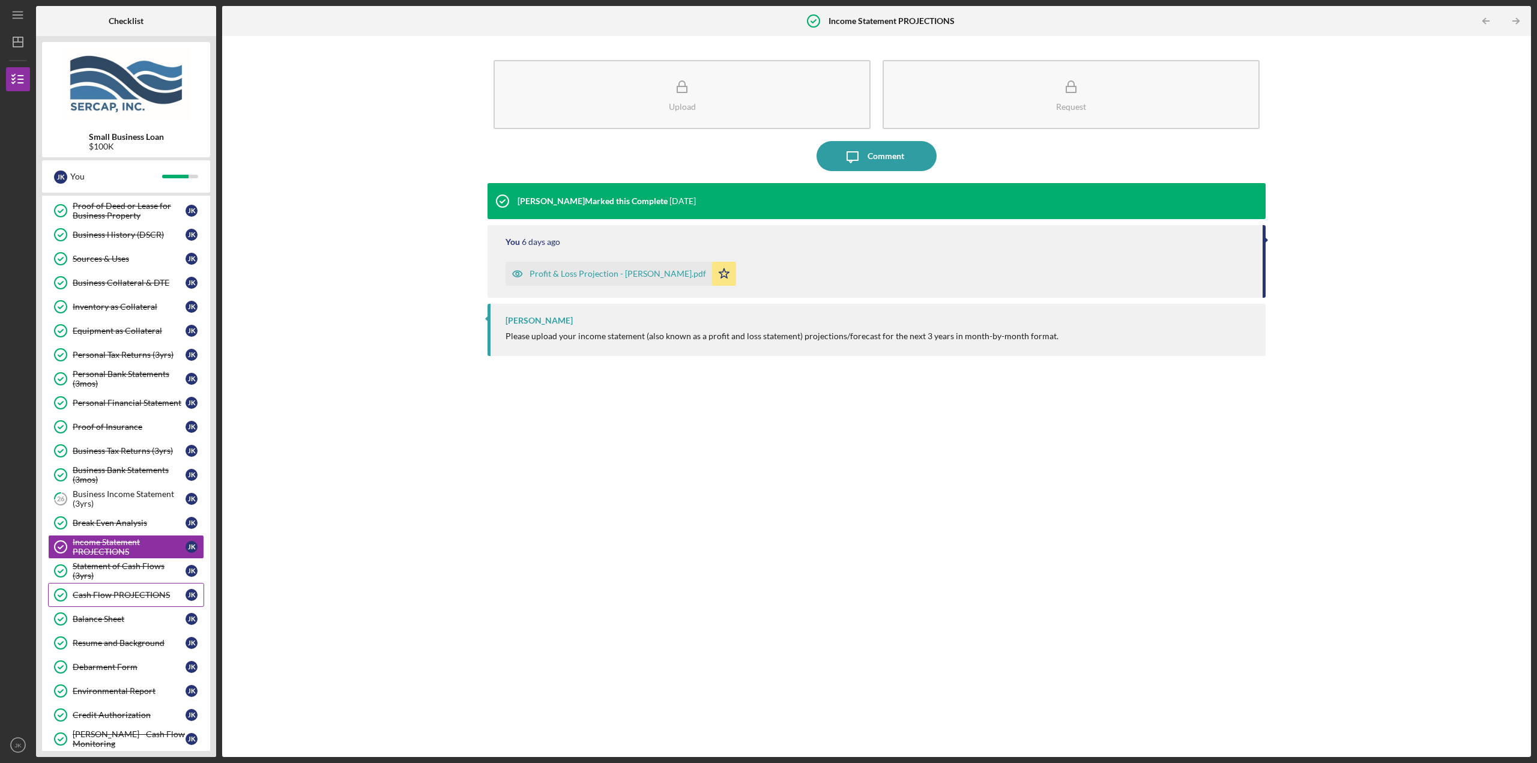
scroll to position [120, 0]
click at [112, 498] on div "Business Income Statement (3yrs)" at bounding box center [129, 499] width 113 height 19
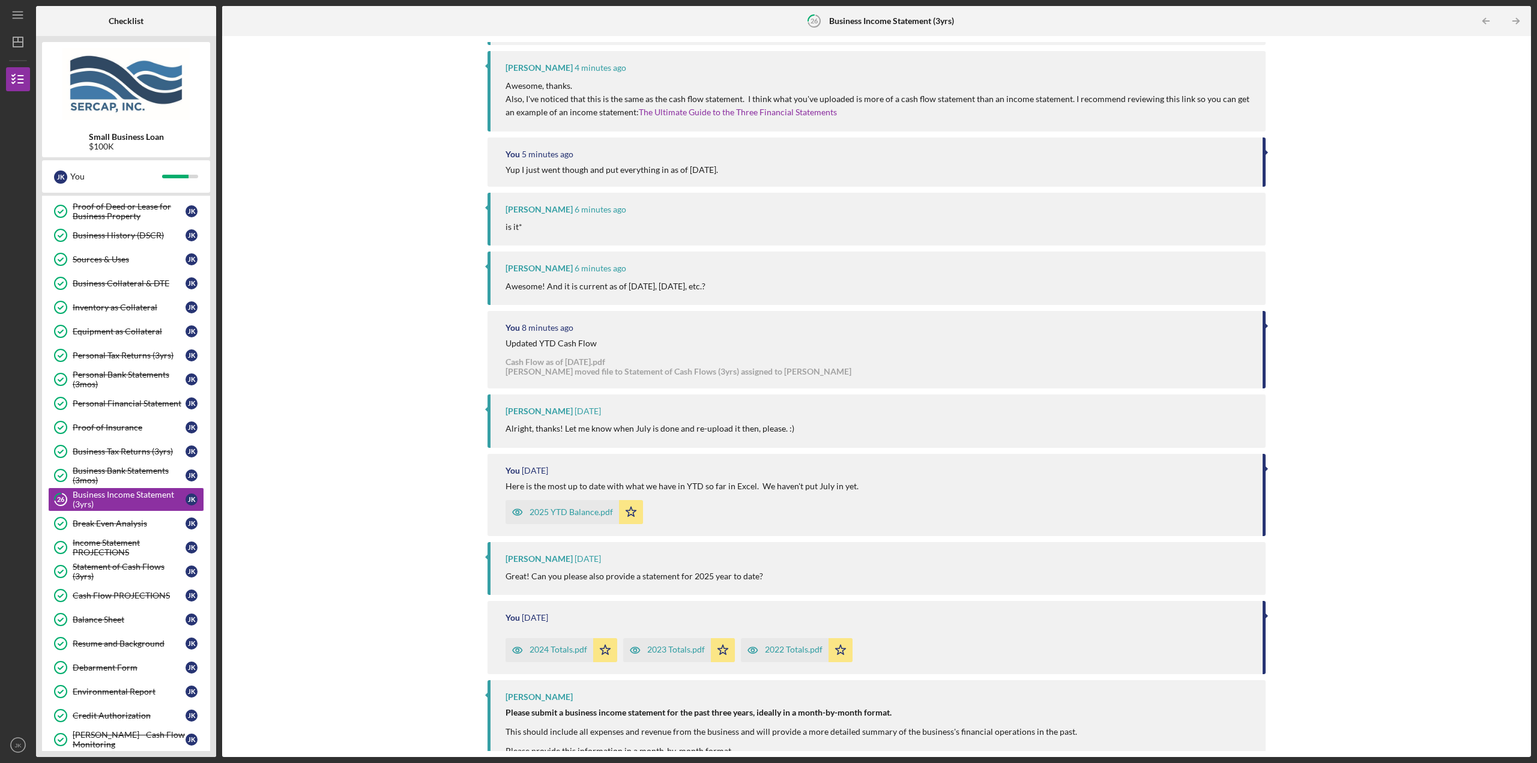
scroll to position [211, 0]
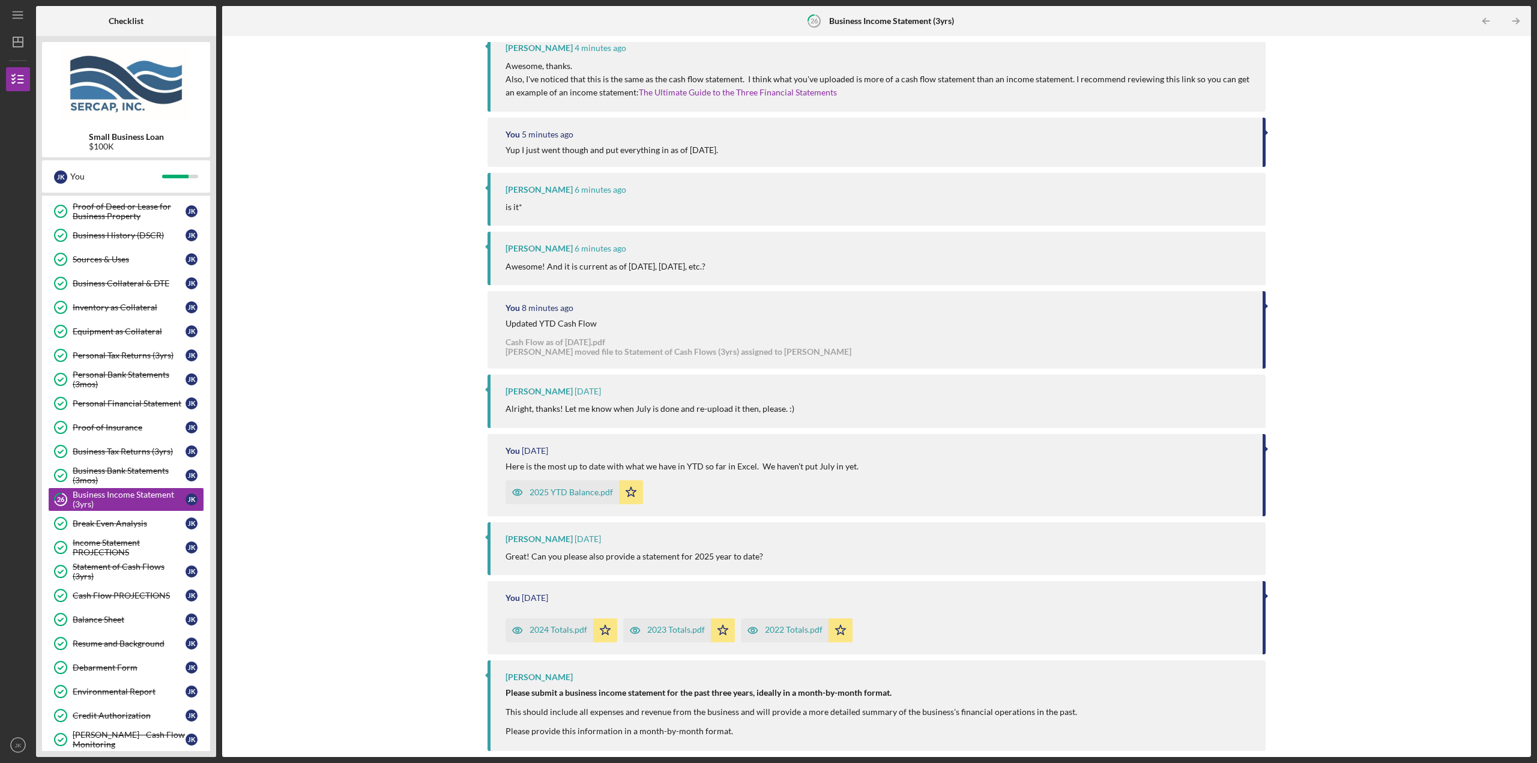
click at [525, 627] on icon "button" at bounding box center [518, 630] width 24 height 24
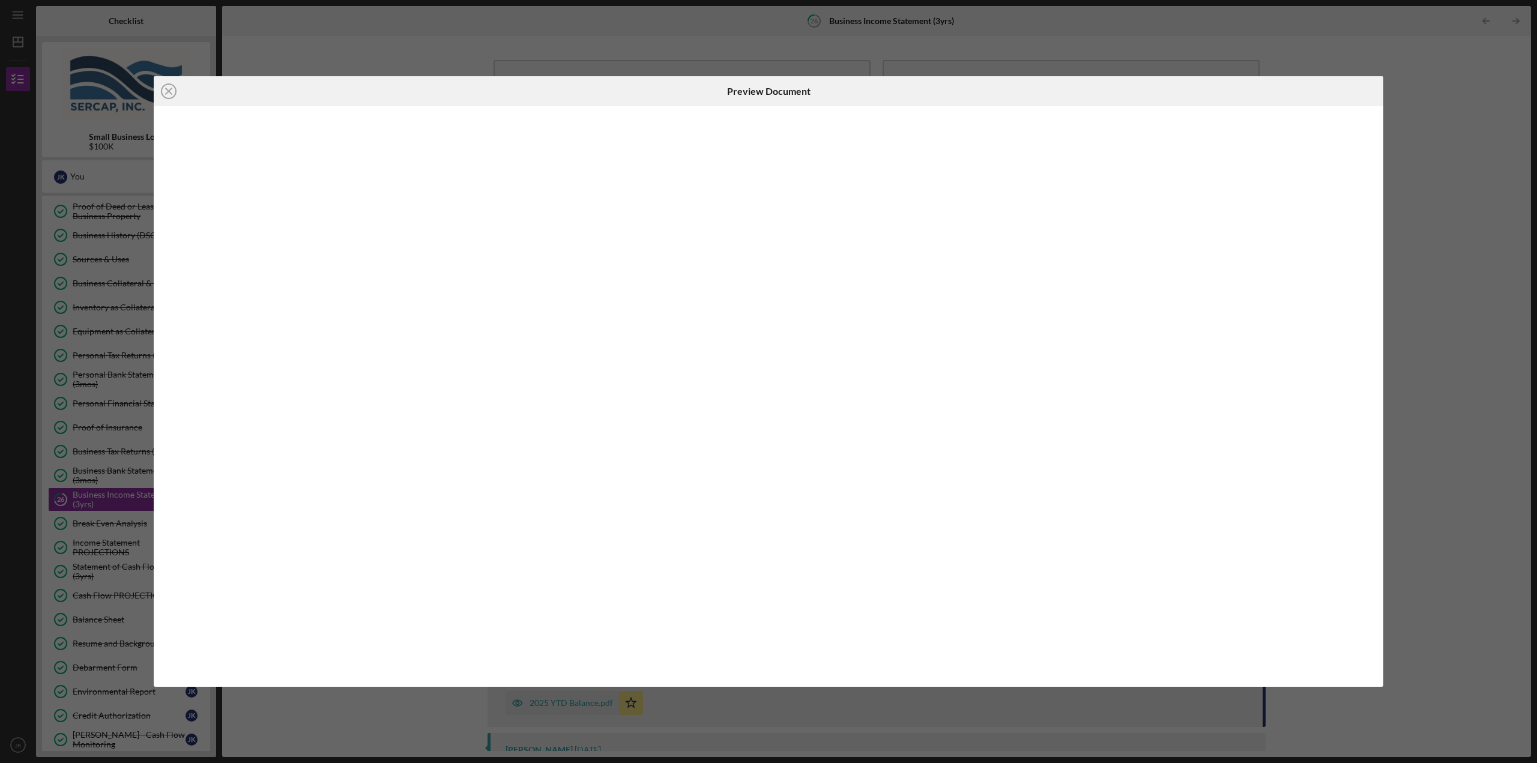
scroll to position [211, 0]
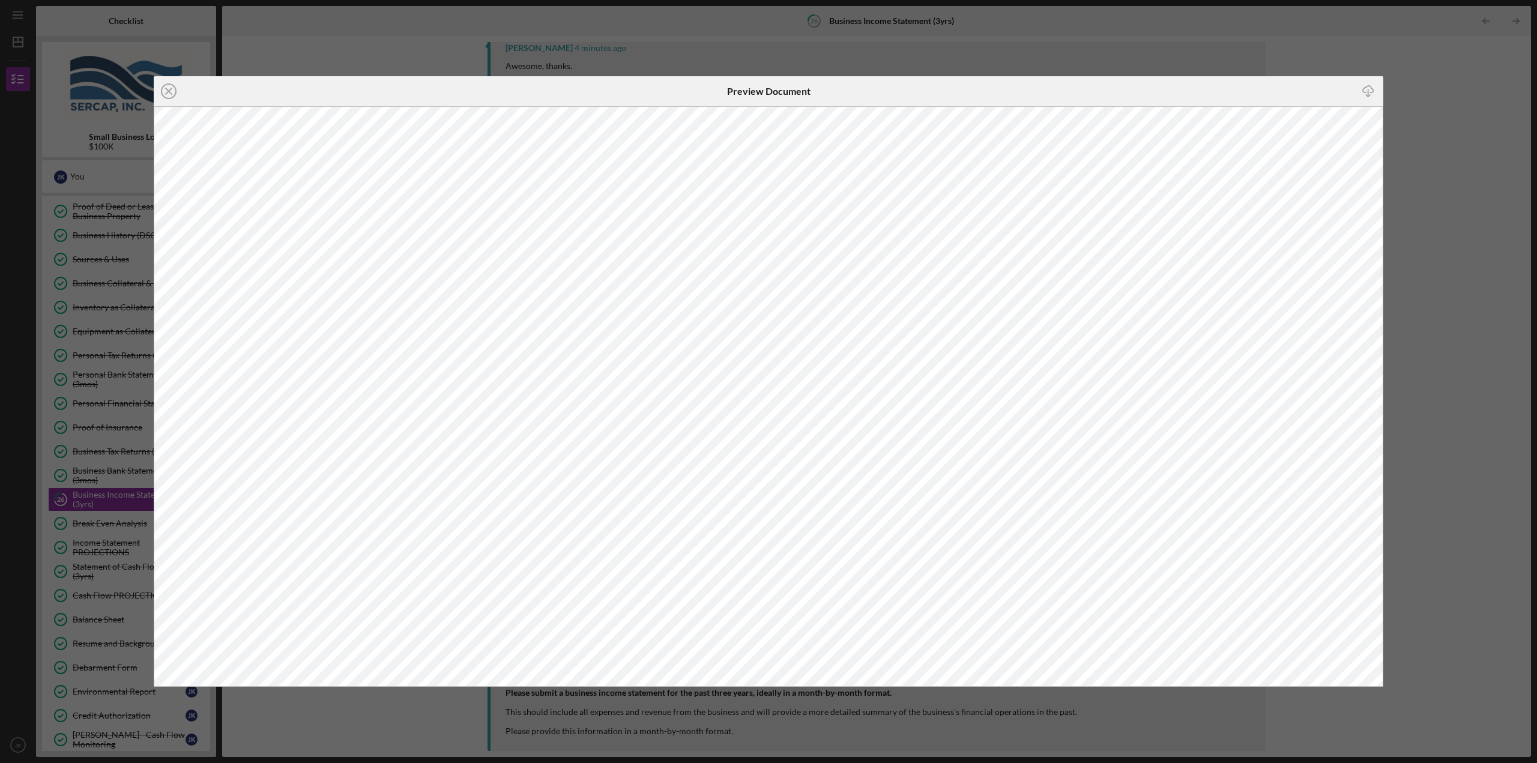
click at [401, 56] on div "Icon/Close Preview Document Icon/Download" at bounding box center [768, 381] width 1537 height 763
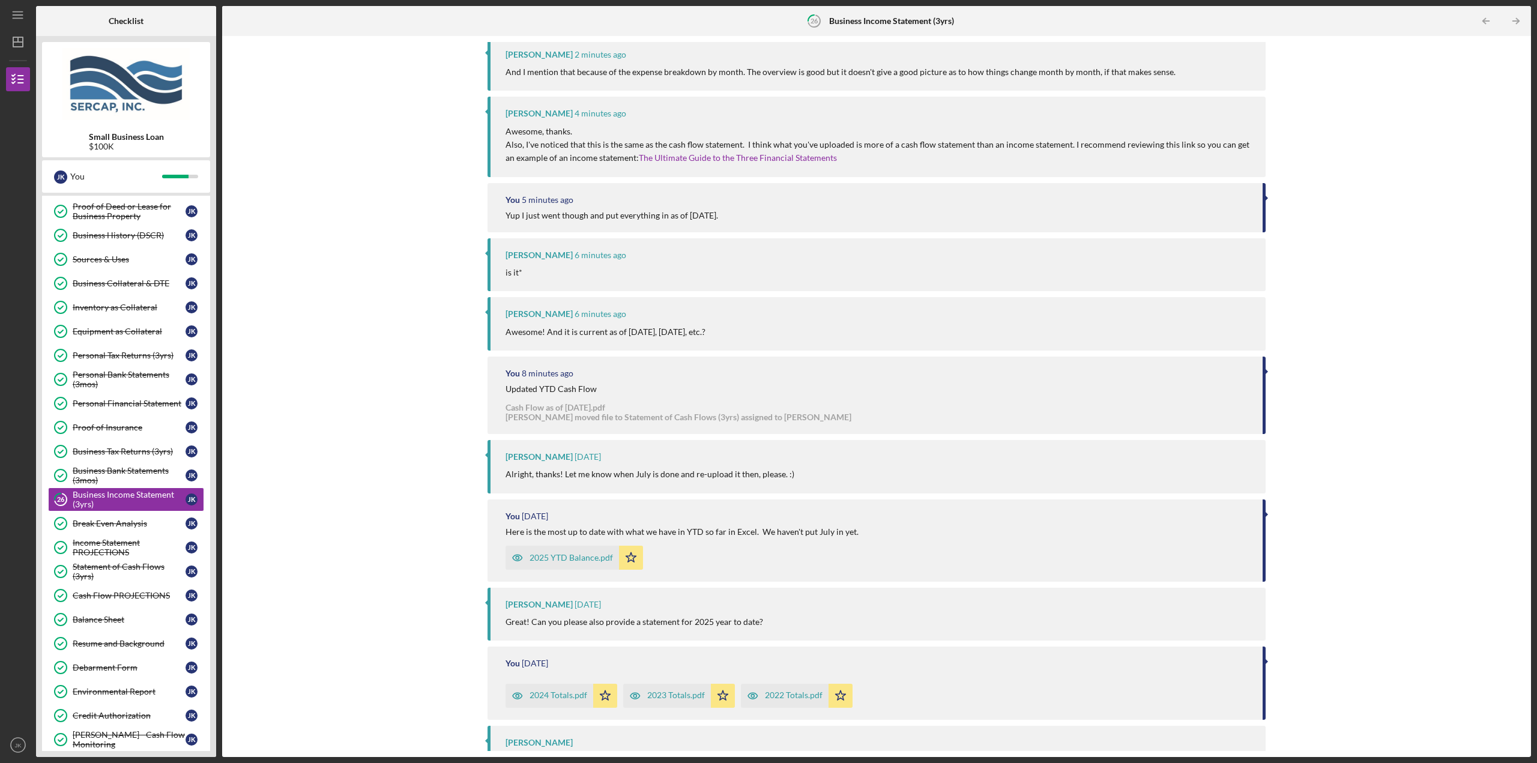
scroll to position [211, 0]
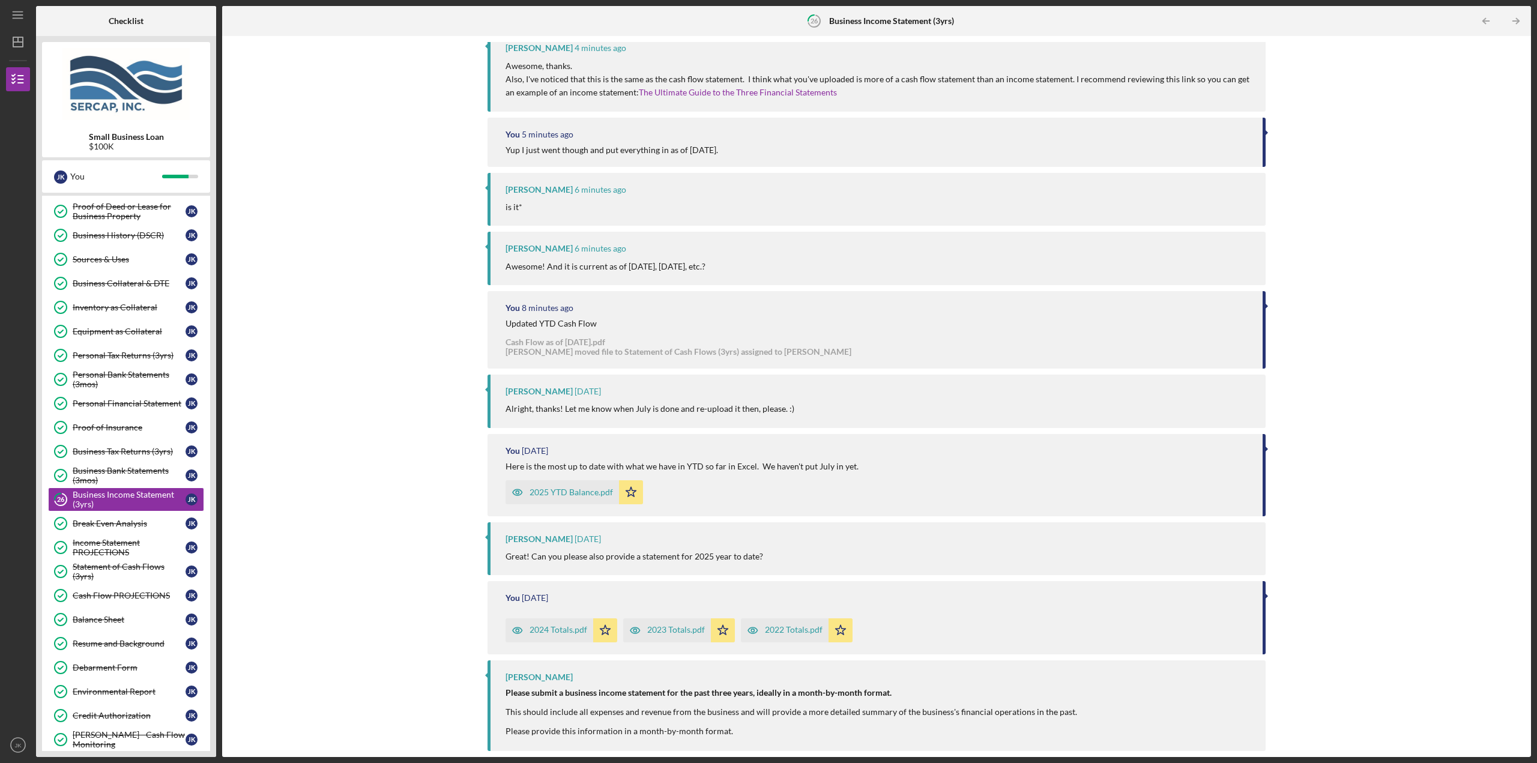
click at [555, 634] on div "2024 Totals.pdf" at bounding box center [559, 630] width 58 height 10
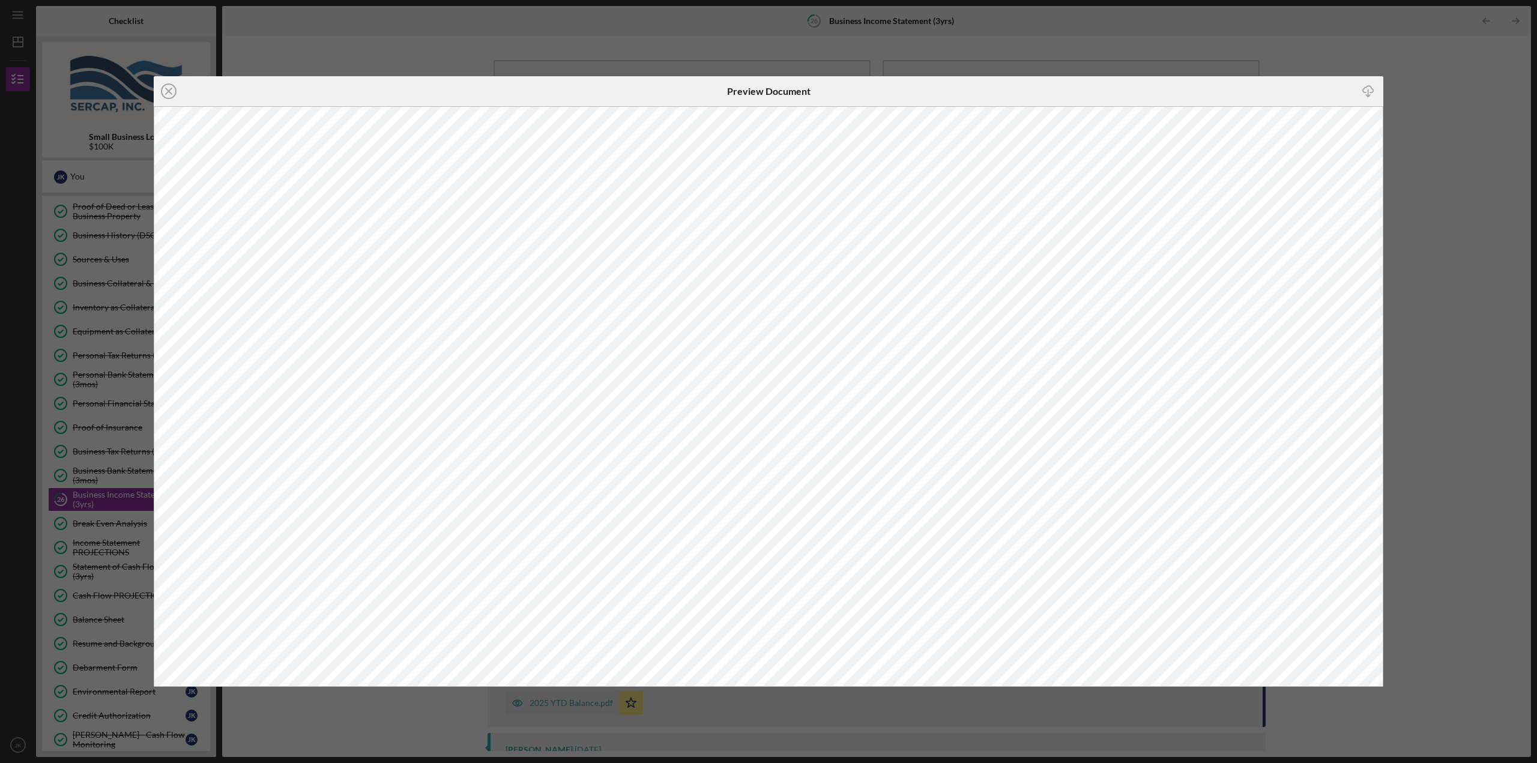
click at [408, 49] on div "Icon/Close Preview Document Icon/Download" at bounding box center [768, 381] width 1537 height 763
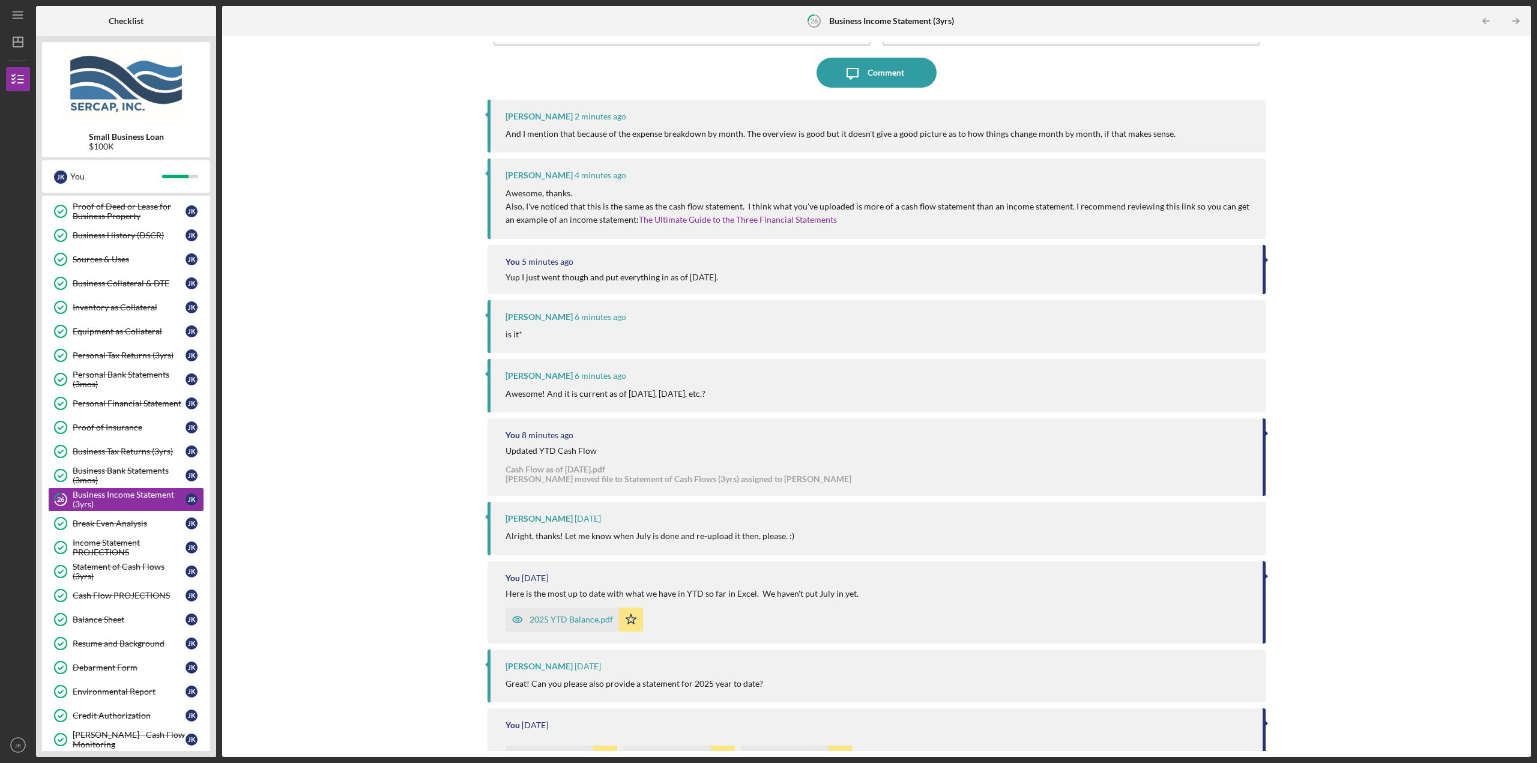
scroll to position [211, 0]
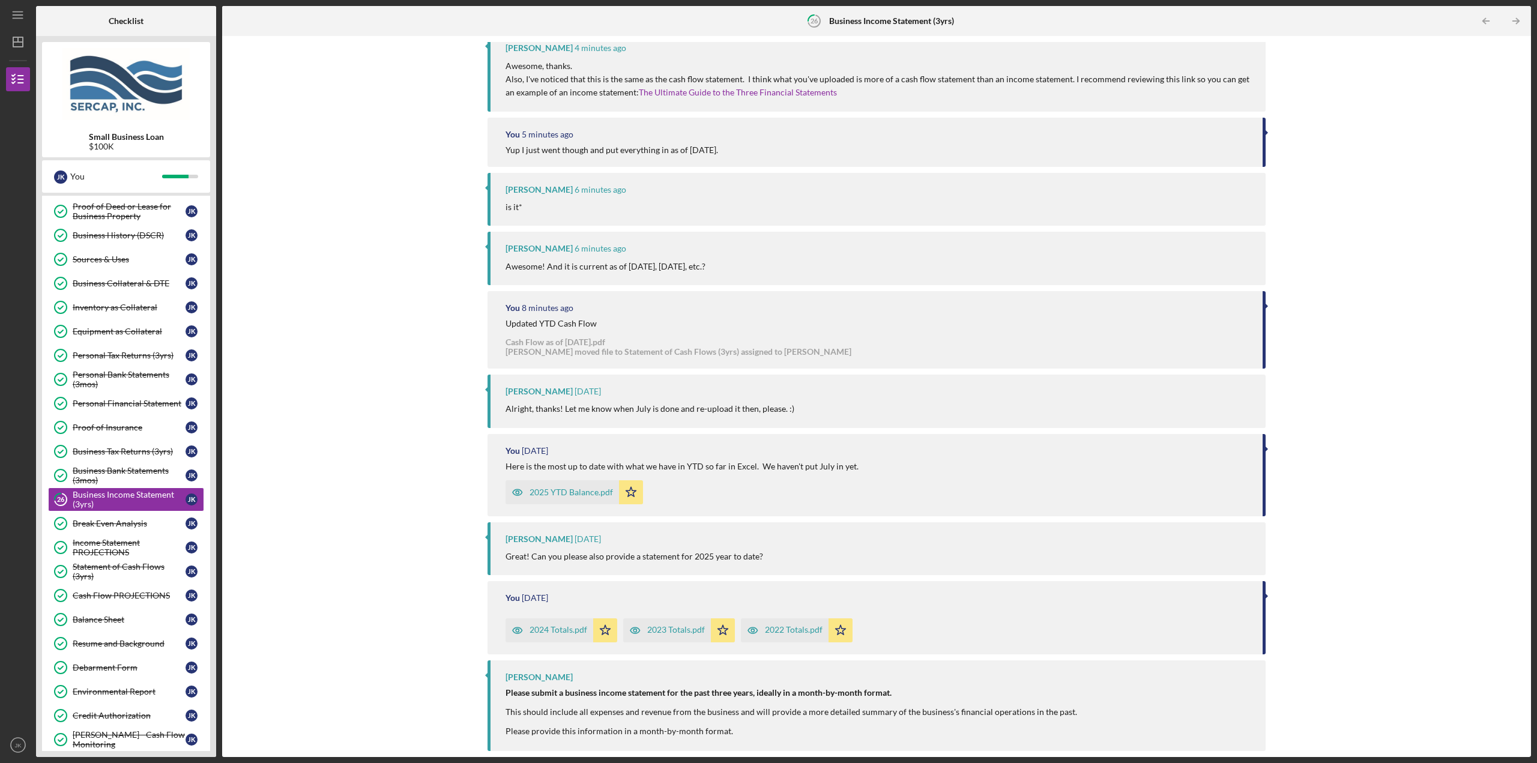
click at [535, 632] on div "2024 Totals.pdf" at bounding box center [559, 630] width 58 height 10
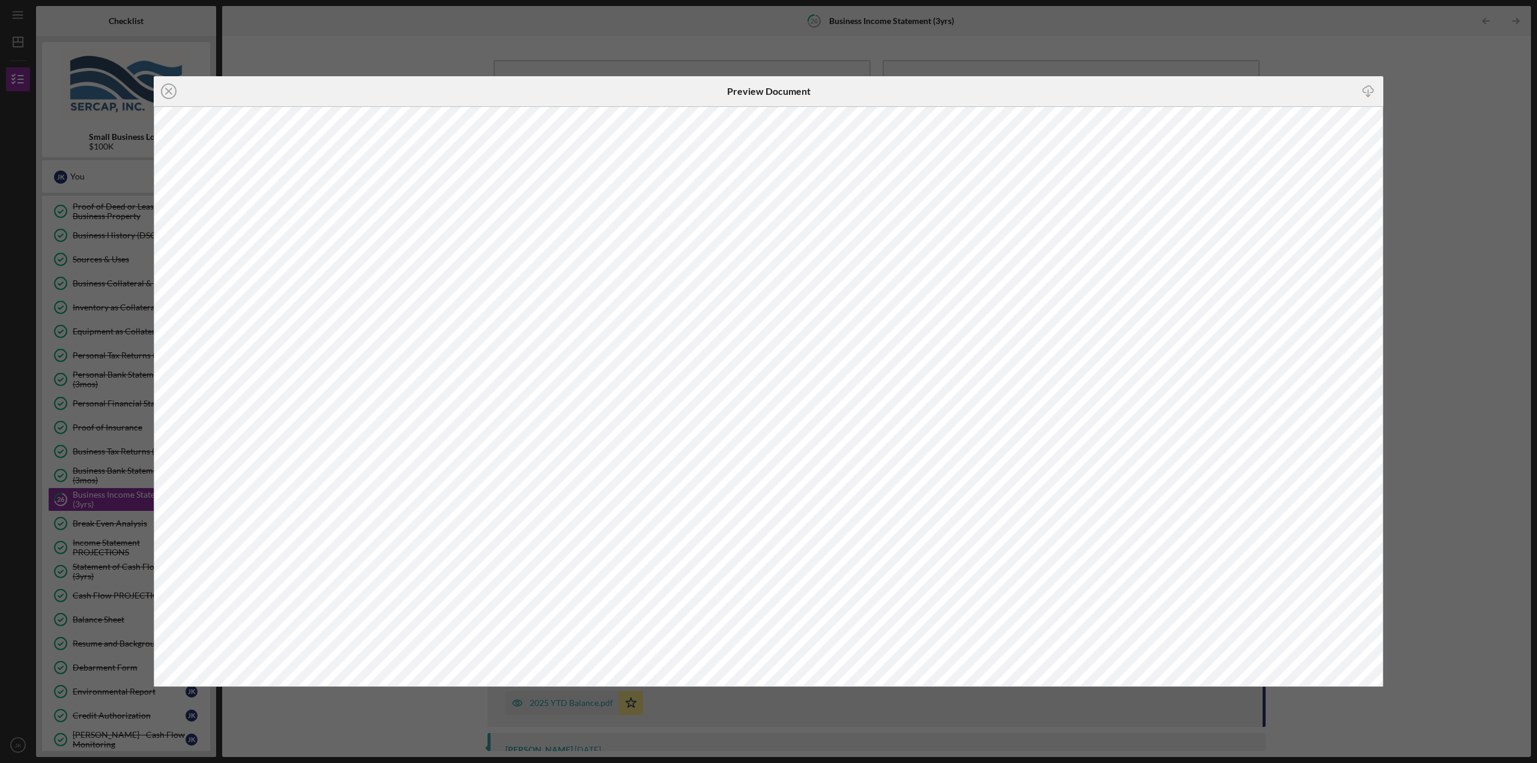
click at [1455, 67] on div "Icon/Close Preview Document Icon/Download" at bounding box center [768, 381] width 1537 height 763
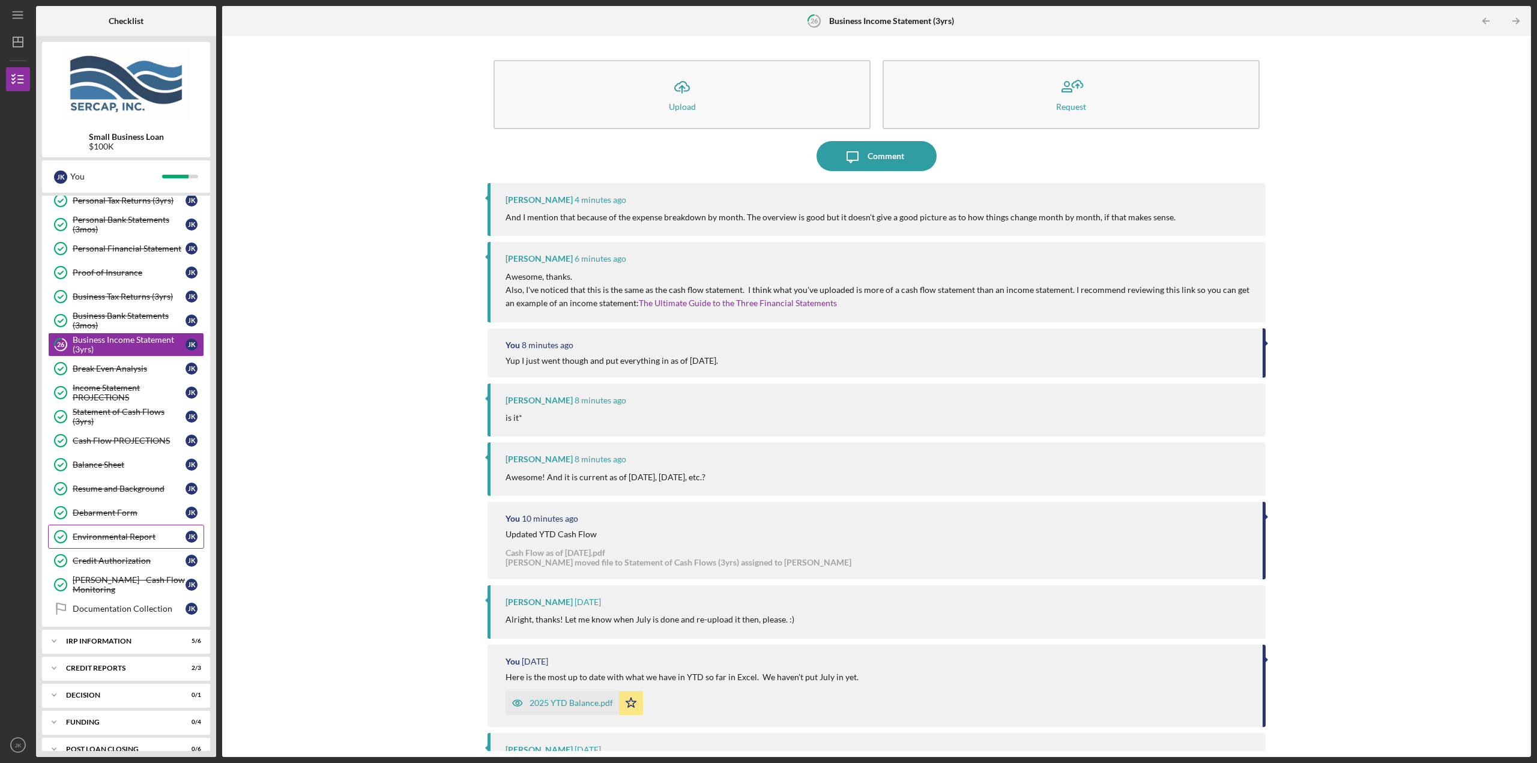
scroll to position [292, 0]
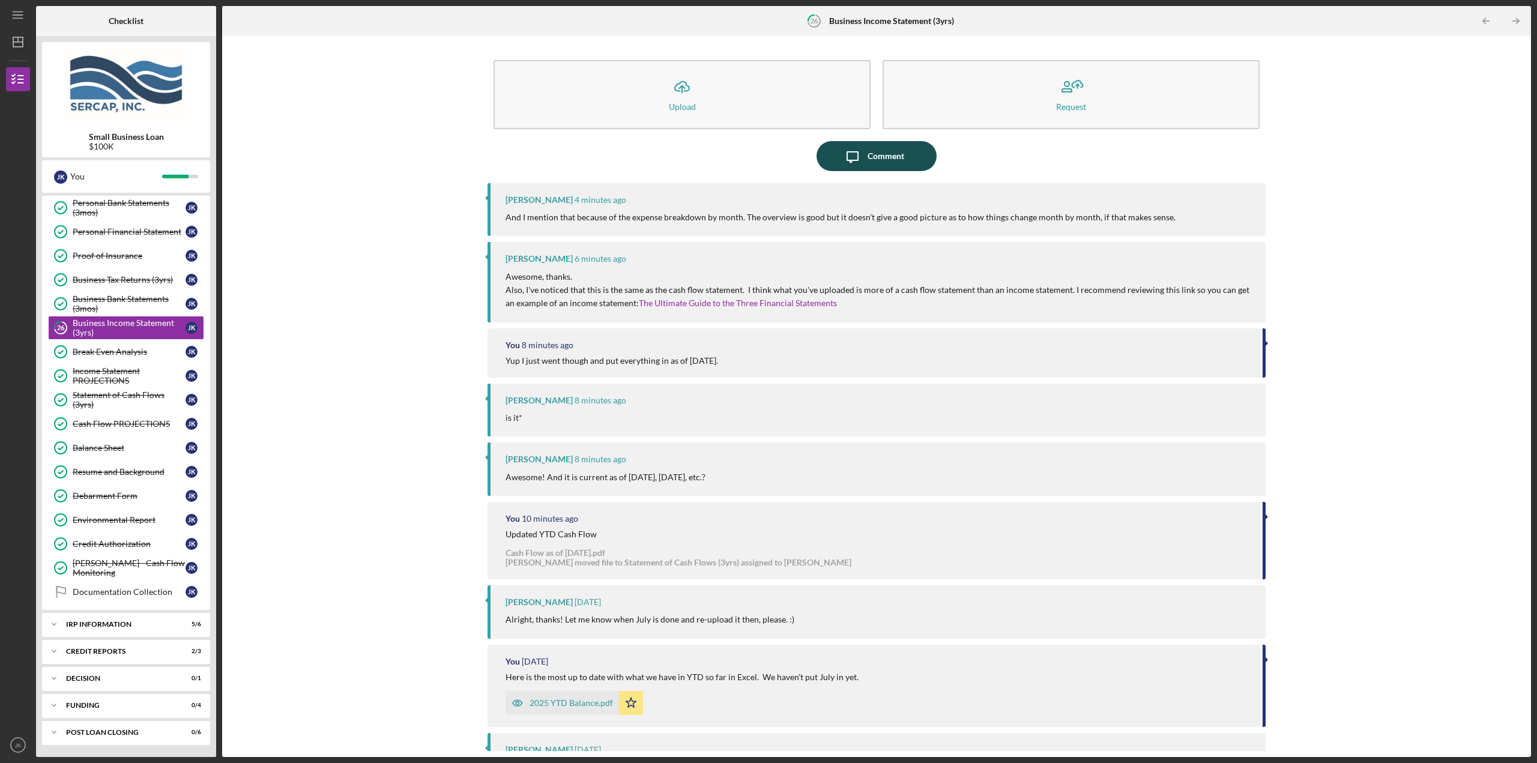
click at [859, 158] on icon "Icon/Message" at bounding box center [852, 156] width 30 height 30
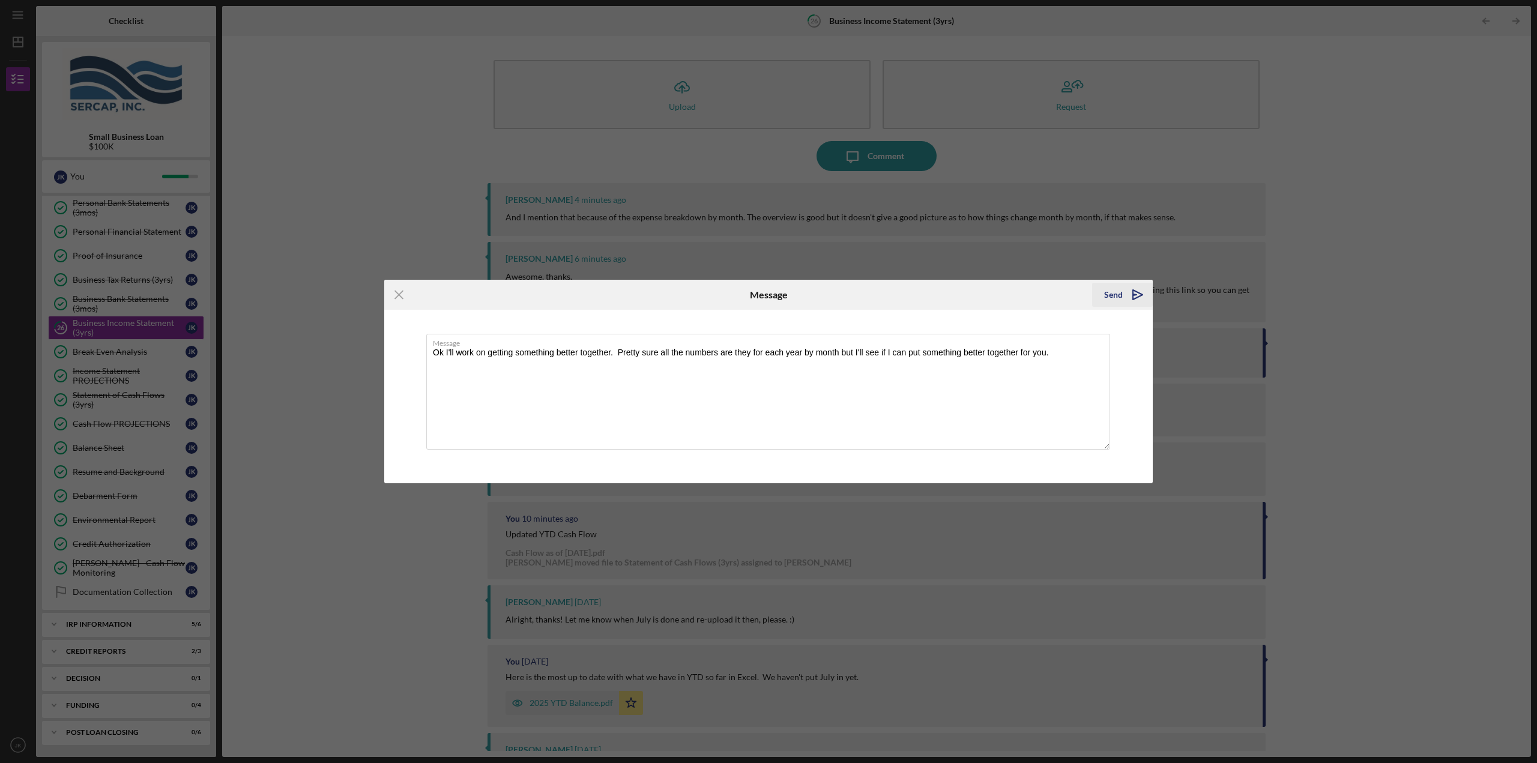
type textarea "Ok I'll work on getting something better together. Pretty sure all the numbers …"
click at [1124, 297] on icon "Icon/icon-invite-send" at bounding box center [1138, 295] width 30 height 30
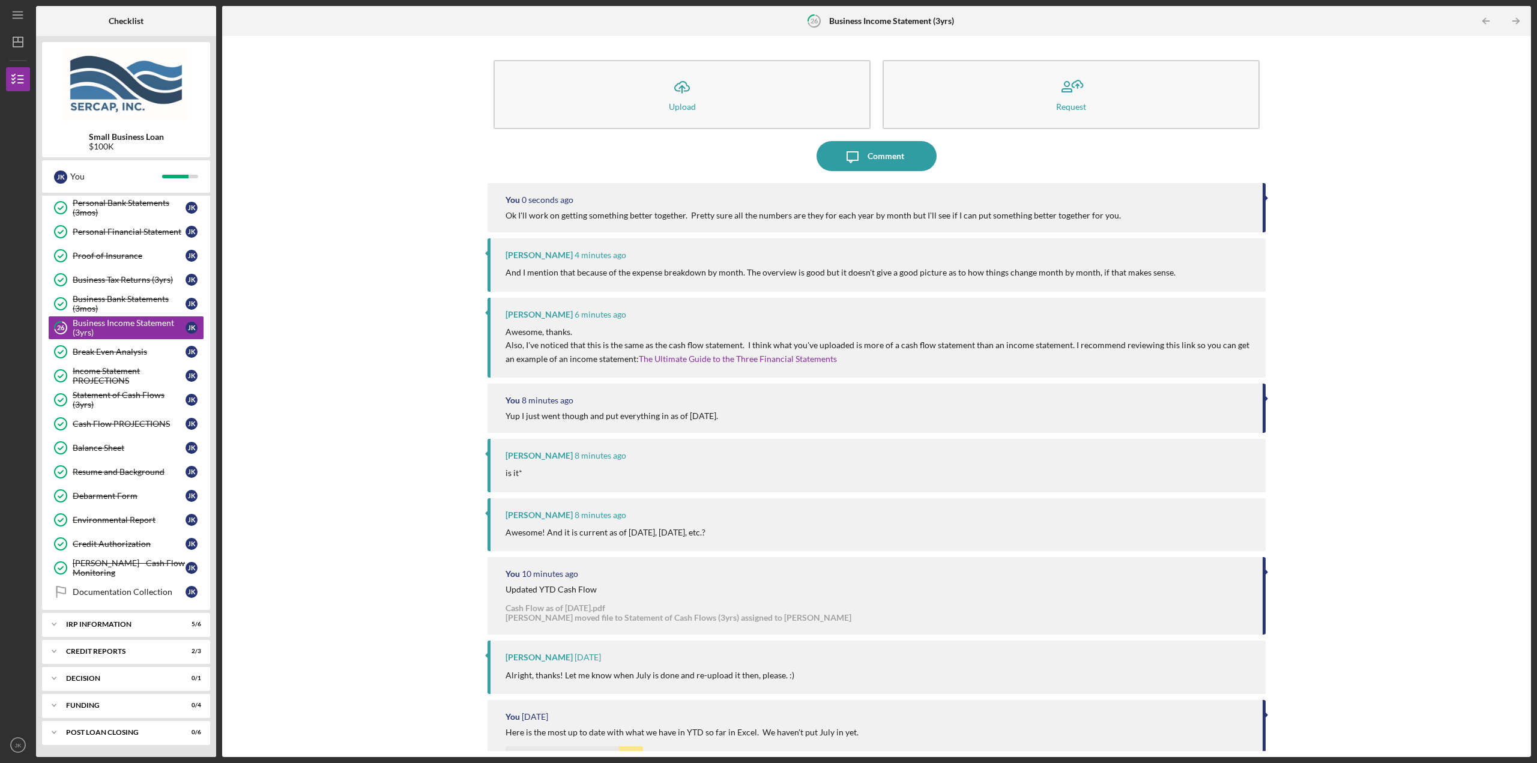
click at [301, 152] on div "Icon/Upload Upload Request Icon/Message Comment You 0 seconds ago Ok I'll work …" at bounding box center [876, 396] width 1297 height 709
click at [116, 654] on div "credit reports" at bounding box center [130, 651] width 129 height 7
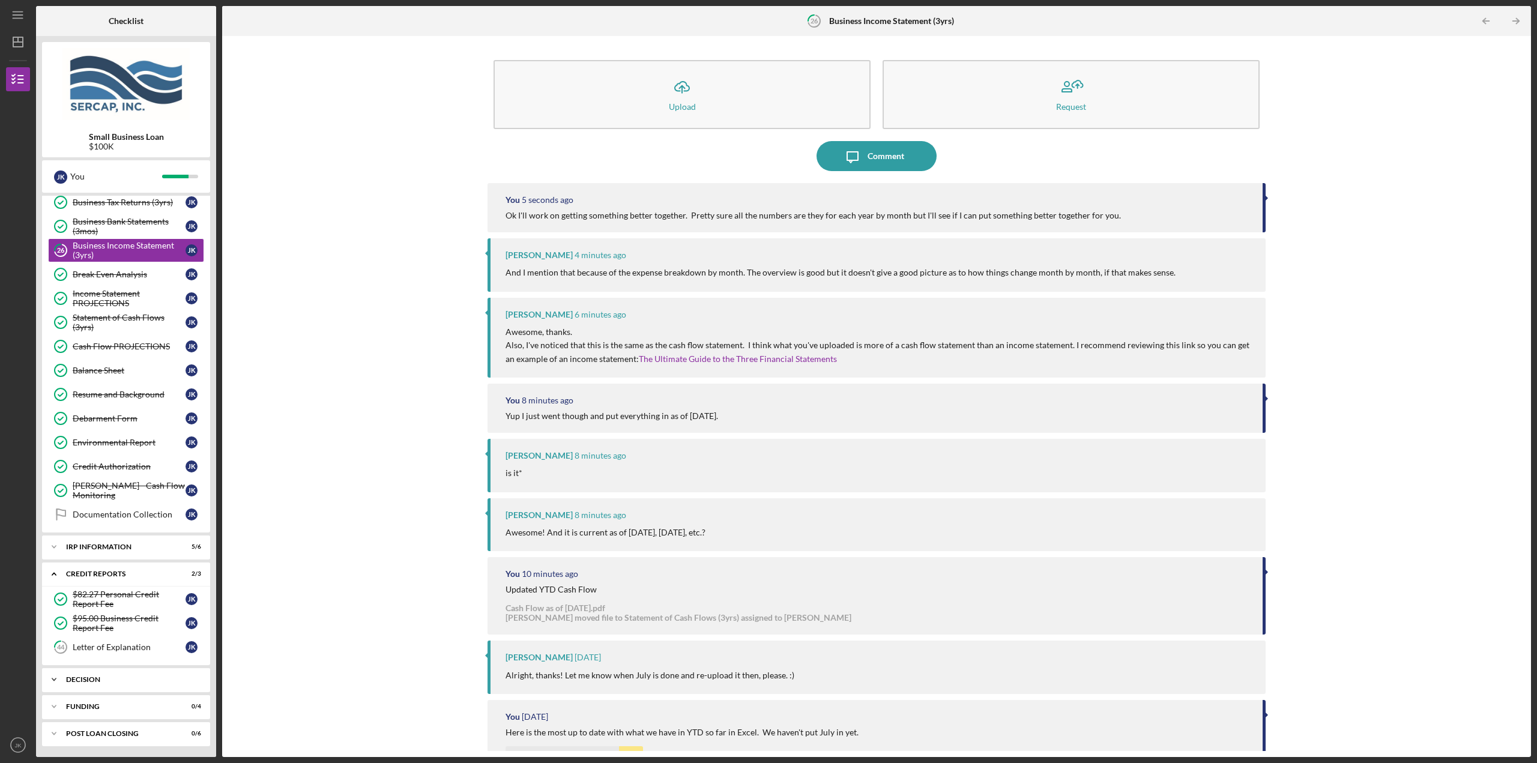
scroll to position [370, 0]
drag, startPoint x: 122, startPoint y: 683, endPoint x: 126, endPoint y: 659, distance: 25.0
click at [122, 683] on div "Icon/Expander Decision 0 / 1" at bounding box center [126, 678] width 168 height 24
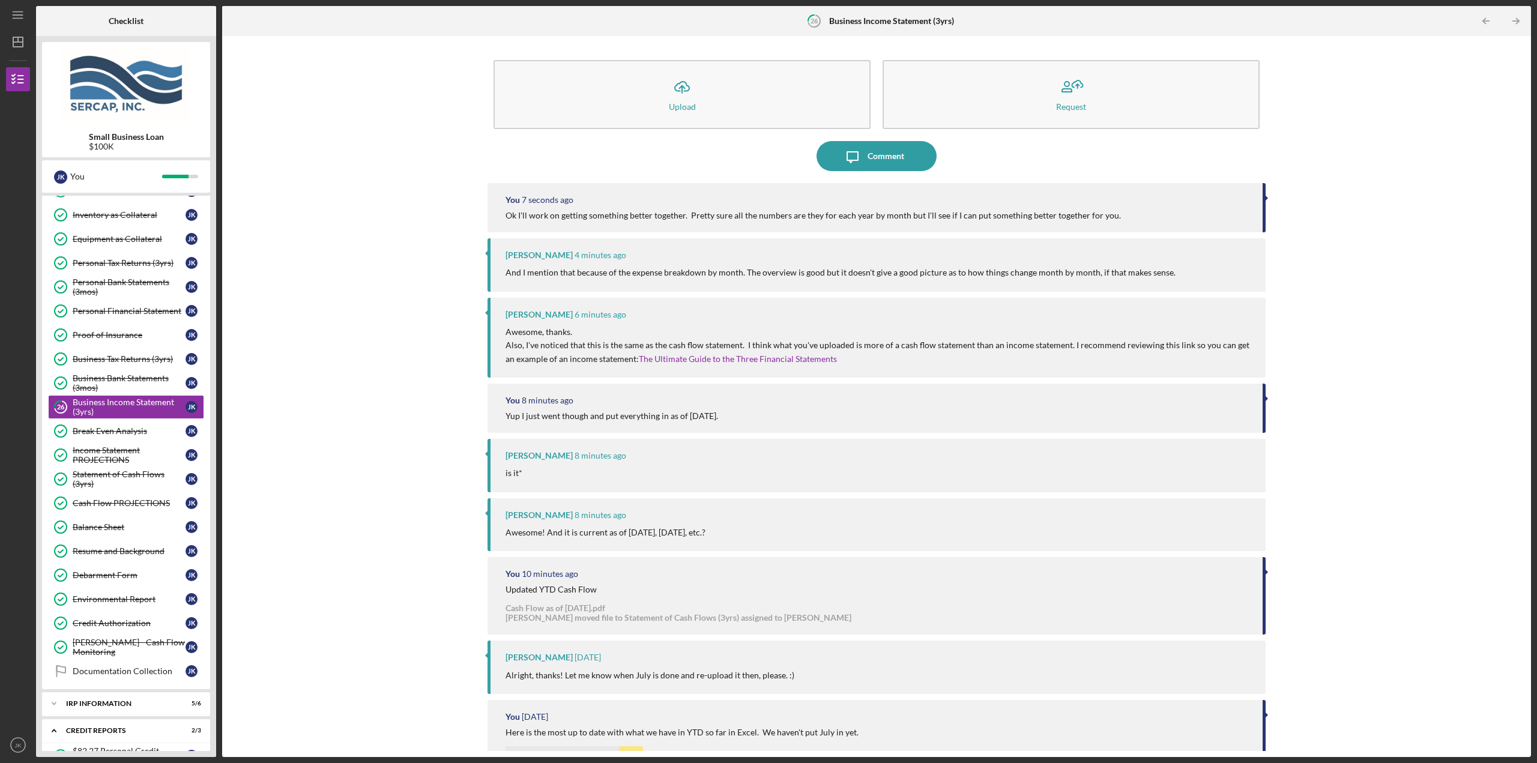
scroll to position [0, 0]
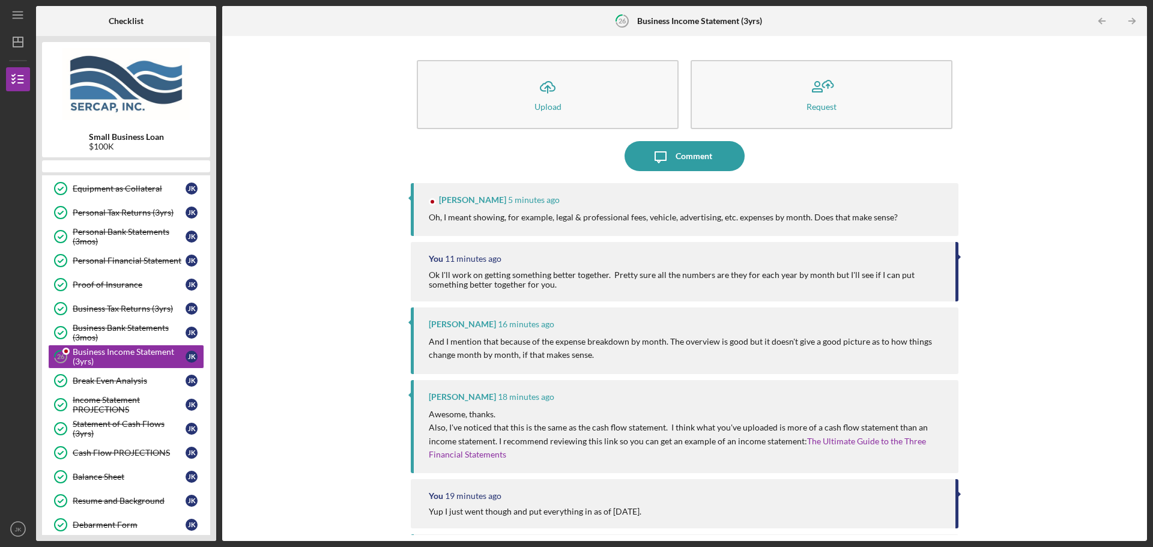
scroll to position [244, 0]
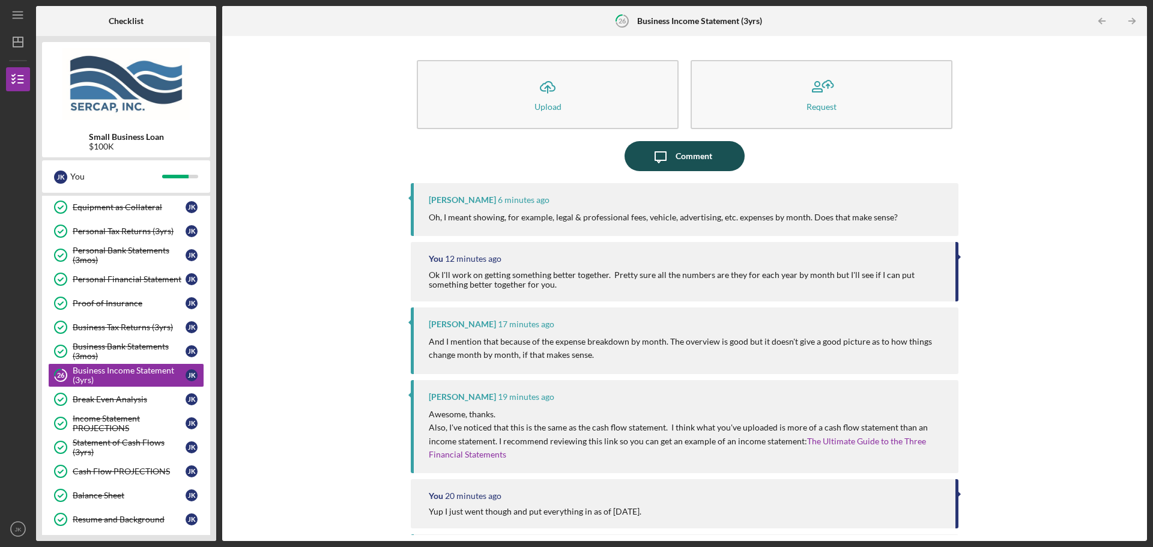
click at [716, 153] on button "Icon/Message Comment" at bounding box center [684, 156] width 120 height 30
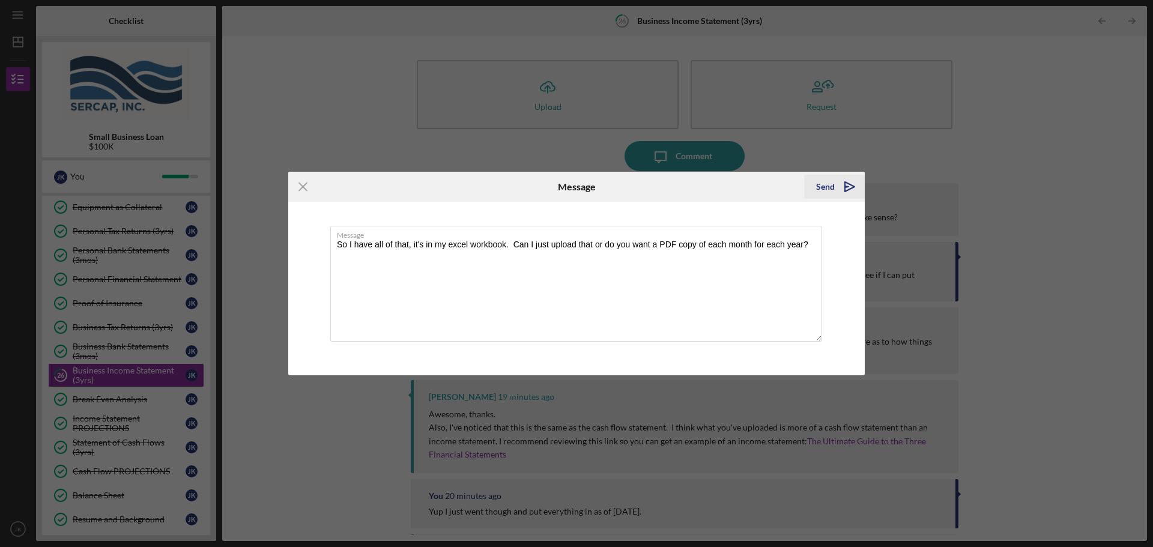
type textarea "So I have all of that, it's in my excel workbook. Can I just upload that or do …"
click at [831, 187] on div "Send" at bounding box center [825, 187] width 19 height 24
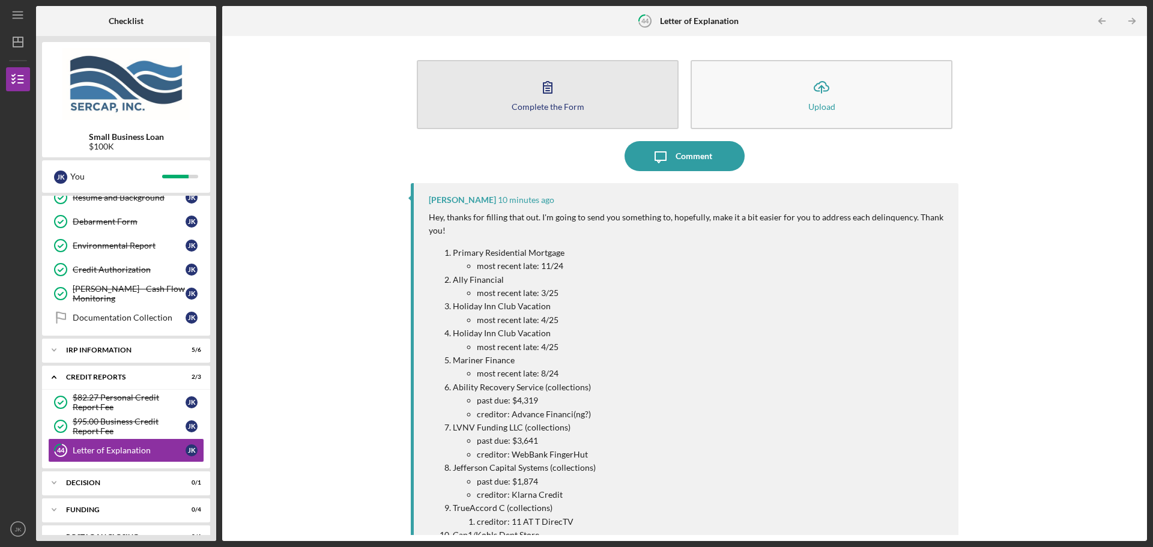
click at [551, 105] on div "Complete the Form" at bounding box center [548, 106] width 73 height 9
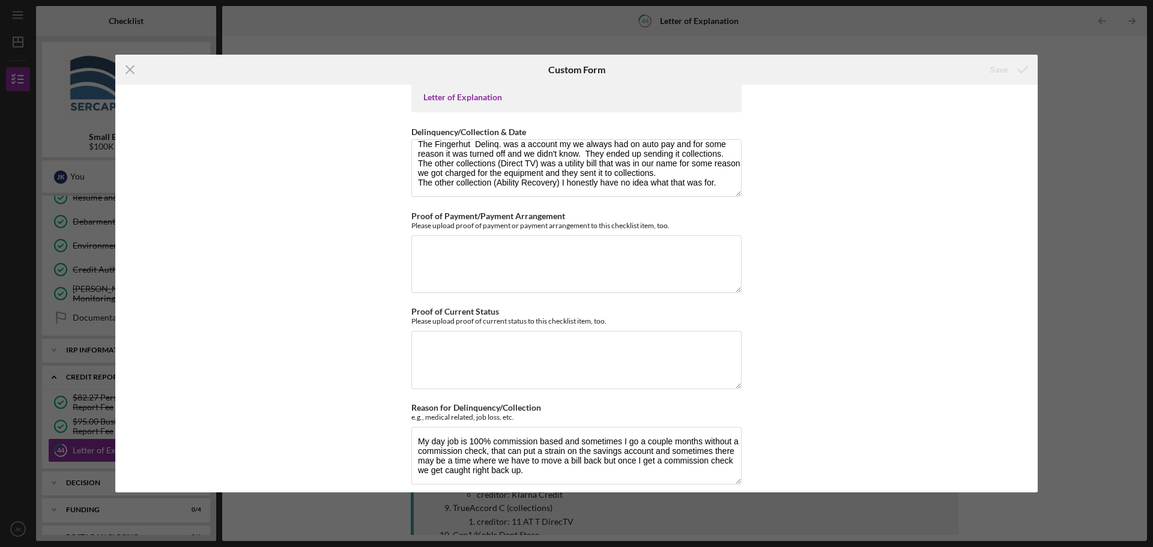
scroll to position [20, 0]
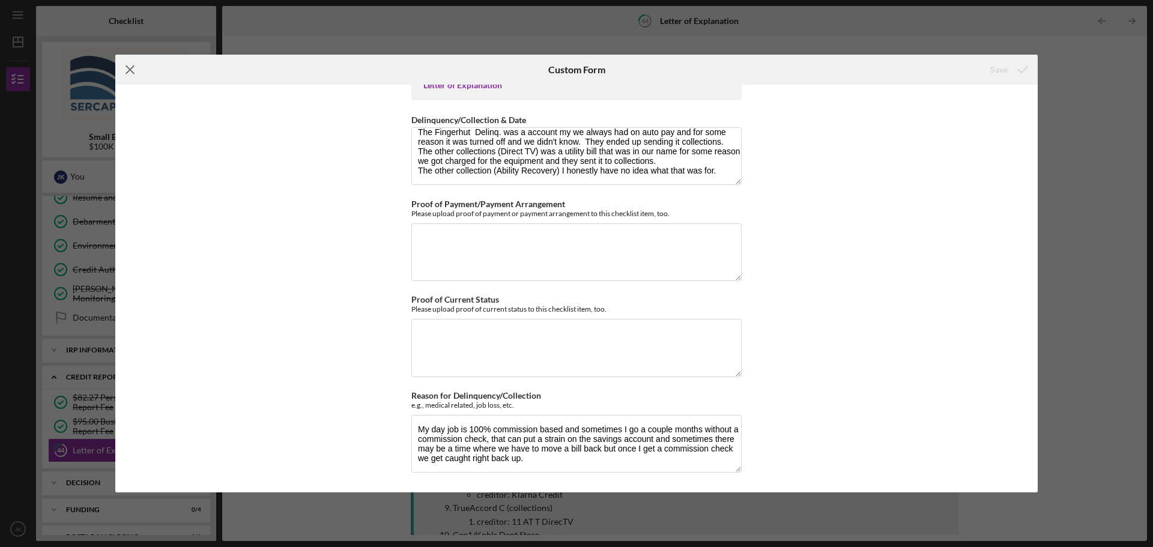
click at [131, 66] on icon "Icon/Menu Close" at bounding box center [130, 70] width 30 height 30
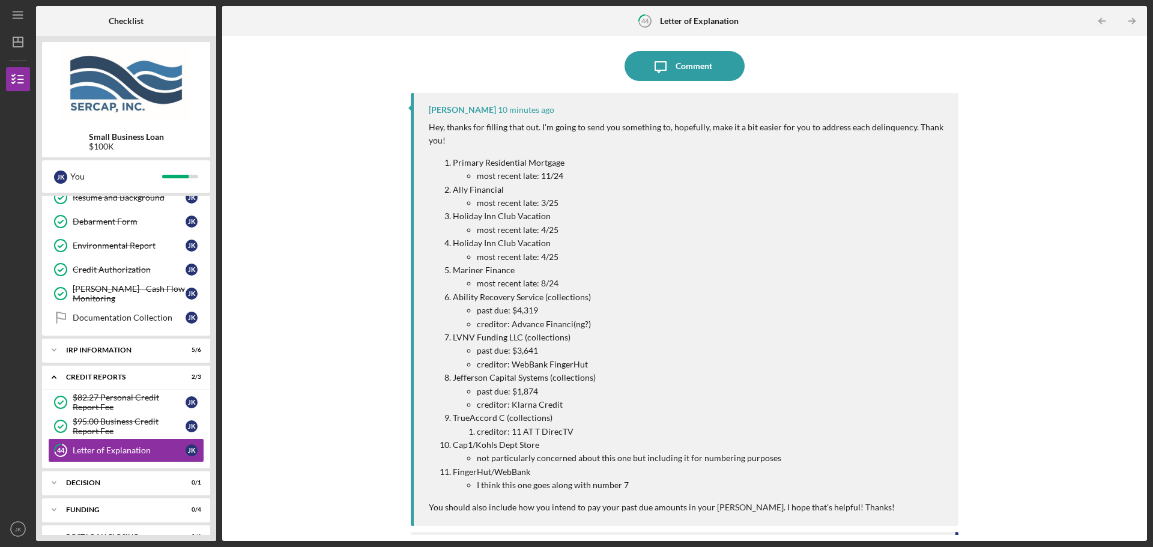
scroll to position [120, 0]
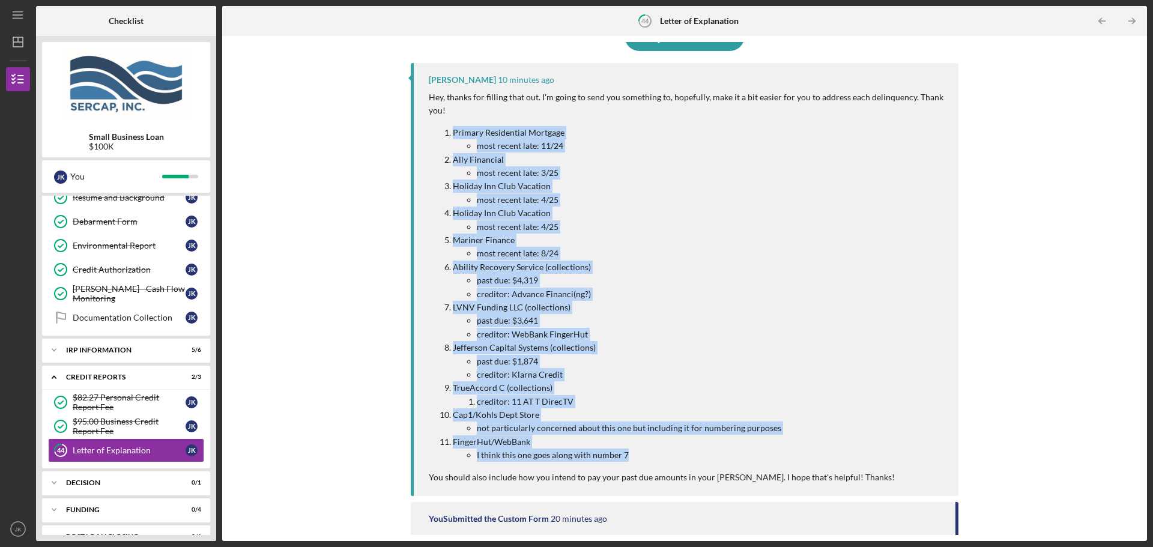
drag, startPoint x: 445, startPoint y: 129, endPoint x: 657, endPoint y: 453, distance: 387.6
click at [657, 453] on ol "Primary Residential Mortgage most recent late: 11/24 Ally Financial most recent…" at bounding box center [688, 294] width 518 height 336
copy ol "Primary Residential Mortgage most recent late: 11/24 Ally Financial most recent…"
drag, startPoint x: 334, startPoint y: 195, endPoint x: 438, endPoint y: 164, distance: 108.9
click at [334, 195] on div "Complete the Form Form Icon/Upload Upload Icon/Message Comment [PERSON_NAME] 14…" at bounding box center [684, 288] width 913 height 493
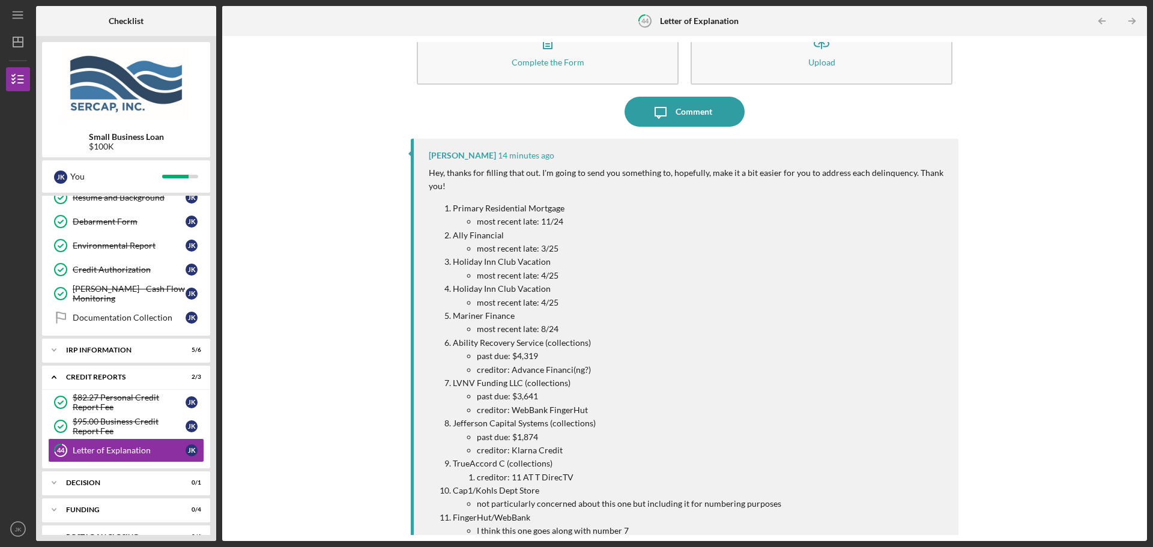
scroll to position [0, 0]
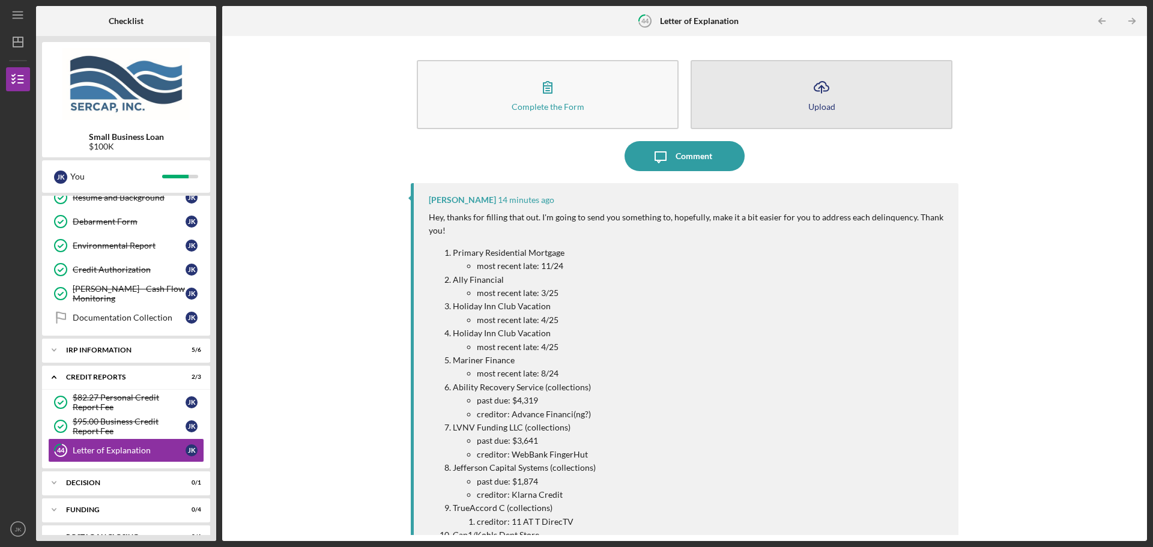
click at [785, 96] on button "Icon/Upload Upload" at bounding box center [821, 94] width 262 height 69
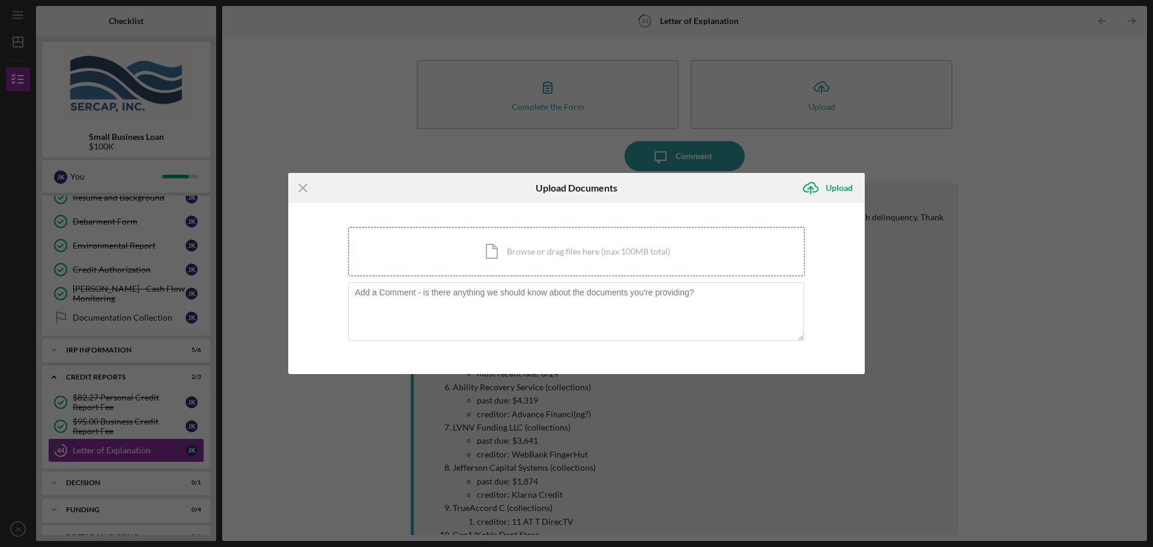
click at [515, 243] on div "Icon/Document Browse or drag files here (max 100MB total) Tap to choose files o…" at bounding box center [576, 251] width 456 height 49
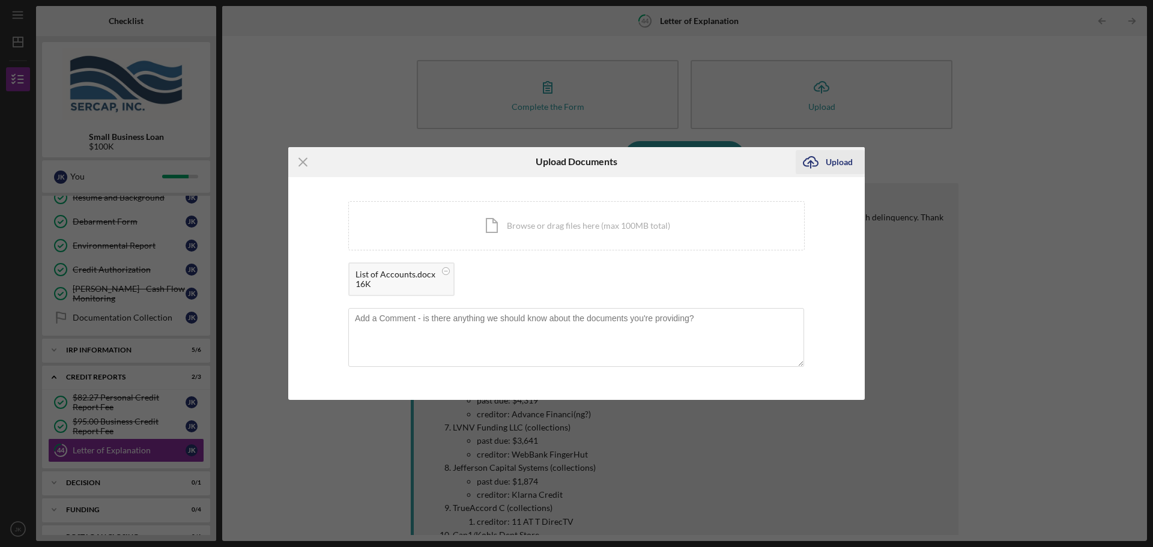
click at [837, 161] on div "Upload" at bounding box center [838, 162] width 27 height 24
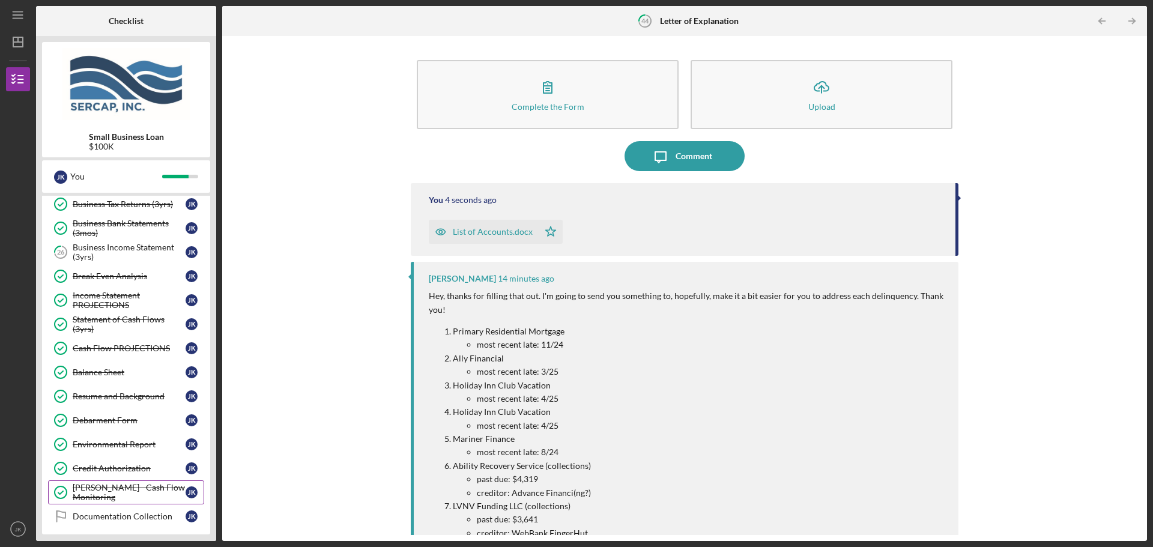
scroll to position [326, 0]
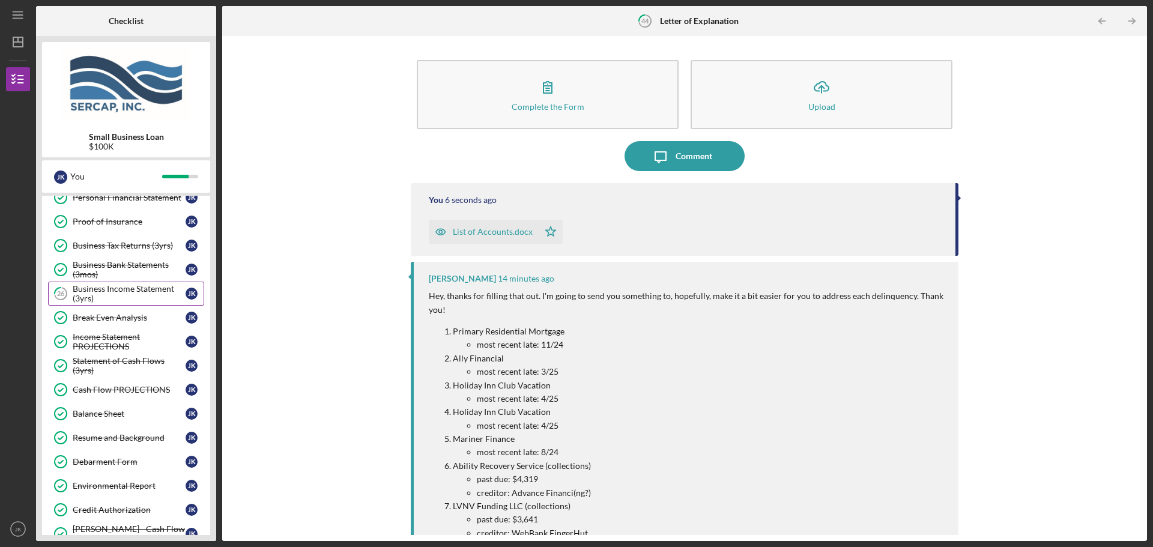
click at [125, 293] on div "Business Income Statement (3yrs)" at bounding box center [129, 293] width 113 height 19
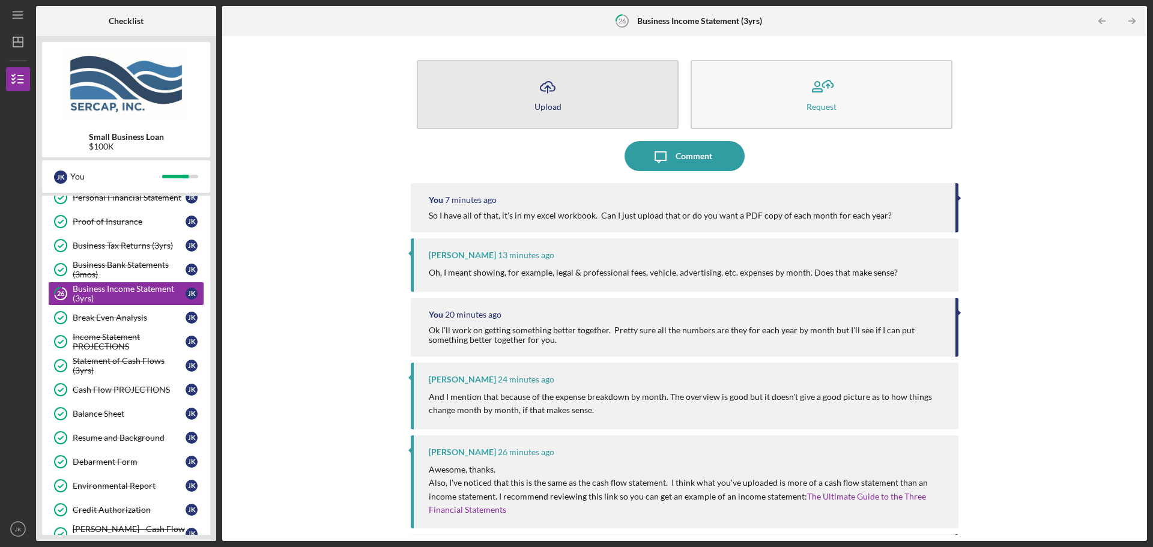
click at [563, 76] on button "Icon/Upload Upload" at bounding box center [548, 94] width 262 height 69
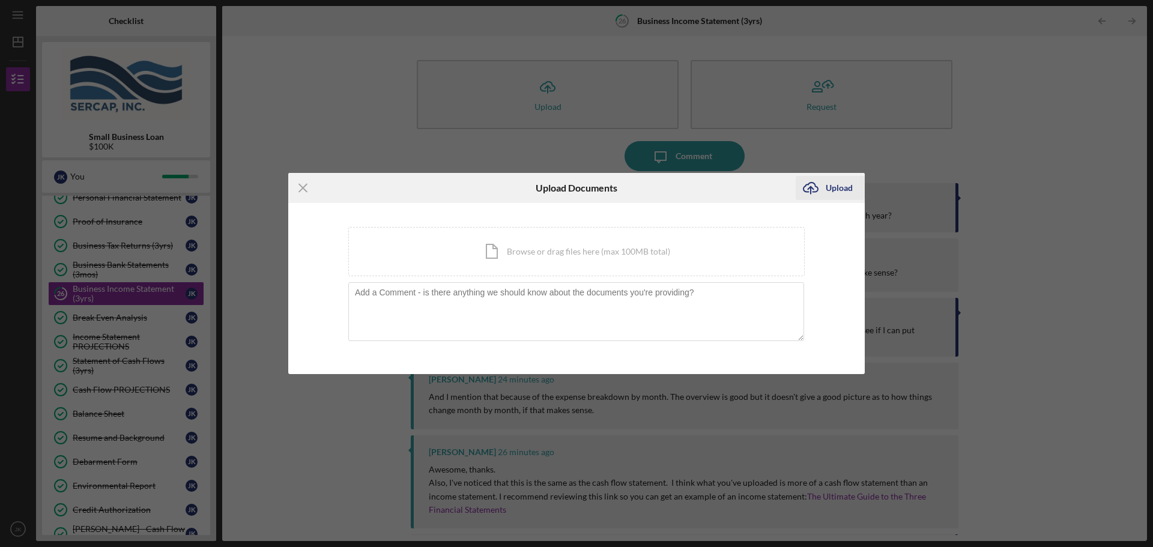
click at [839, 188] on div "Upload" at bounding box center [838, 188] width 27 height 24
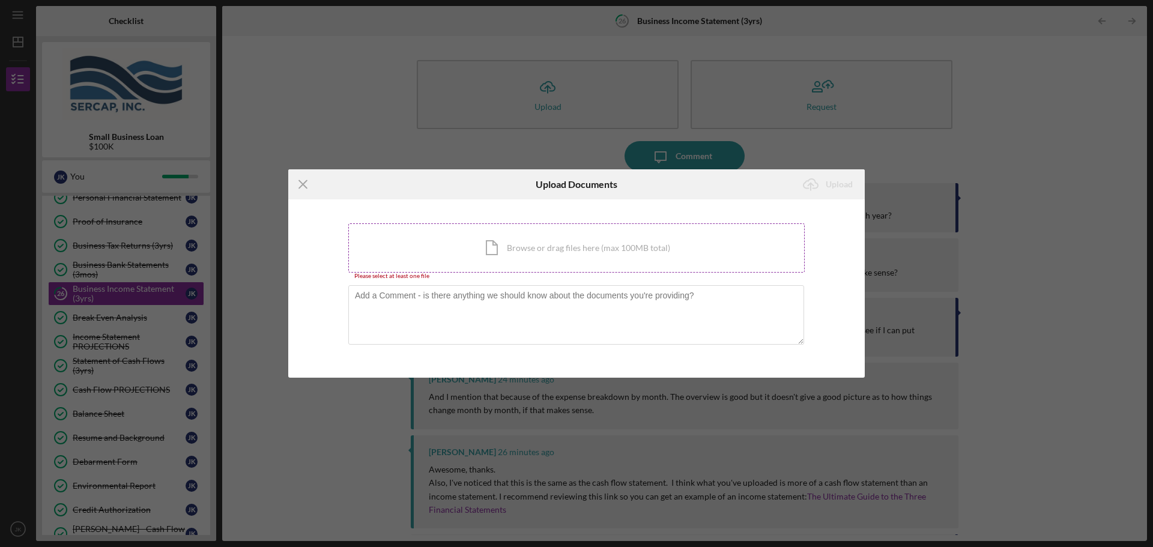
click at [557, 252] on div "Icon/Document Browse or drag files here (max 100MB total) Tap to choose files o…" at bounding box center [576, 247] width 456 height 49
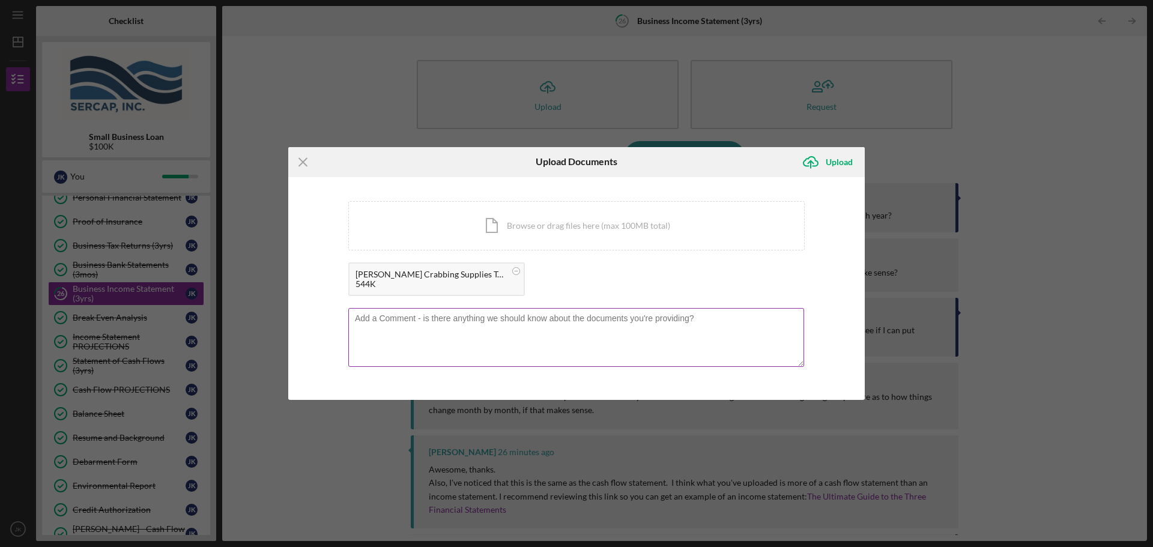
click at [451, 351] on textarea at bounding box center [576, 337] width 456 height 59
type textarea "Let me know if this works, if not I'll have to sit down and export each tab as …"
click at [820, 158] on icon "Icon/Upload" at bounding box center [810, 162] width 30 height 30
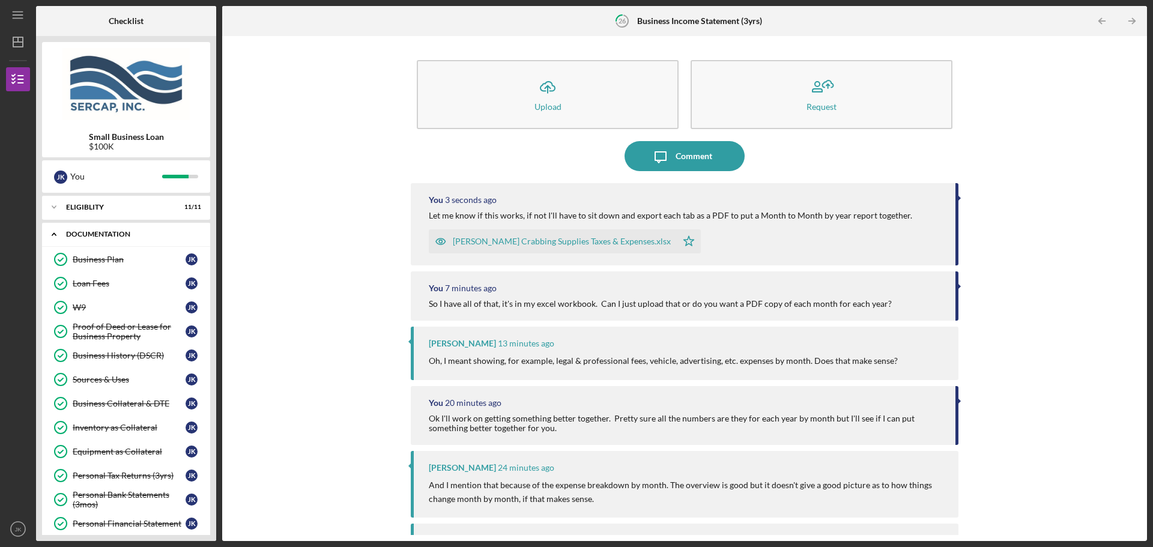
click at [109, 233] on div "Documentation" at bounding box center [130, 234] width 129 height 7
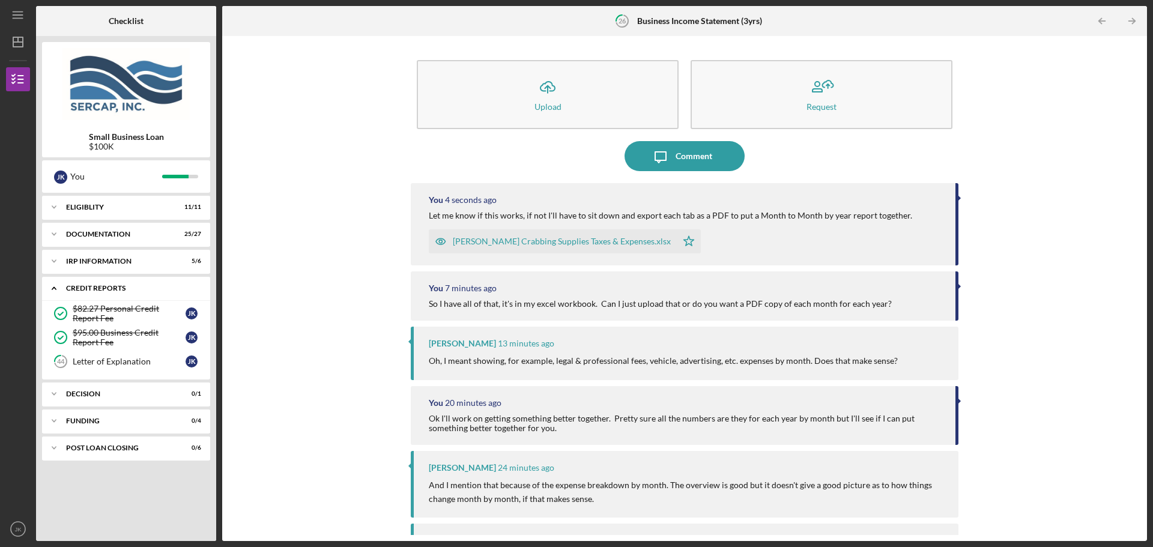
click at [93, 286] on div "credit reports" at bounding box center [130, 288] width 129 height 7
